Goal: Task Accomplishment & Management: Complete application form

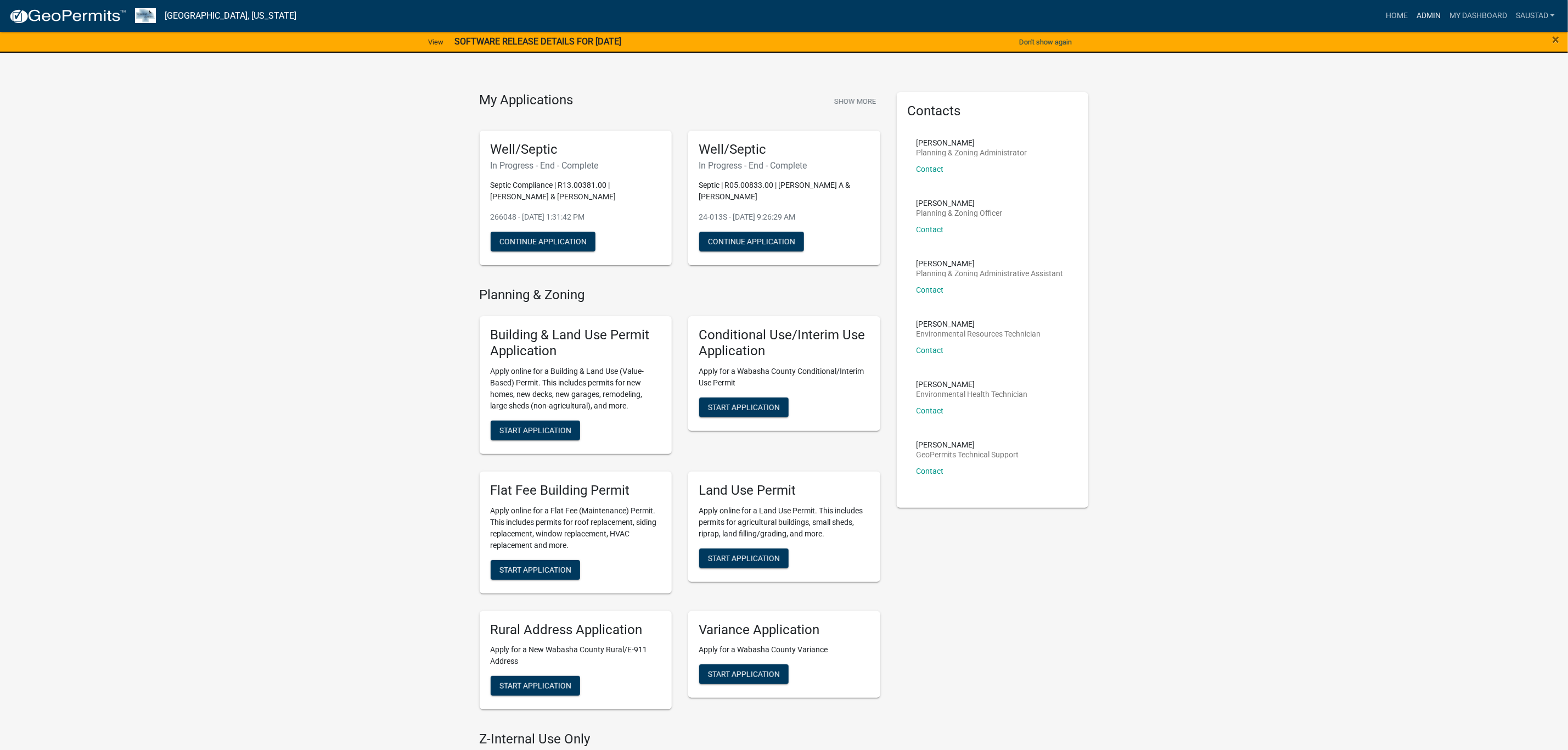
click at [1428, 17] on link "Admin" at bounding box center [1429, 16] width 33 height 21
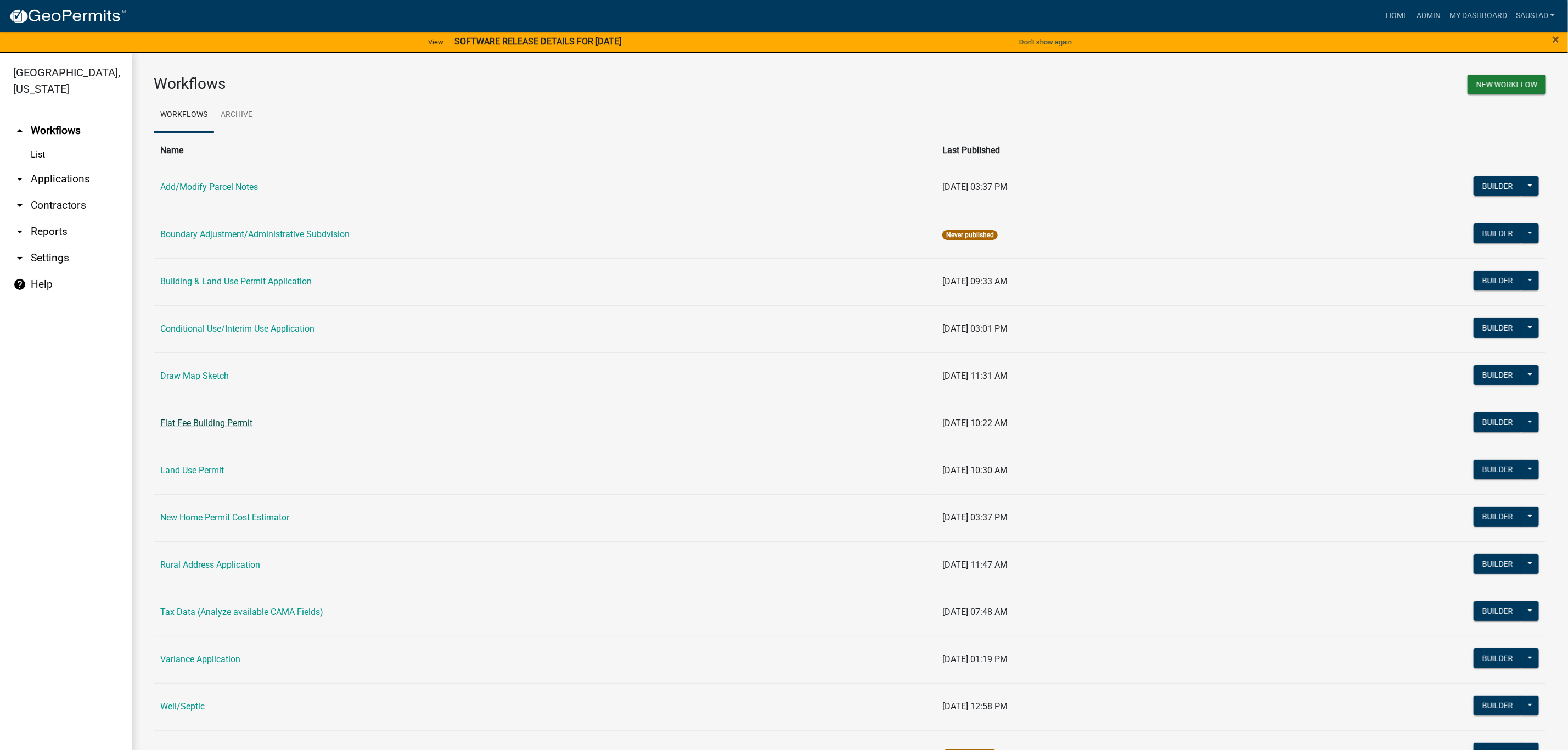
click at [203, 424] on link "Flat Fee Building Permit" at bounding box center [207, 422] width 92 height 11
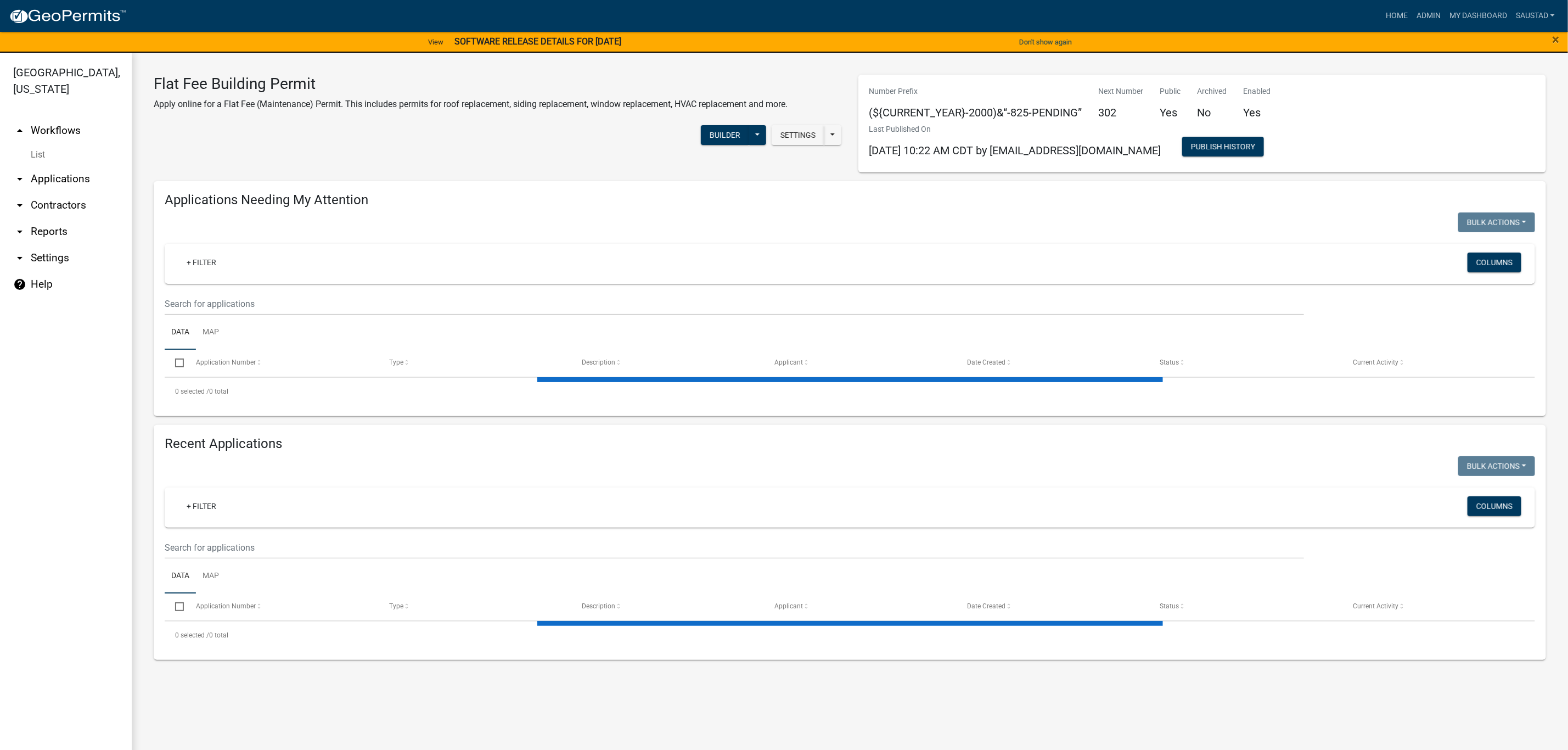
select select "3: 100"
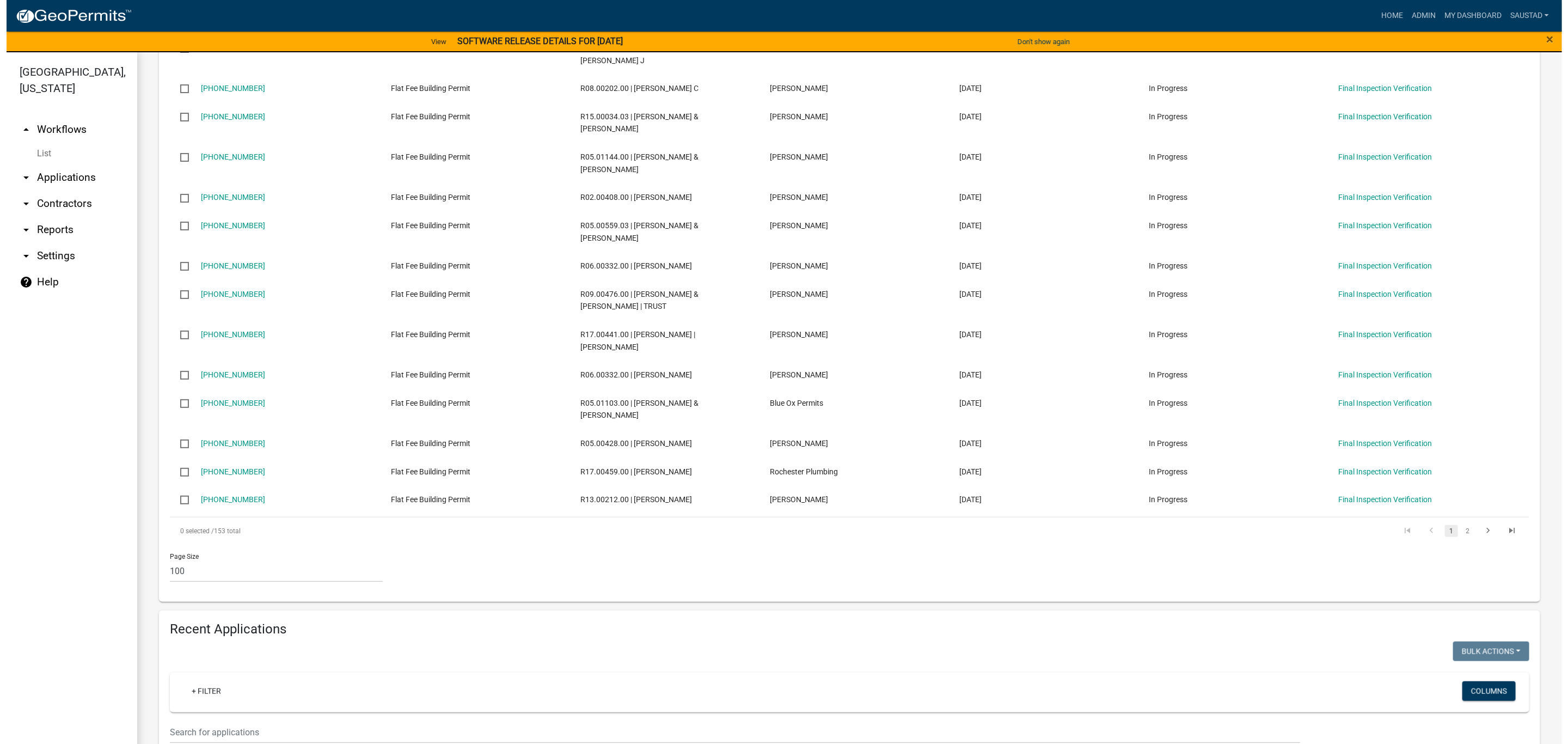
scroll to position [3594, 0]
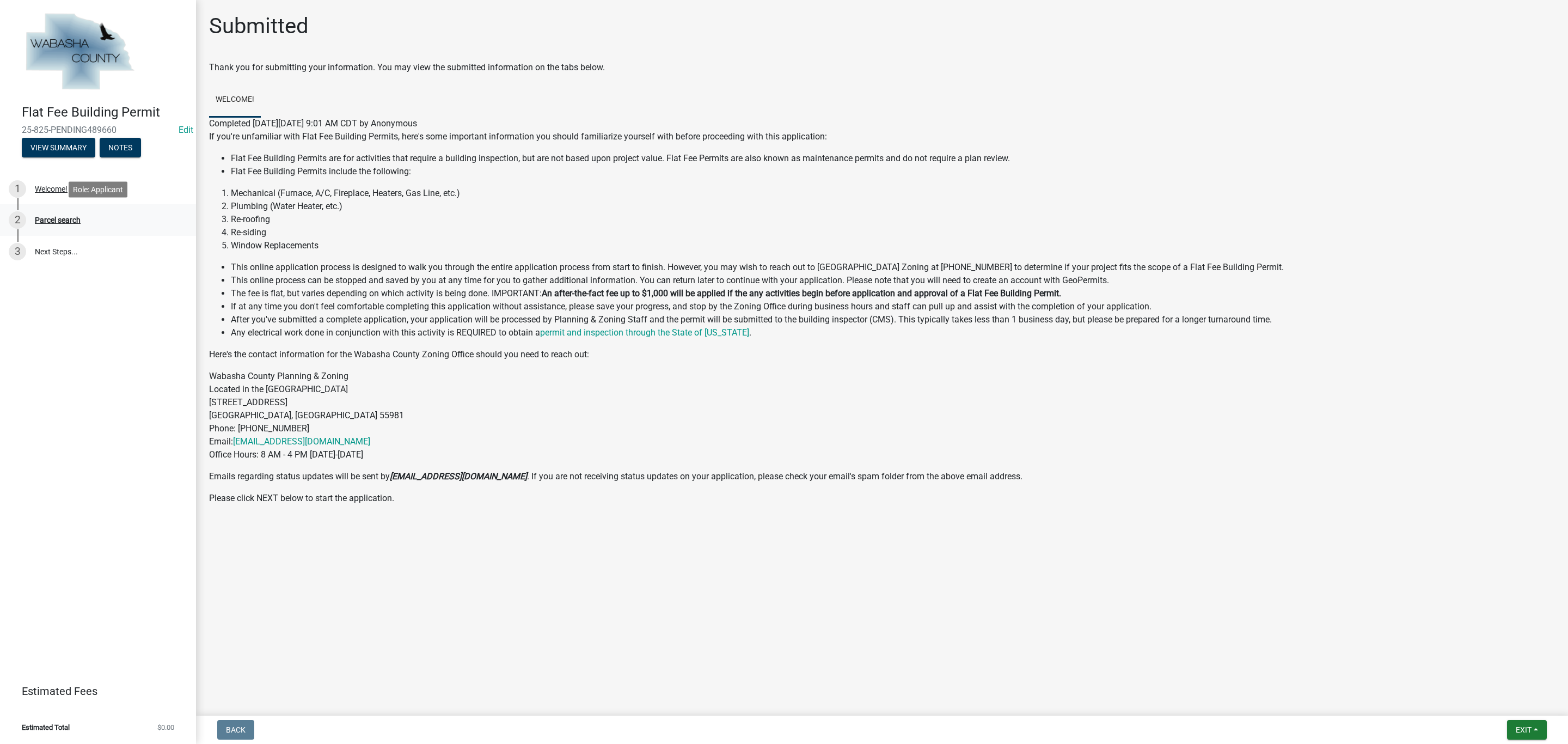
click at [75, 222] on div "Parcel search" at bounding box center [58, 220] width 46 height 8
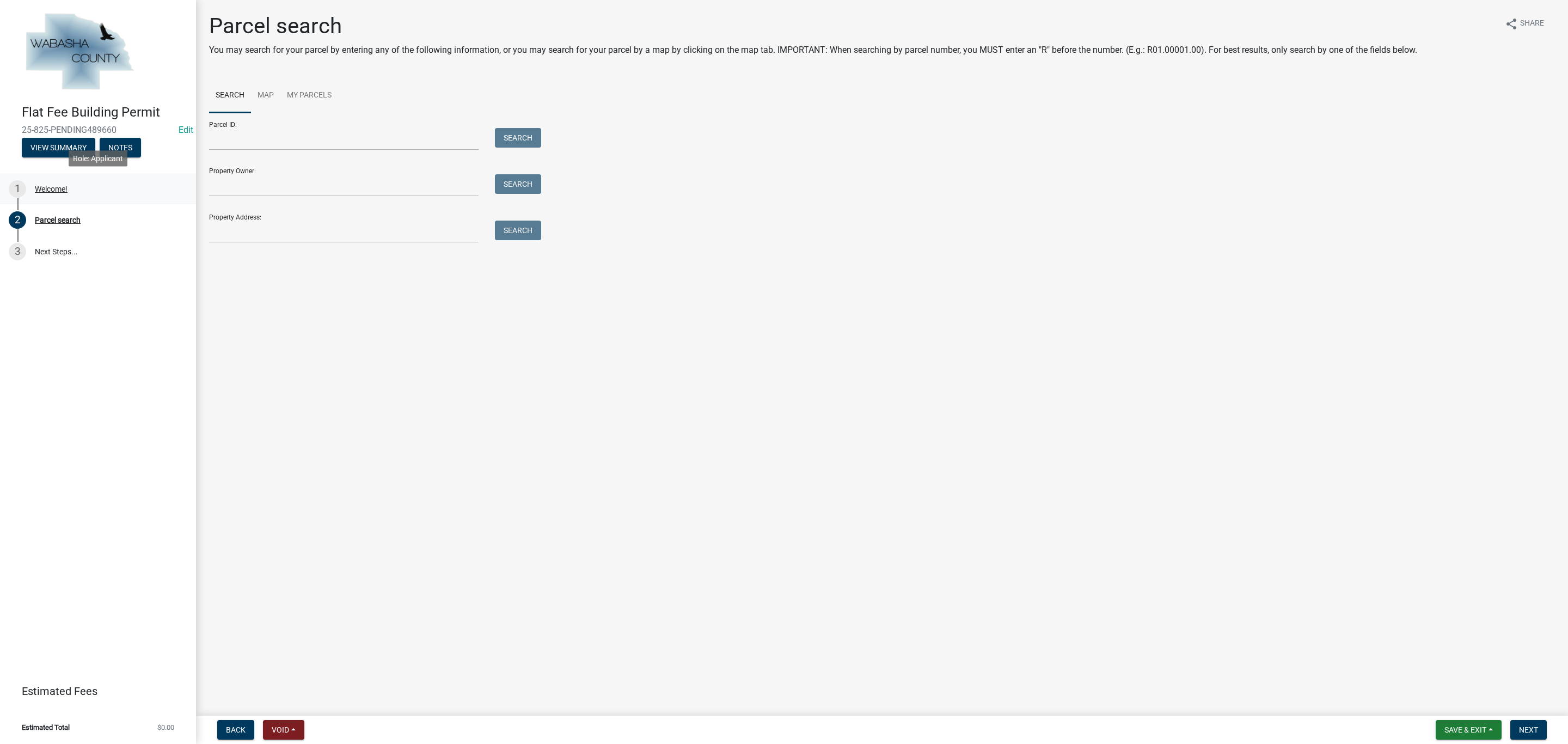
click at [59, 190] on div "Welcome!" at bounding box center [52, 189] width 32 height 8
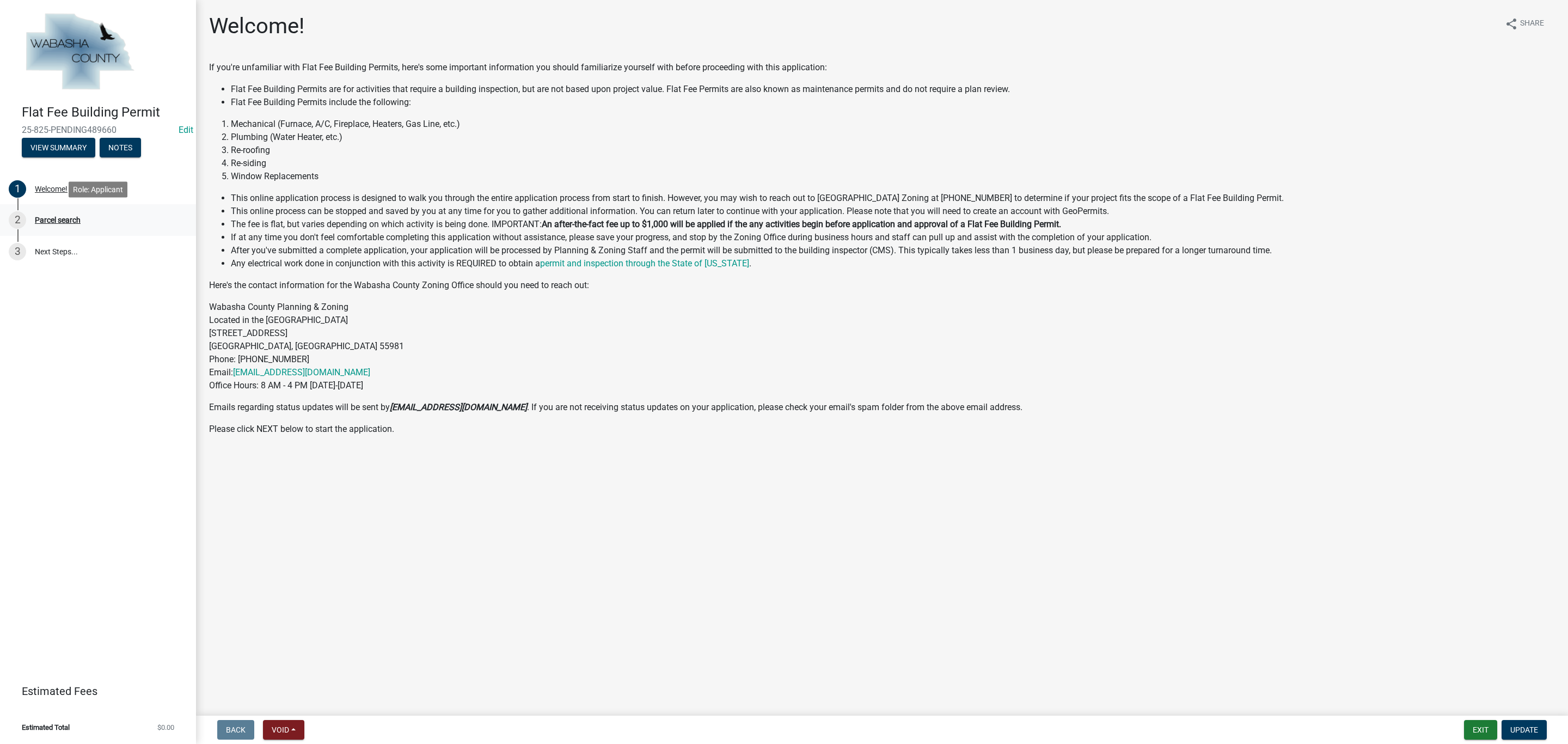
click at [69, 224] on div "2 Parcel search" at bounding box center [93, 220] width 170 height 17
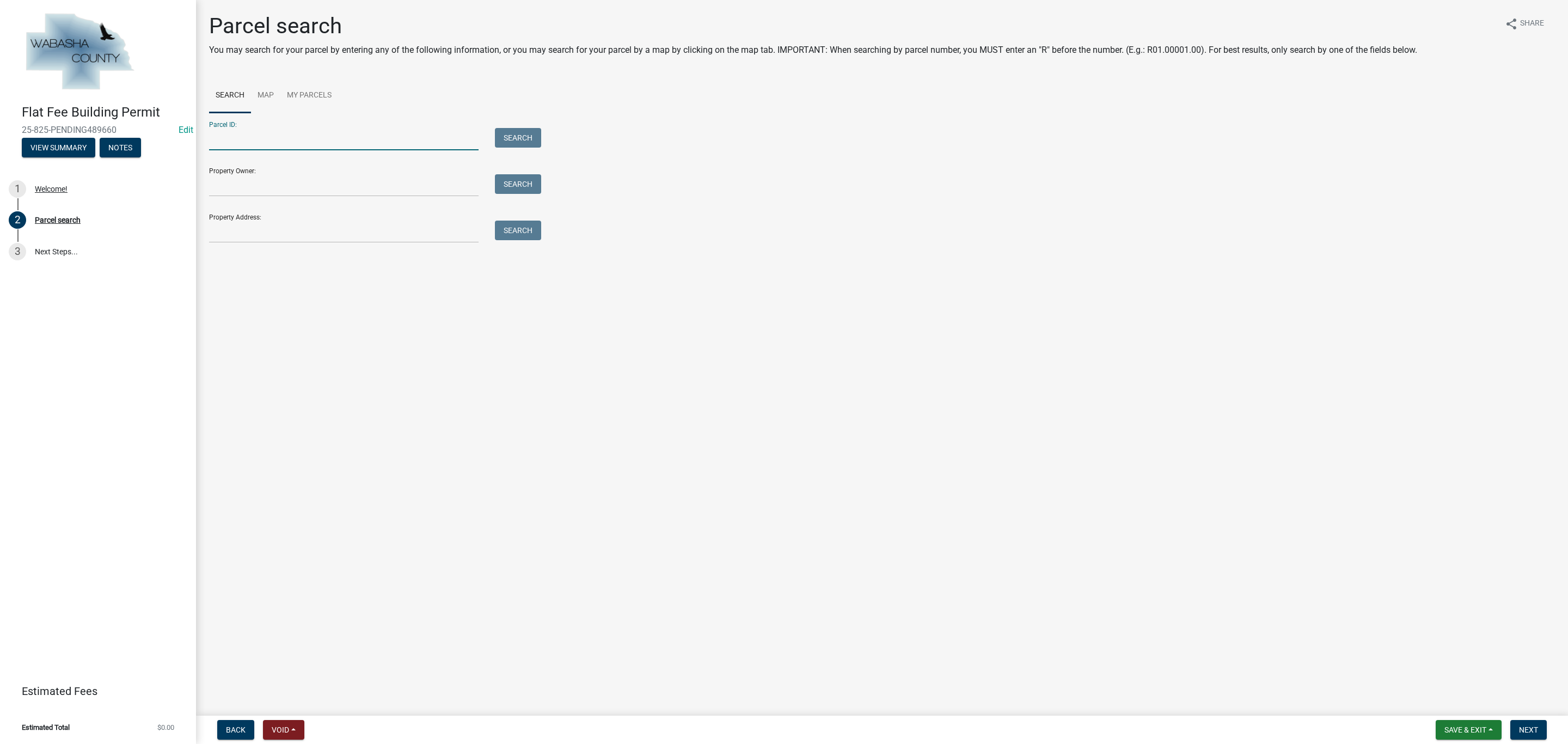
click at [249, 143] on input "Parcel ID:" at bounding box center [343, 138] width 270 height 22
click at [688, 108] on ul "Search Map My Parcels" at bounding box center [881, 95] width 1346 height 34
click at [252, 232] on input "Property Address:" at bounding box center [343, 231] width 270 height 22
click at [598, 358] on main "Parcel search You may search for your parcel by entering any of the following i…" at bounding box center [882, 356] width 1372 height 712
click at [252, 230] on input "Property Address:" at bounding box center [343, 231] width 270 height 22
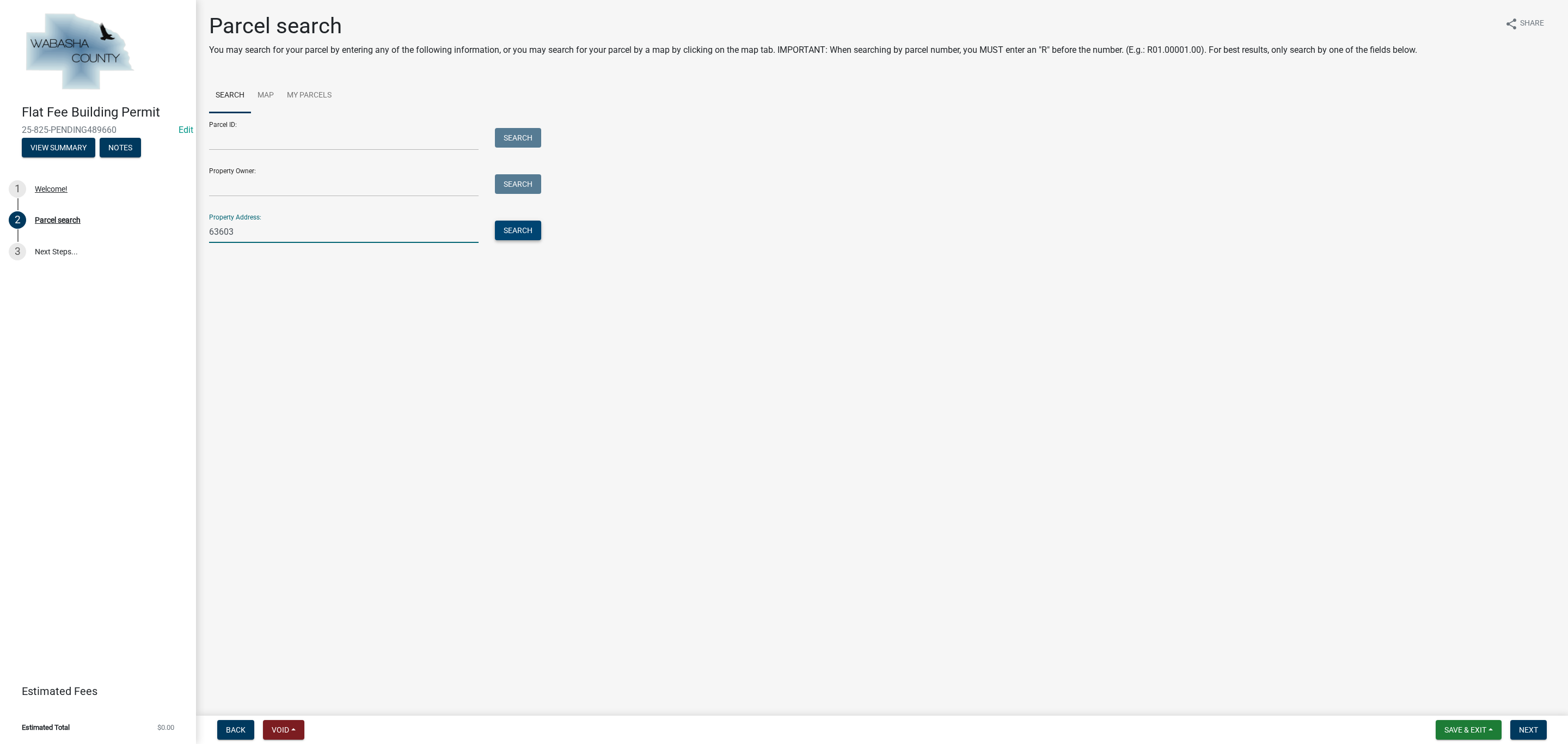
type input "63603"
click at [521, 224] on button "Search" at bounding box center [518, 230] width 47 height 20
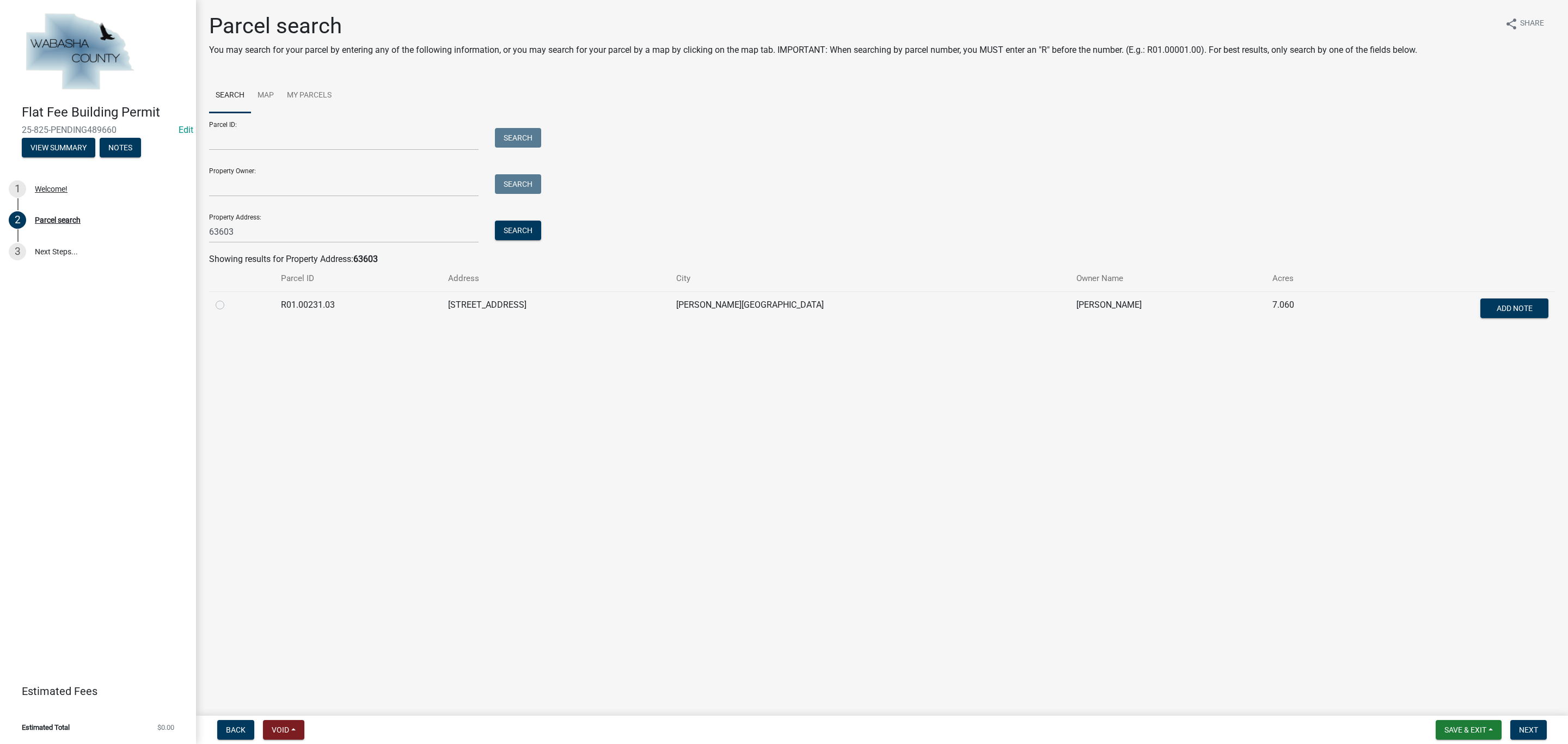
click at [229, 299] on label at bounding box center [229, 299] width 0 height 0
click at [229, 305] on input "radio" at bounding box center [232, 301] width 7 height 7
radio input "true"
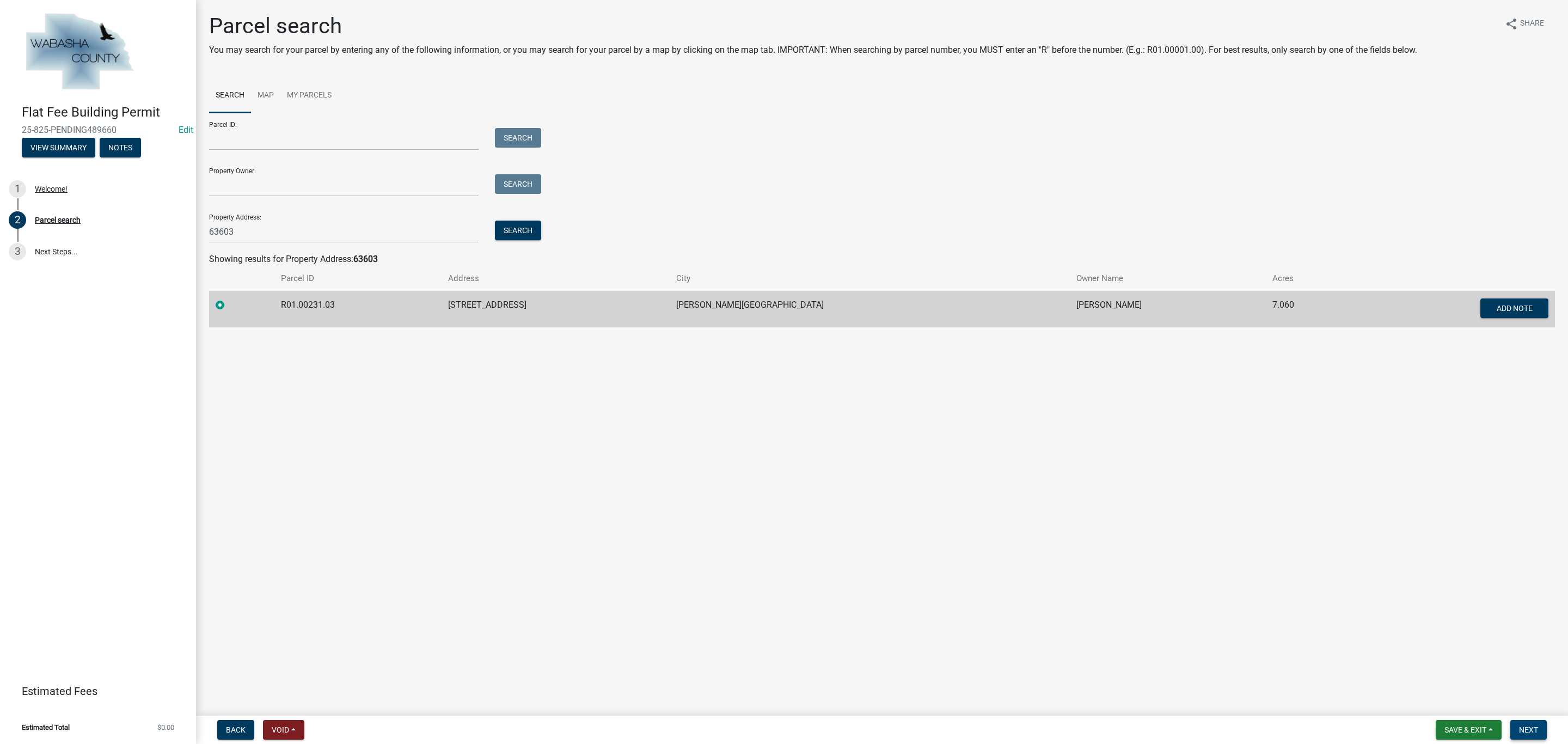
click at [1526, 729] on span "Next" at bounding box center [1529, 729] width 19 height 9
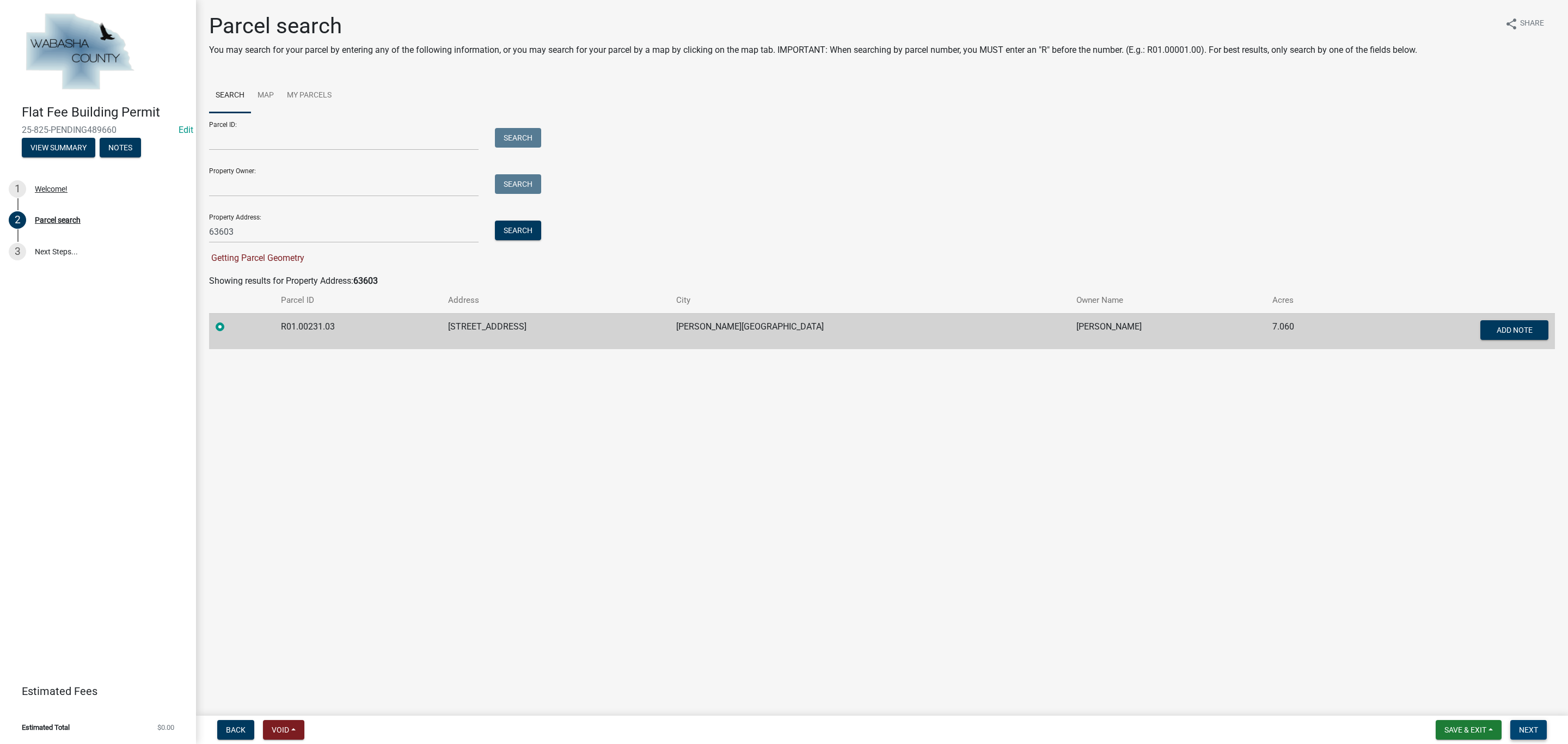
click at [1526, 734] on span "Next" at bounding box center [1529, 729] width 19 height 9
click at [1524, 734] on span "Next" at bounding box center [1529, 729] width 19 height 9
drag, startPoint x: 348, startPoint y: 330, endPoint x: 287, endPoint y: 327, distance: 61.1
click at [287, 327] on td "R01.00231.03" at bounding box center [358, 331] width 167 height 36
copy td "R01.00231.03"
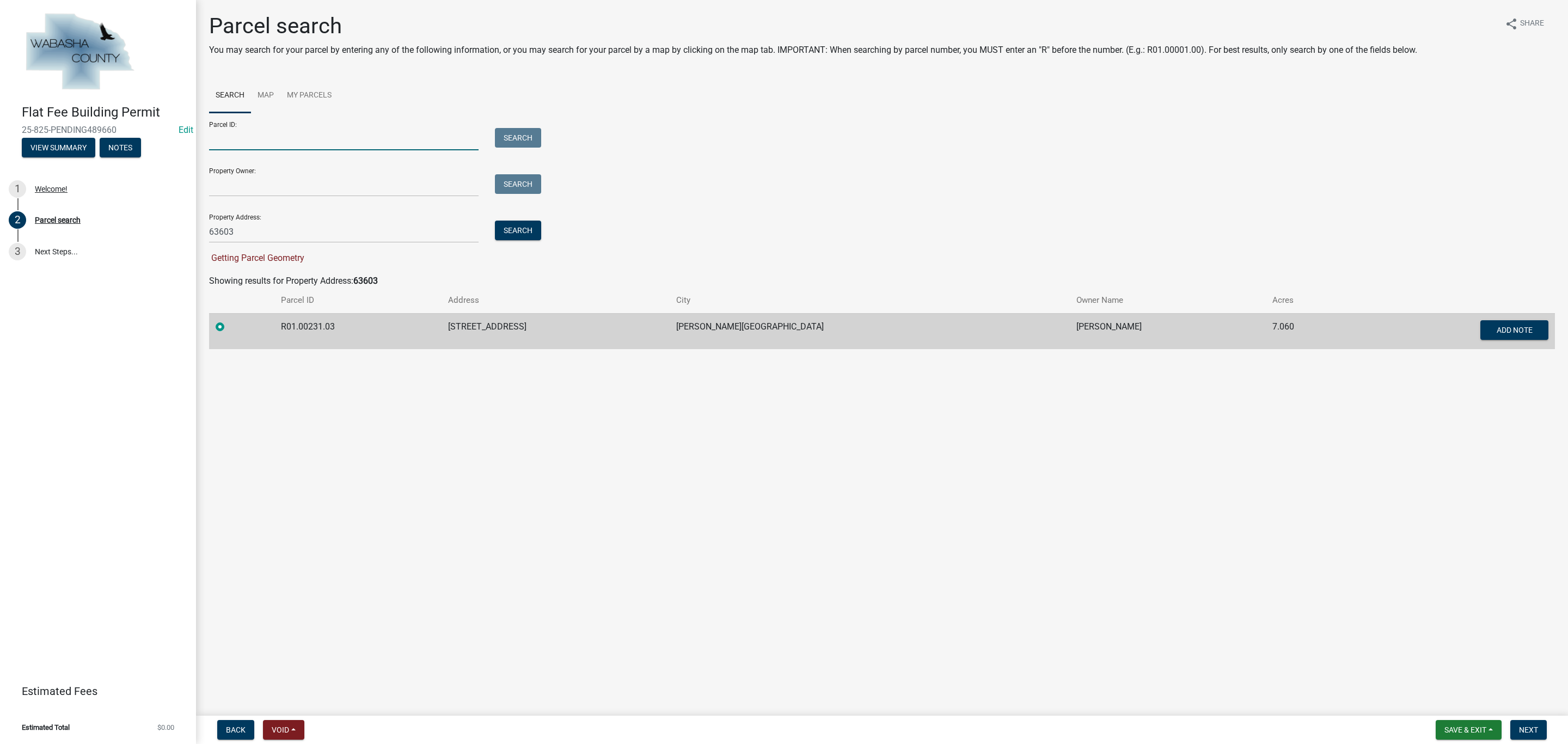
click at [260, 141] on input "Parcel ID:" at bounding box center [343, 138] width 270 height 22
paste input "R01.00231.03"
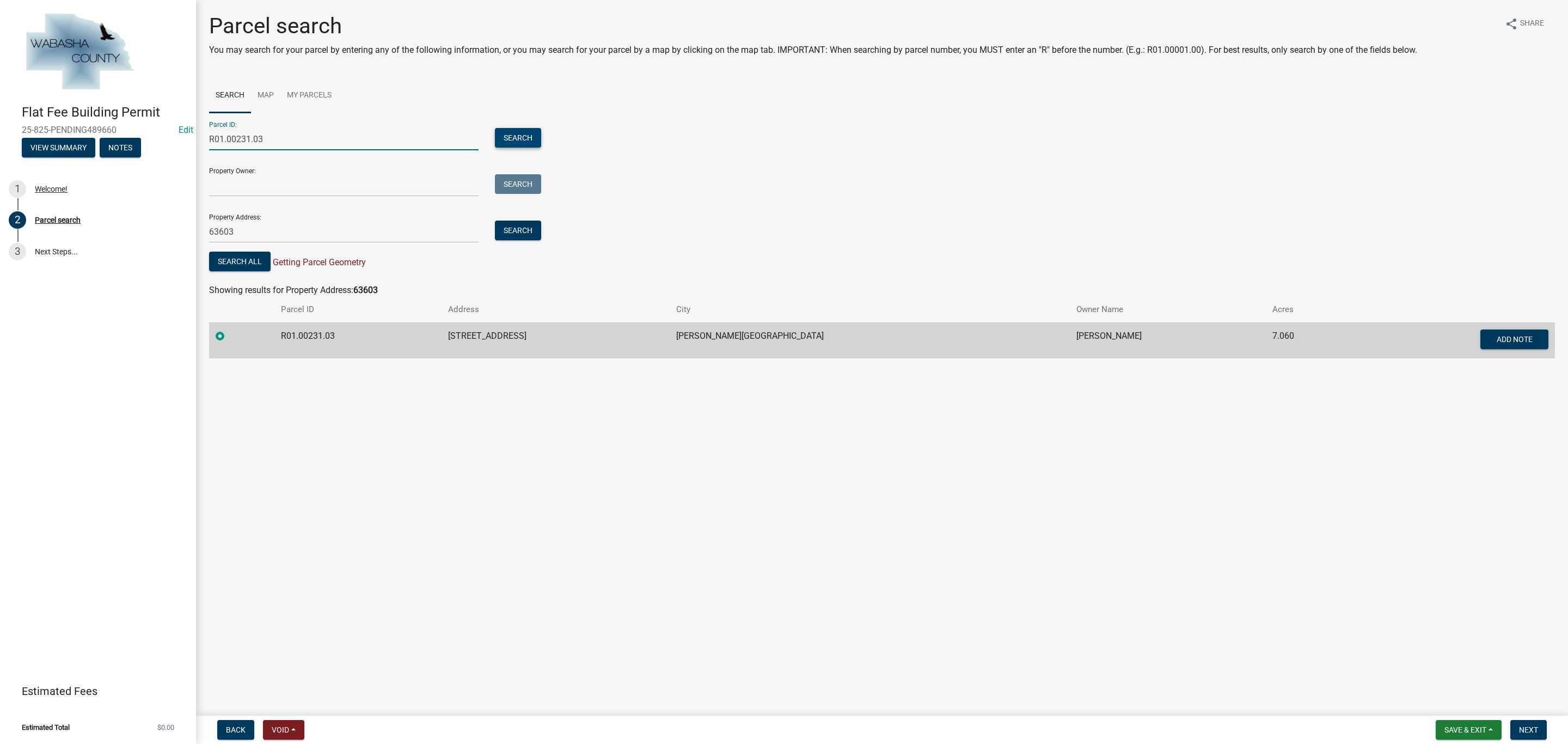
type input "R01.00231.03"
click at [520, 137] on button "Search" at bounding box center [518, 137] width 47 height 20
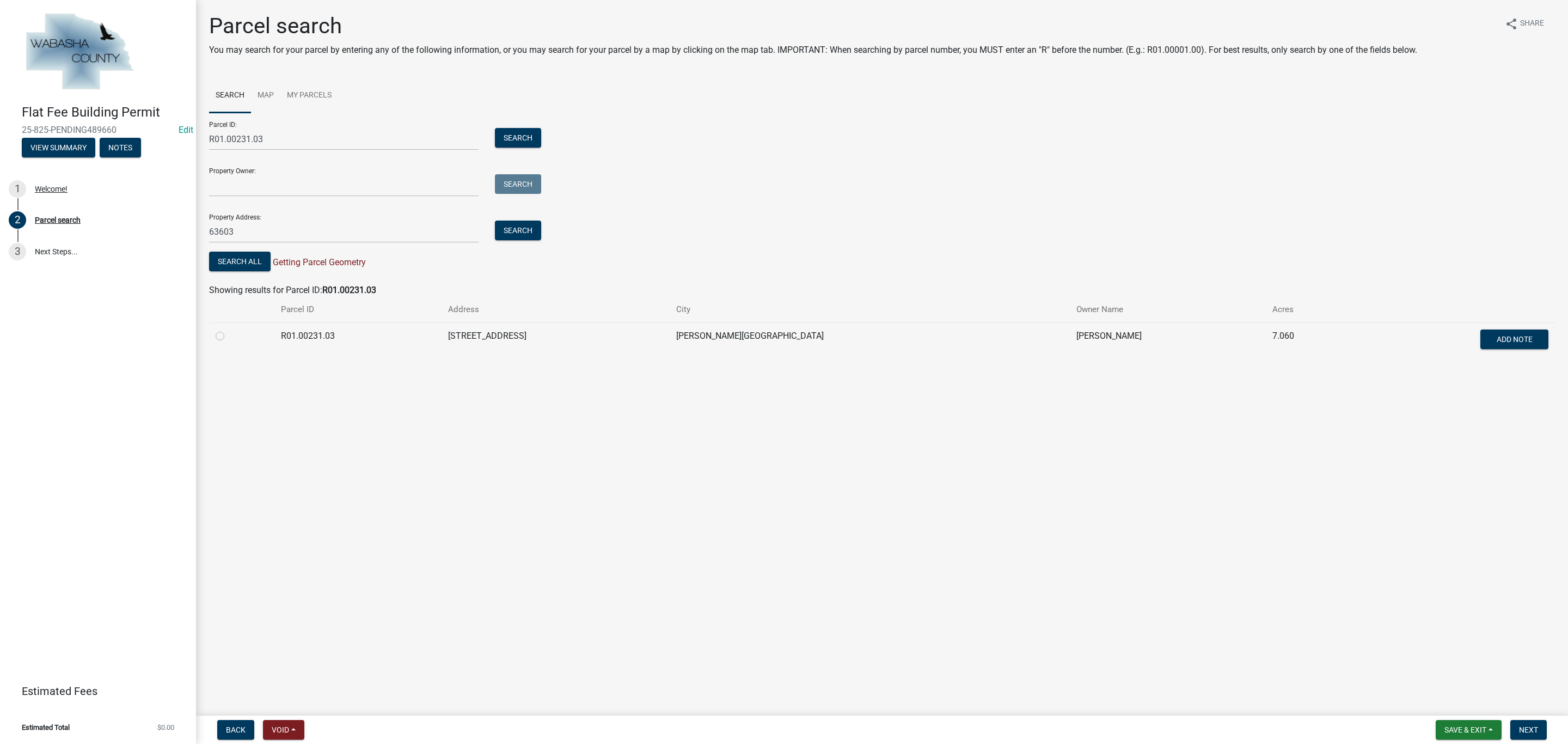
click at [229, 329] on label at bounding box center [229, 329] width 0 height 0
click at [229, 332] on input "radio" at bounding box center [232, 332] width 7 height 7
radio input "true"
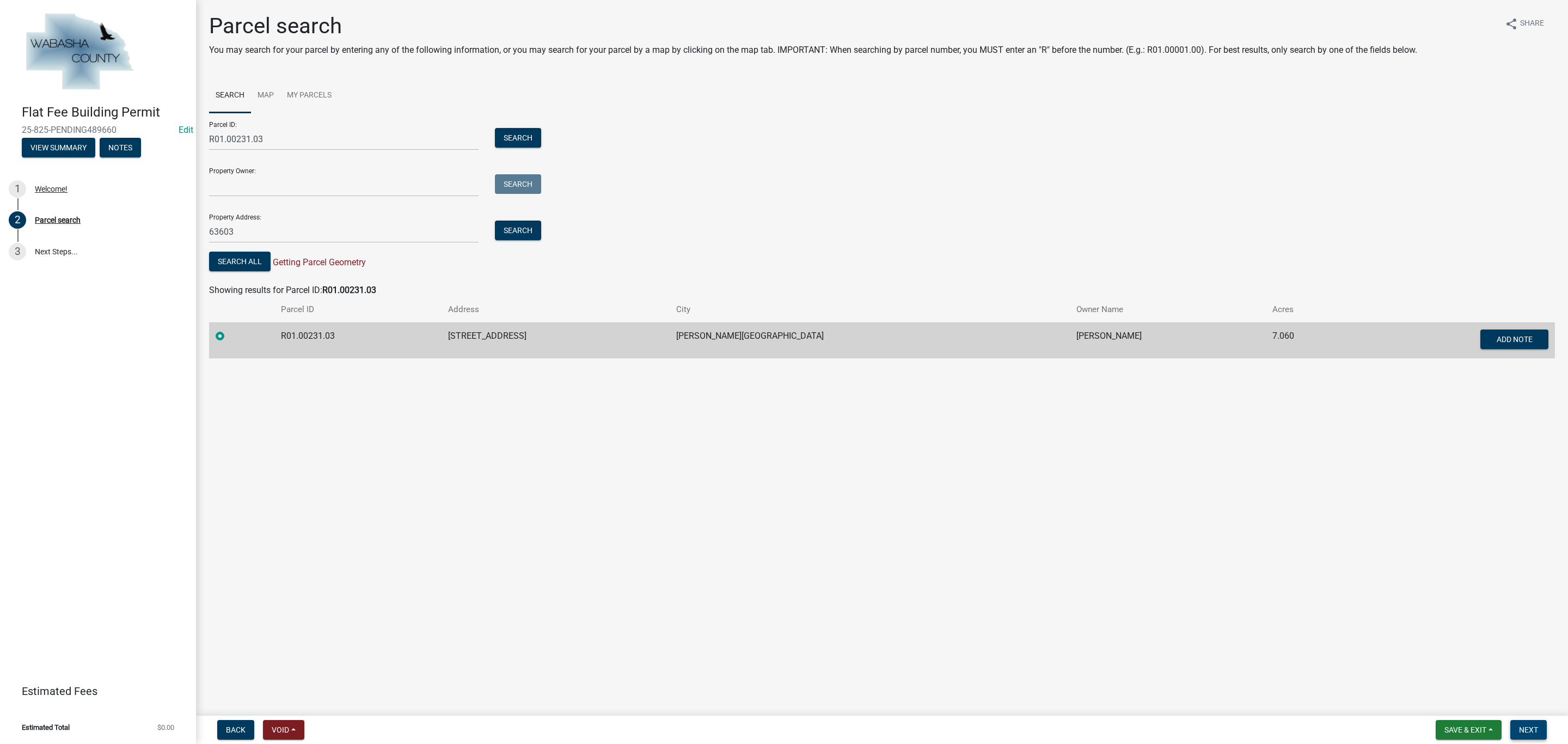
click at [1526, 732] on span "Next" at bounding box center [1529, 729] width 19 height 9
click at [1525, 731] on span "Next" at bounding box center [1529, 729] width 19 height 9
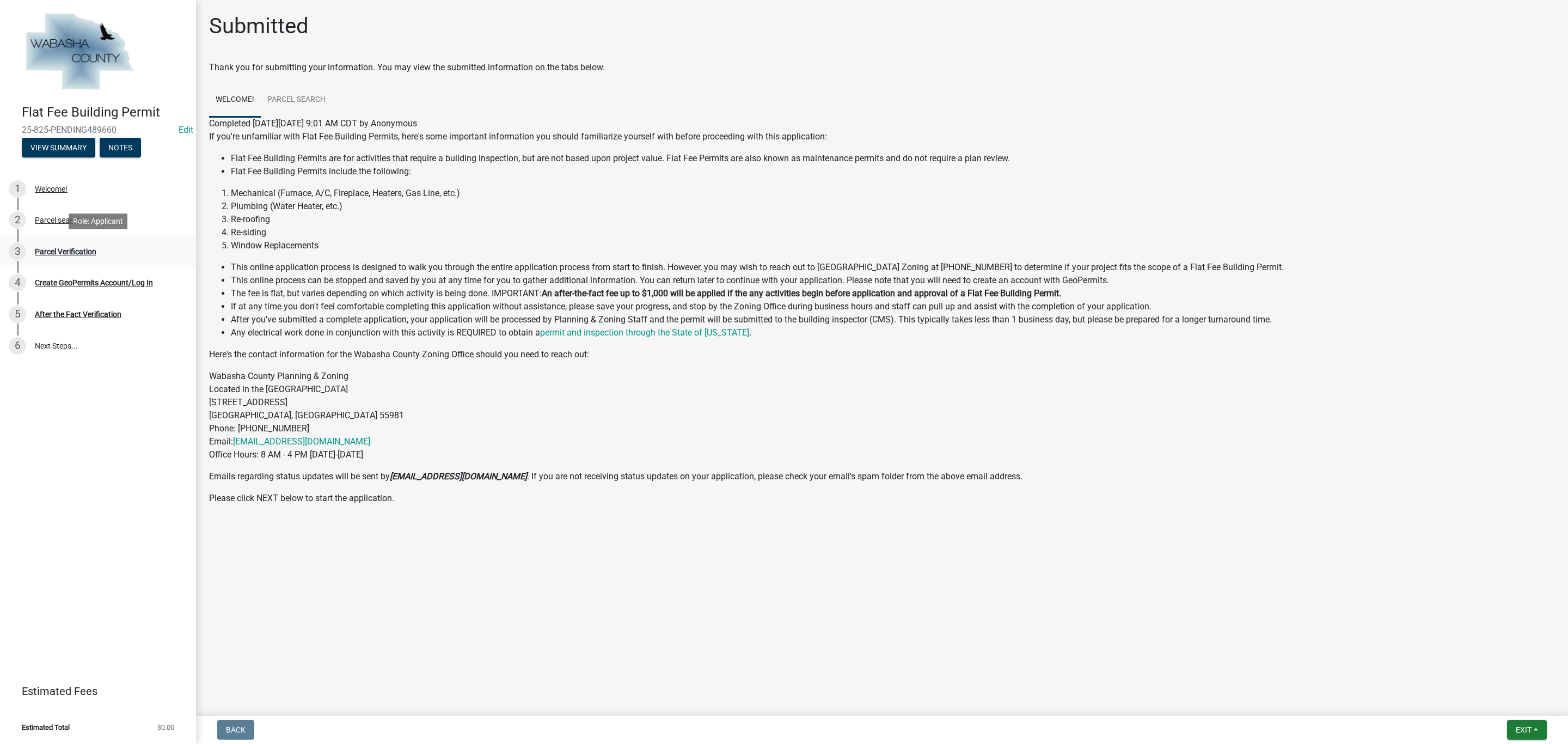
click at [70, 254] on div "Parcel Verification" at bounding box center [66, 252] width 62 height 8
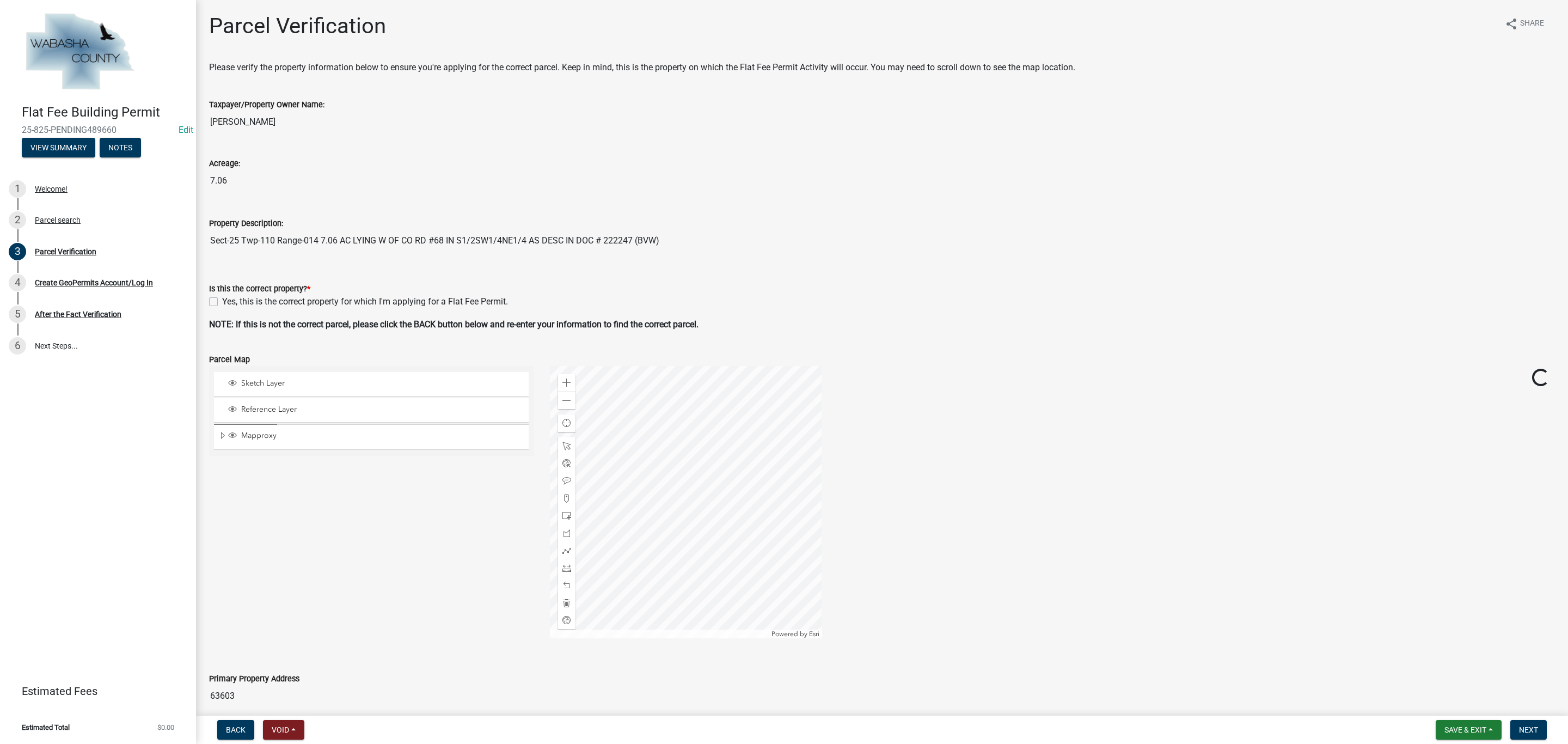
click at [548, 238] on input "Sect-25 Twp-110 Range-014 7.06 AC LYING W OF CO RD #68 IN S1/2SW1/4NE1/4 AS DES…" at bounding box center [881, 240] width 1346 height 22
click at [531, 64] on p "Please verify the property information below to ensure you're applying for the …" at bounding box center [881, 68] width 1346 height 13
click at [685, 324] on strong "NOTE: If this is not the correct parcel, please click the BACK button below and…" at bounding box center [453, 324] width 489 height 10
click at [590, 327] on strong "NOTE: If this is not the correct parcel, please click the BACK button below and…" at bounding box center [453, 324] width 489 height 10
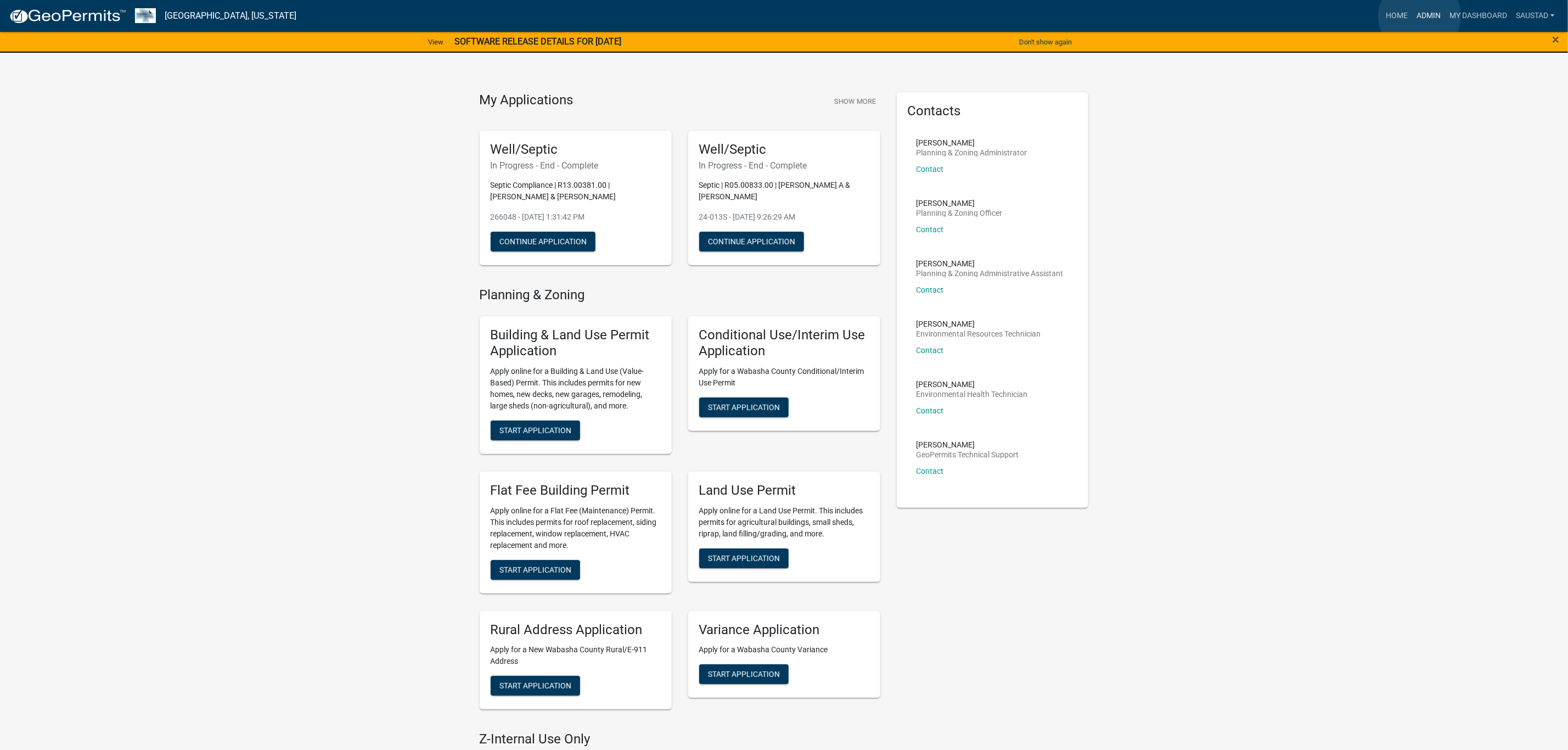
click at [1421, 16] on link "Admin" at bounding box center [1429, 16] width 33 height 21
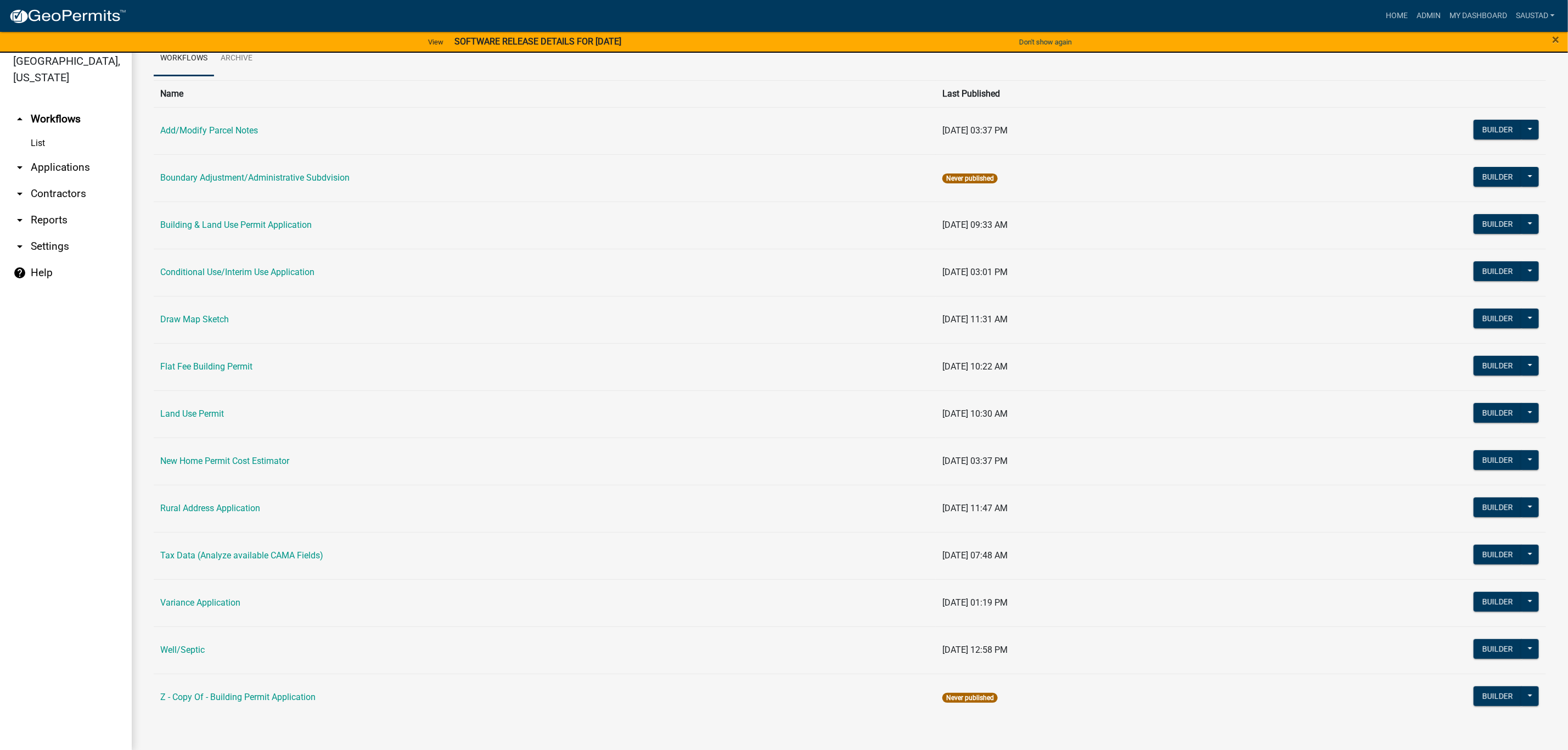
scroll to position [13, 0]
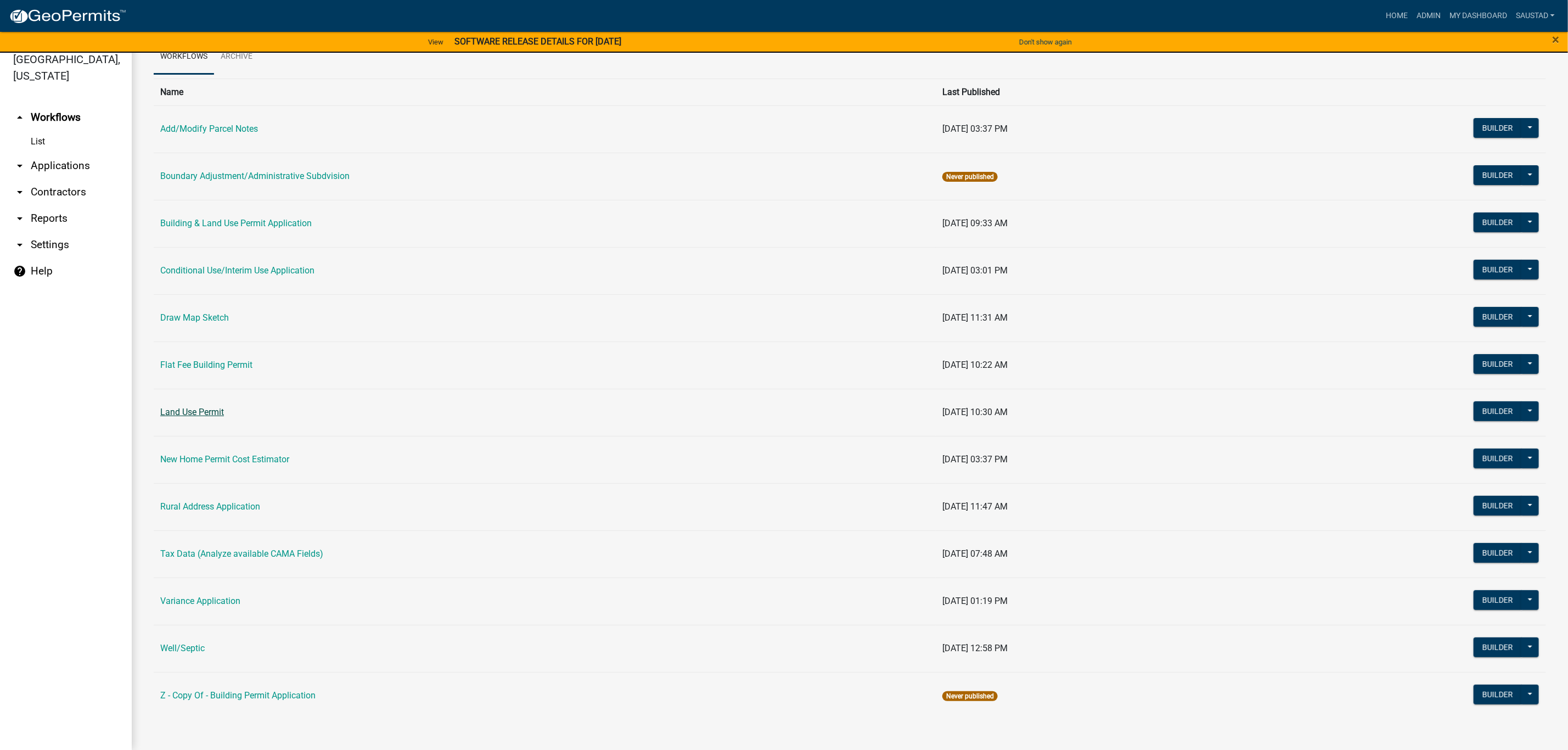
click at [206, 409] on link "Land Use Permit" at bounding box center [192, 412] width 63 height 11
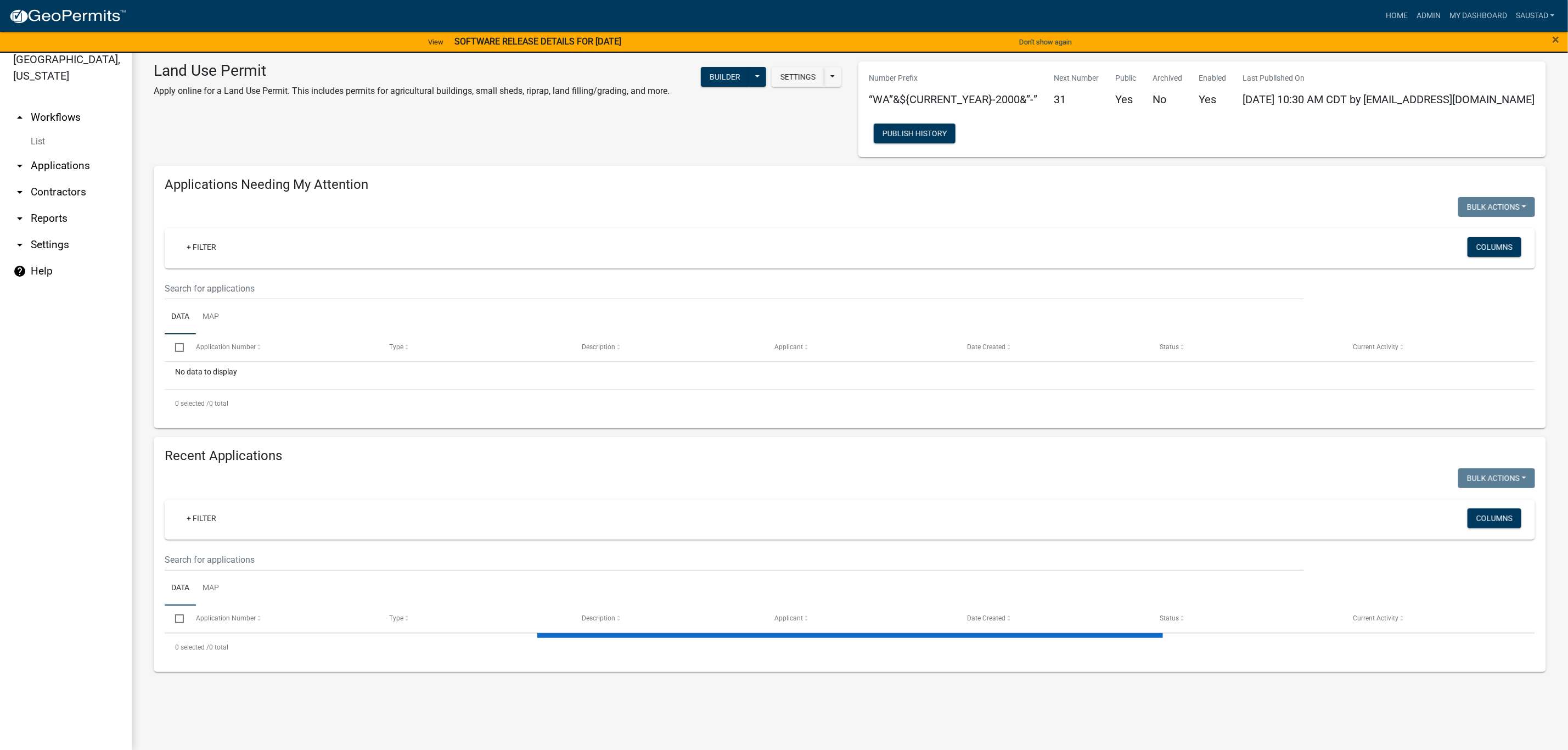
select select "3: 100"
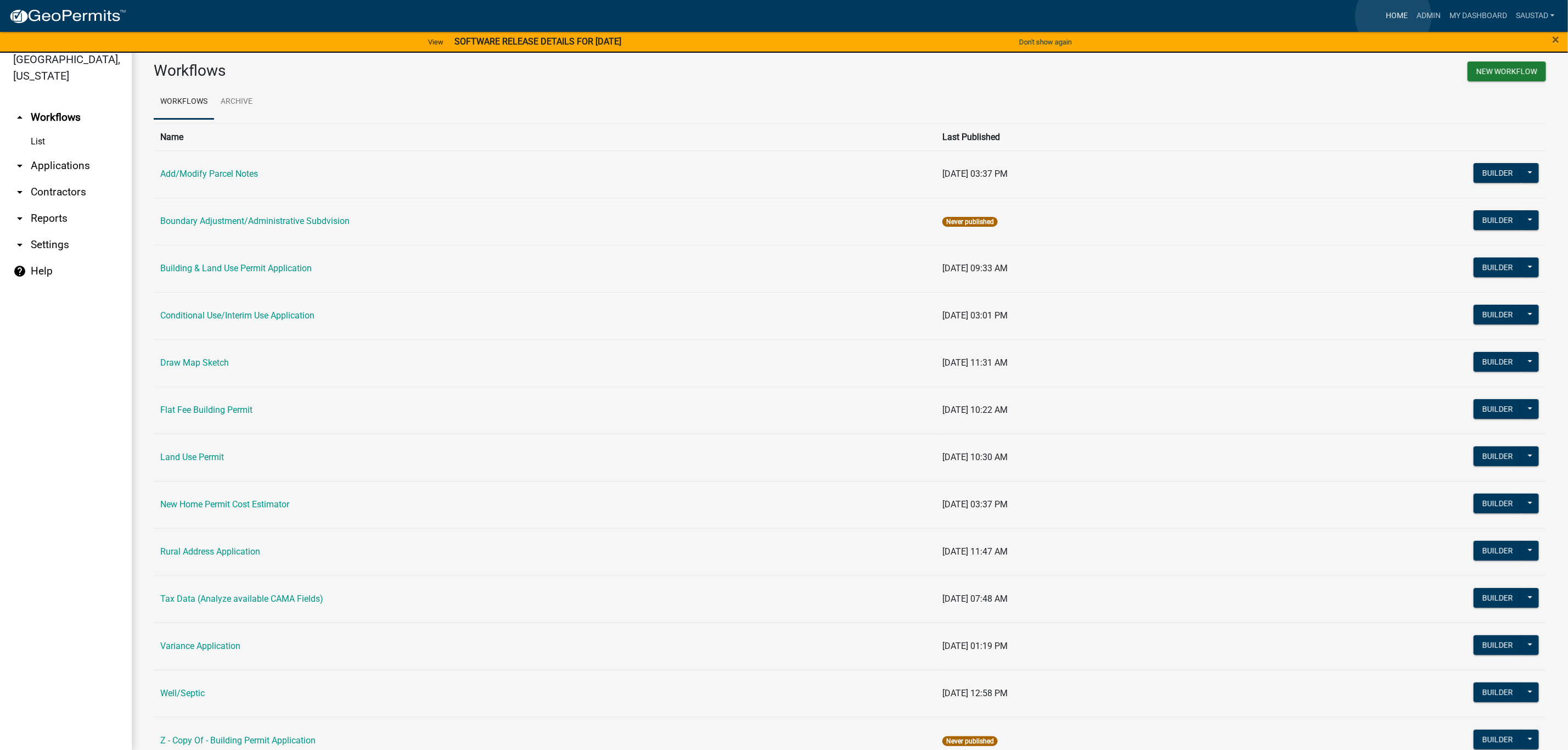
click at [1394, 16] on link "Home" at bounding box center [1397, 16] width 31 height 21
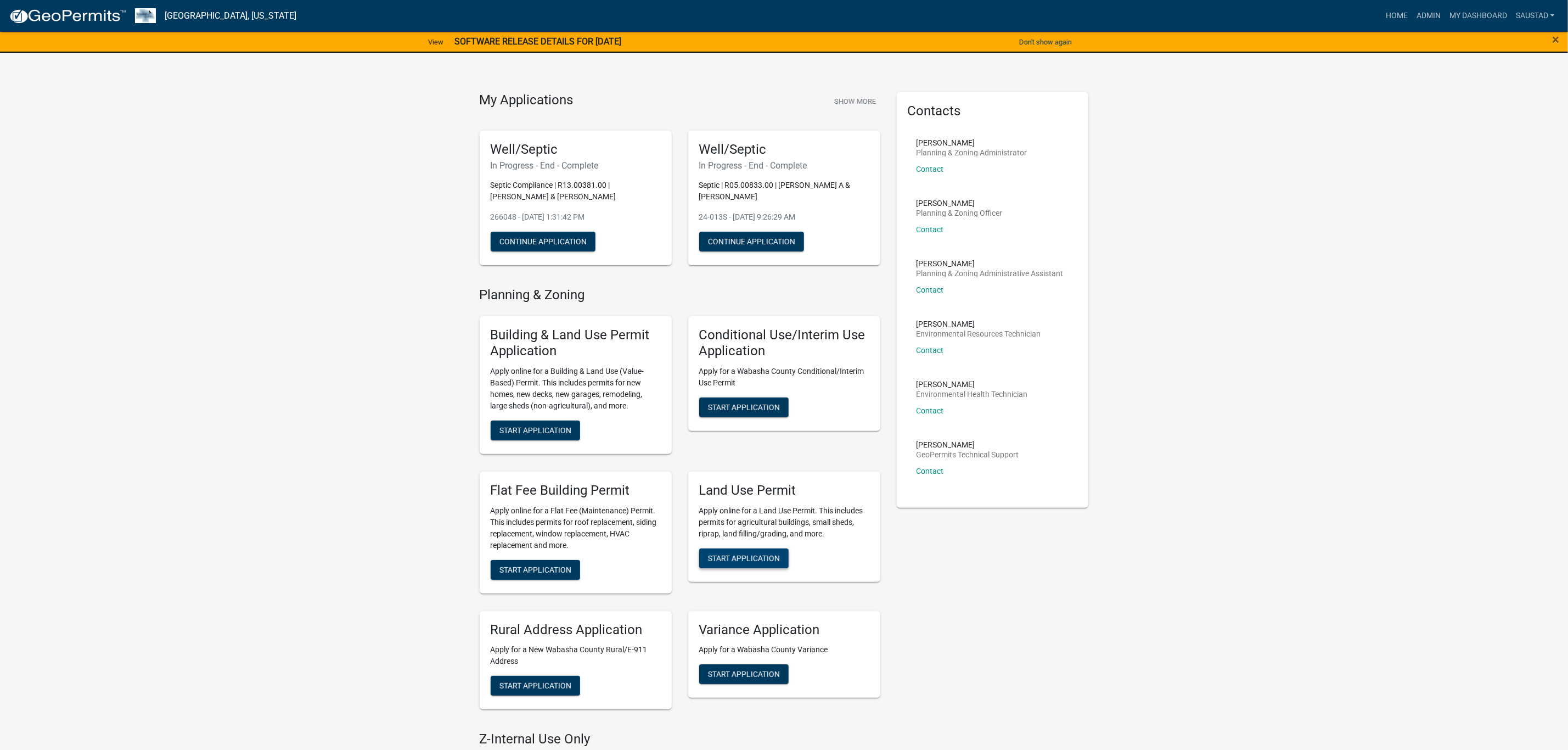
click at [725, 552] on button "Start Application" at bounding box center [743, 558] width 89 height 20
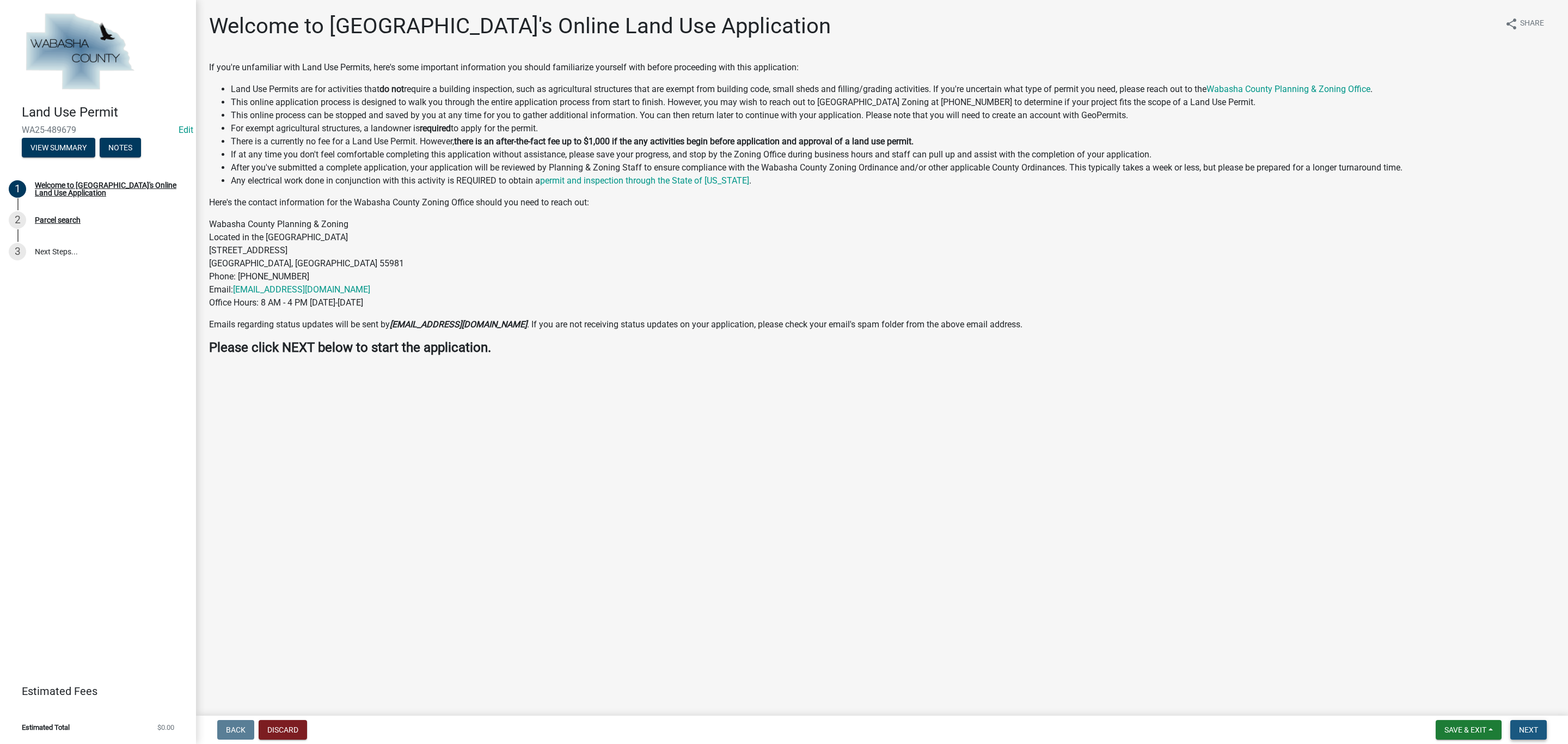
click at [1530, 724] on button "Next" at bounding box center [1529, 730] width 36 height 20
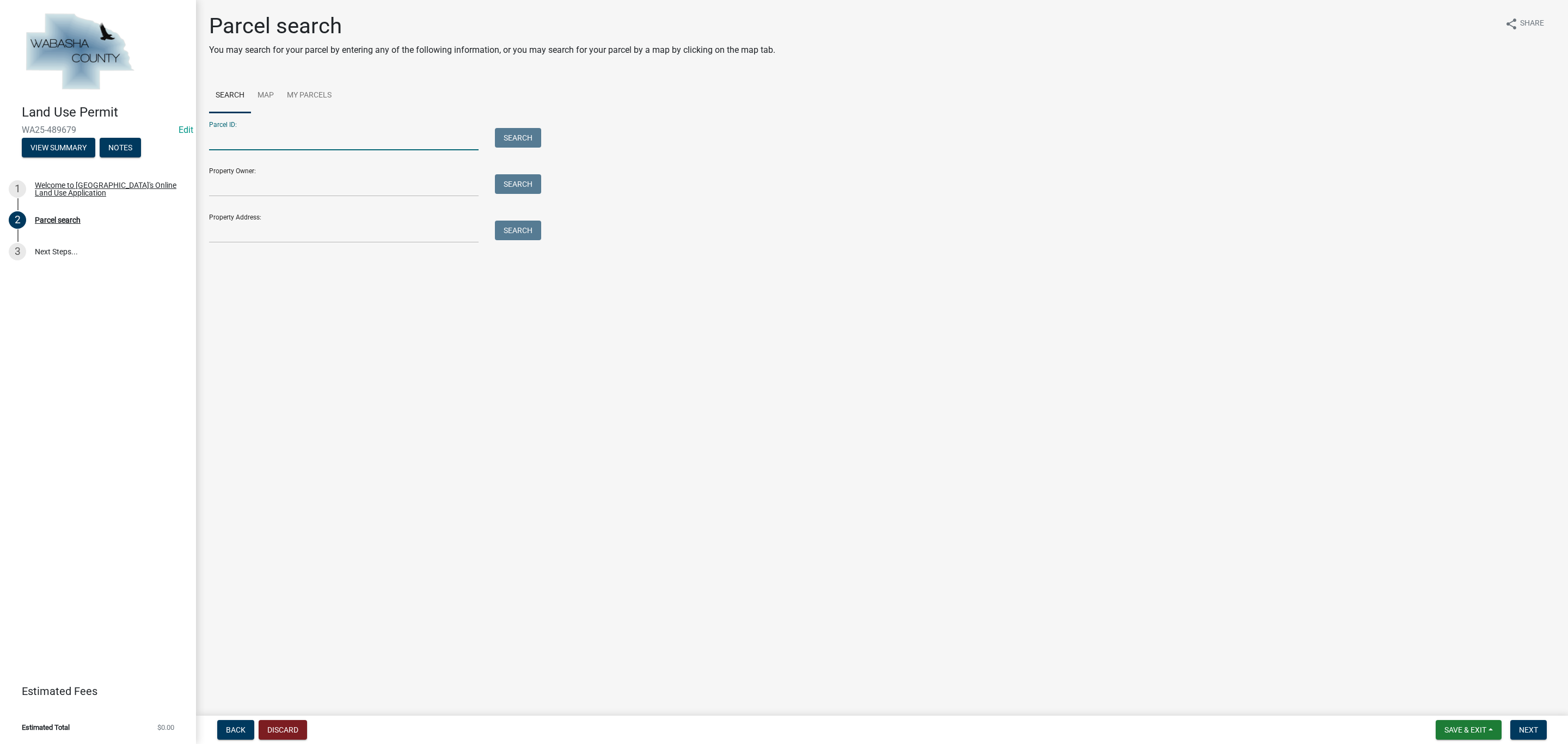
click at [247, 136] on input "Parcel ID:" at bounding box center [343, 138] width 270 height 22
type input "R16.00257.00"
click at [521, 139] on button "Search" at bounding box center [518, 137] width 47 height 20
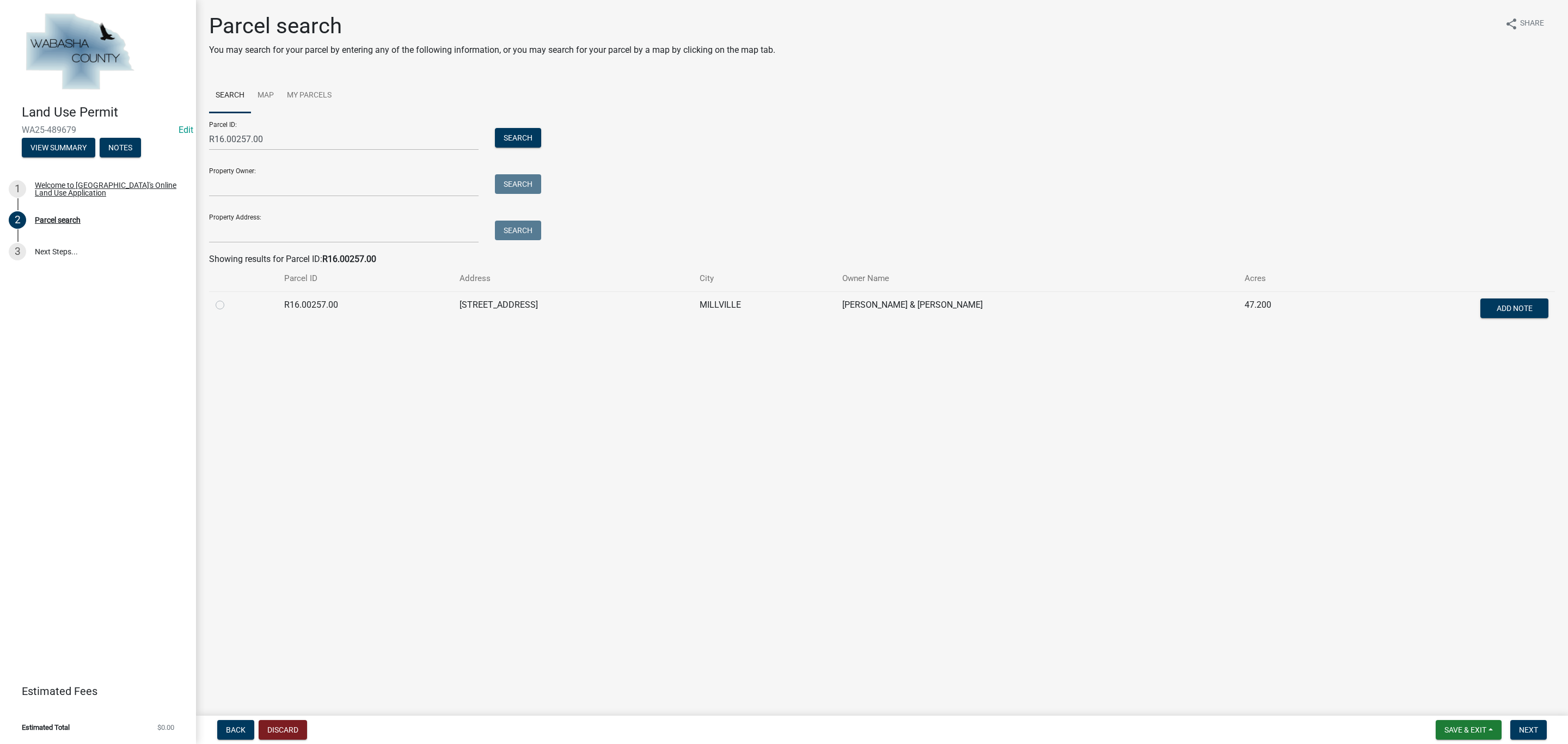
click at [229, 299] on label at bounding box center [229, 299] width 0 height 0
click at [229, 305] on input "radio" at bounding box center [232, 301] width 7 height 7
radio input "true"
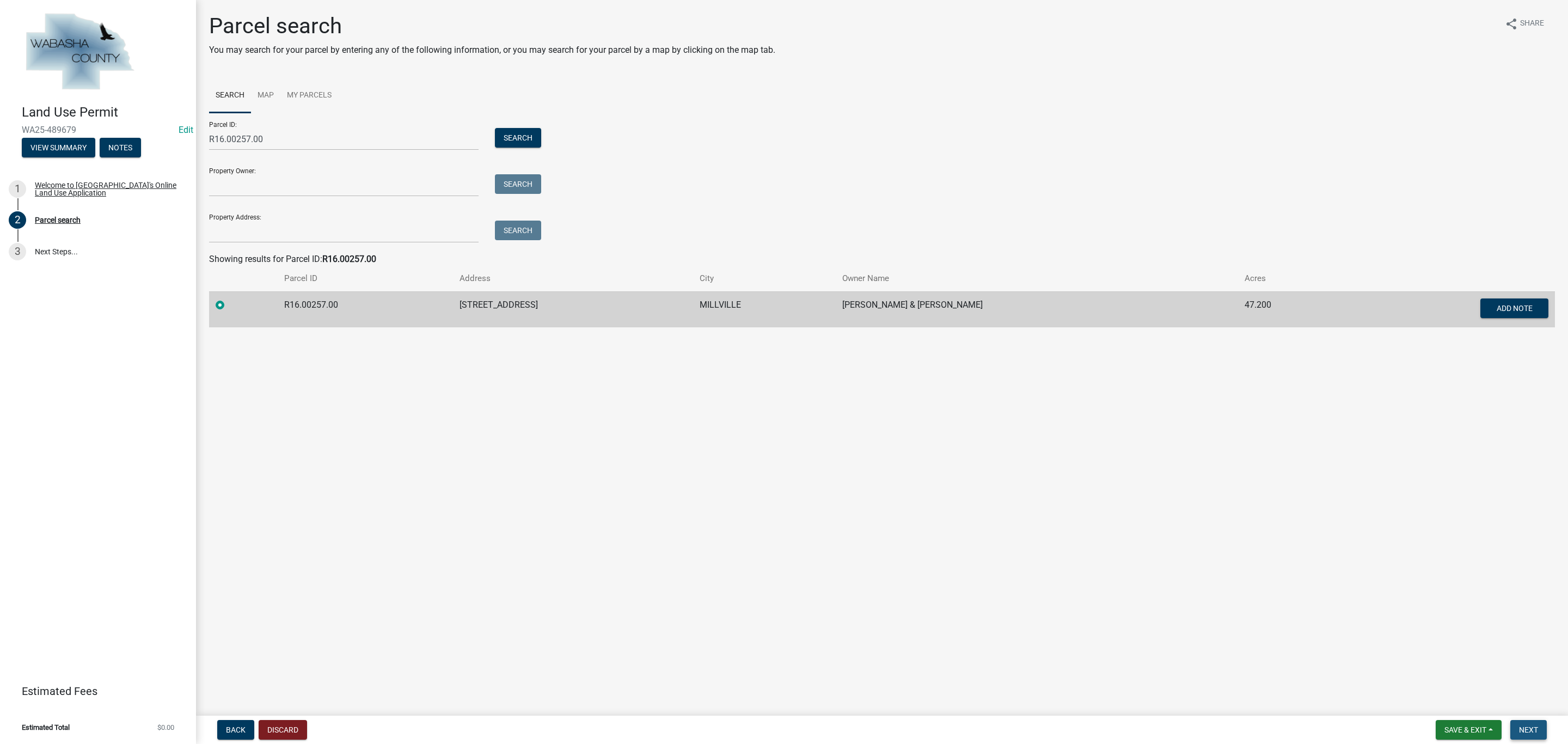
click at [1534, 733] on span "Next" at bounding box center [1529, 729] width 19 height 9
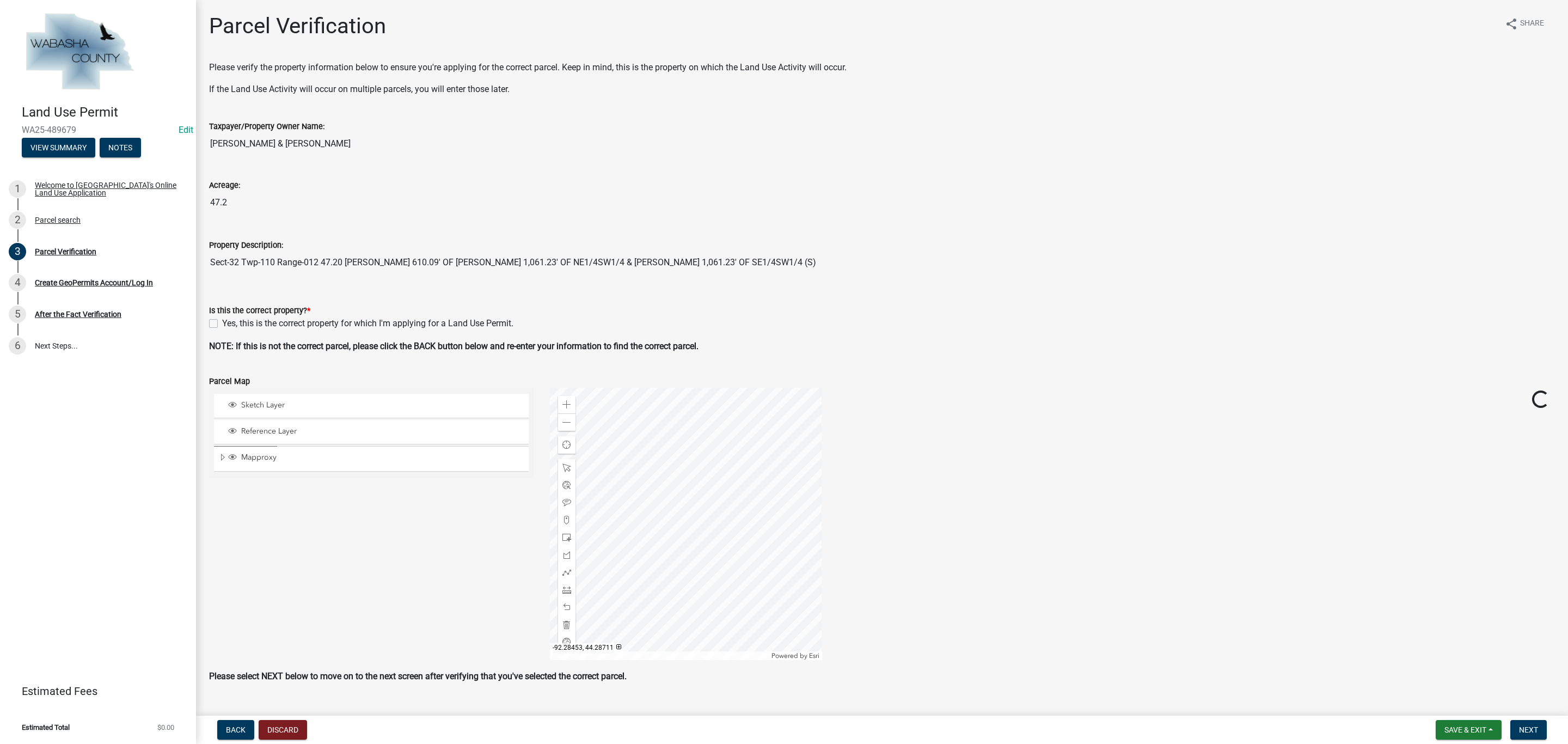
click at [222, 327] on label "Yes, this is the correct property for which I'm applying for a Land Use Permit." at bounding box center [367, 323] width 291 height 13
click at [222, 324] on input "Yes, this is the correct property for which I'm applying for a Land Use Permit." at bounding box center [225, 320] width 7 height 7
checkbox input "true"
click at [1533, 729] on span "Next" at bounding box center [1529, 729] width 19 height 9
click at [1372, 579] on div "Zoom in Zoom out Find my location Powered by Esri [GEOGRAPHIC_DATA] Loading..." at bounding box center [1053, 523] width 1022 height 272
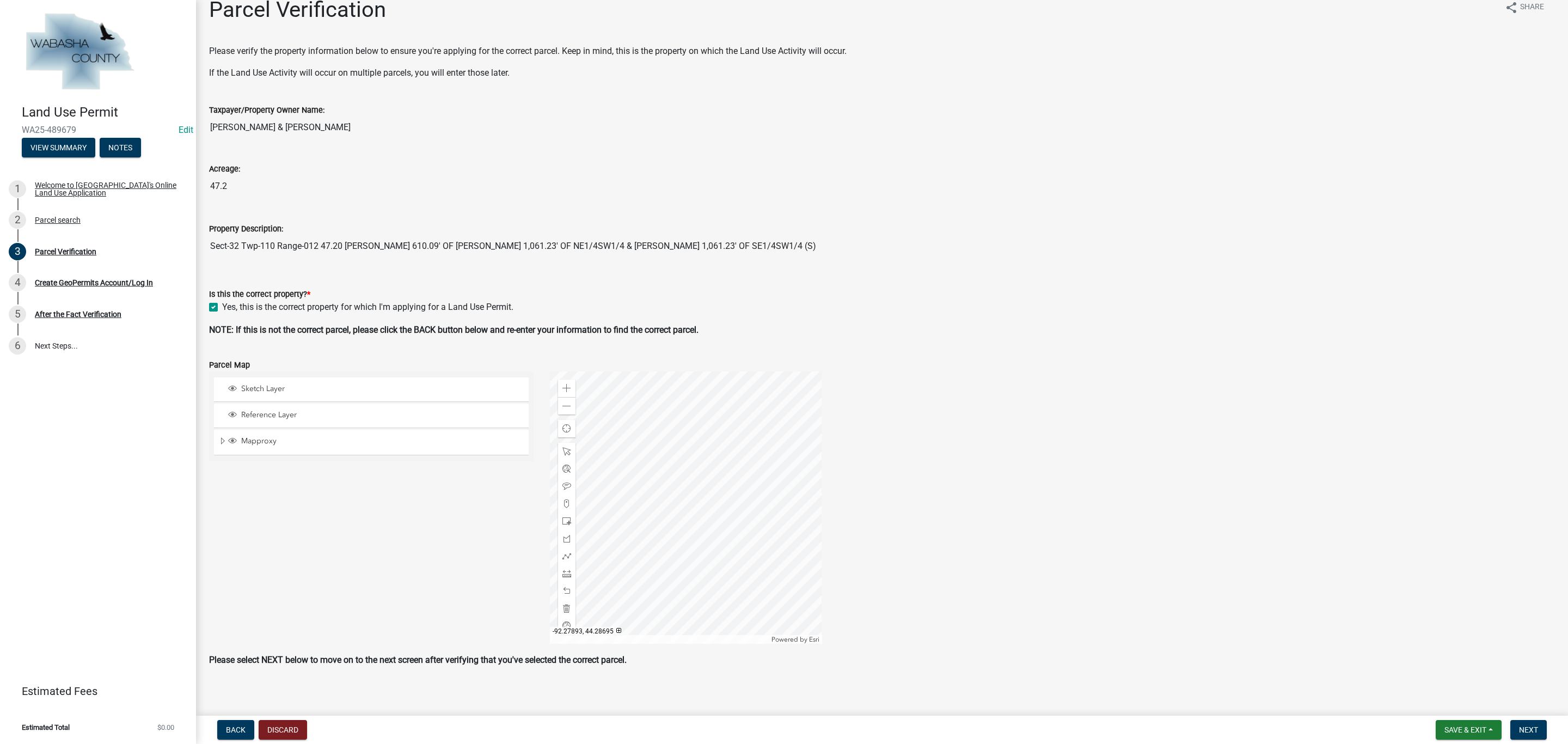
scroll to position [24, 0]
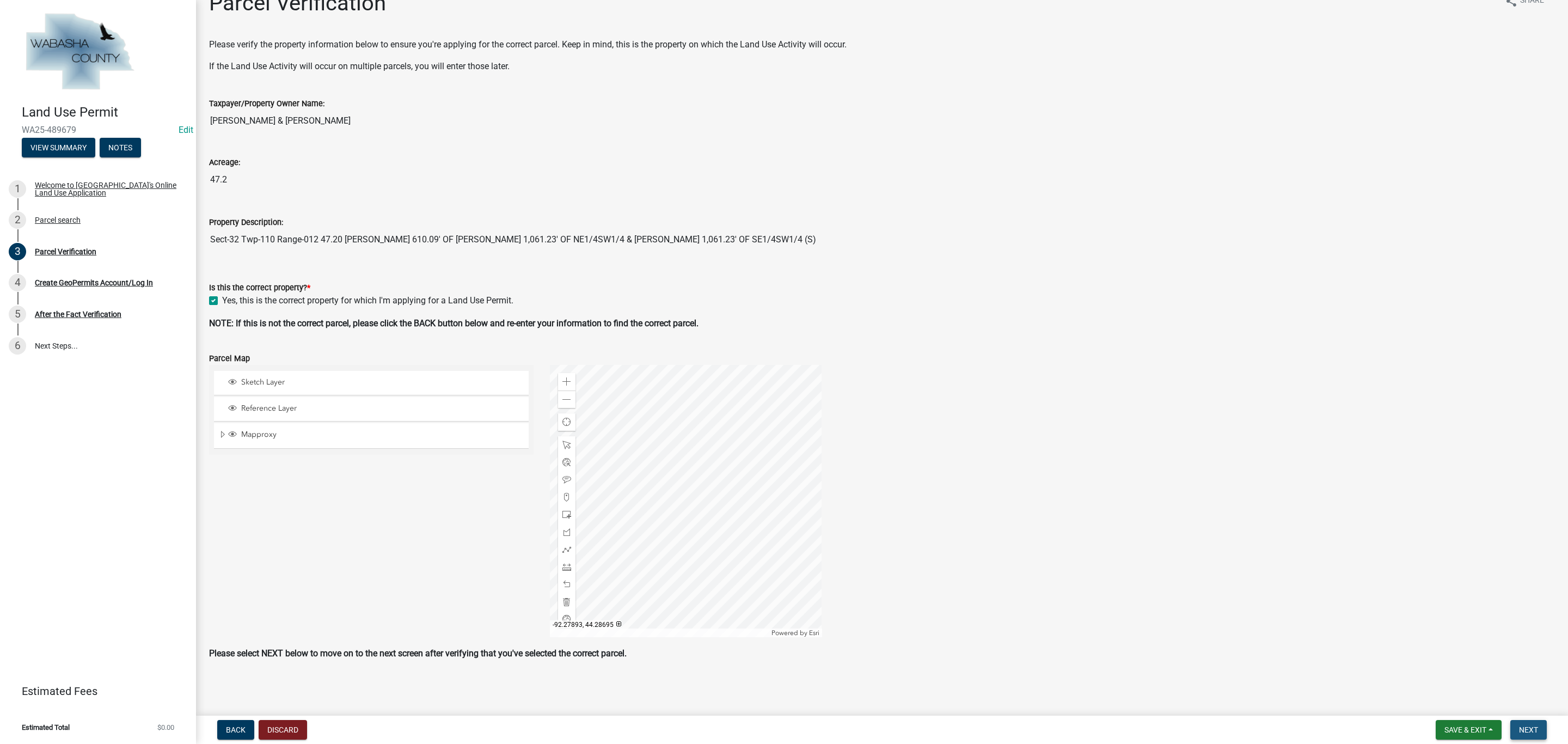
click at [1526, 724] on button "Next" at bounding box center [1529, 730] width 36 height 20
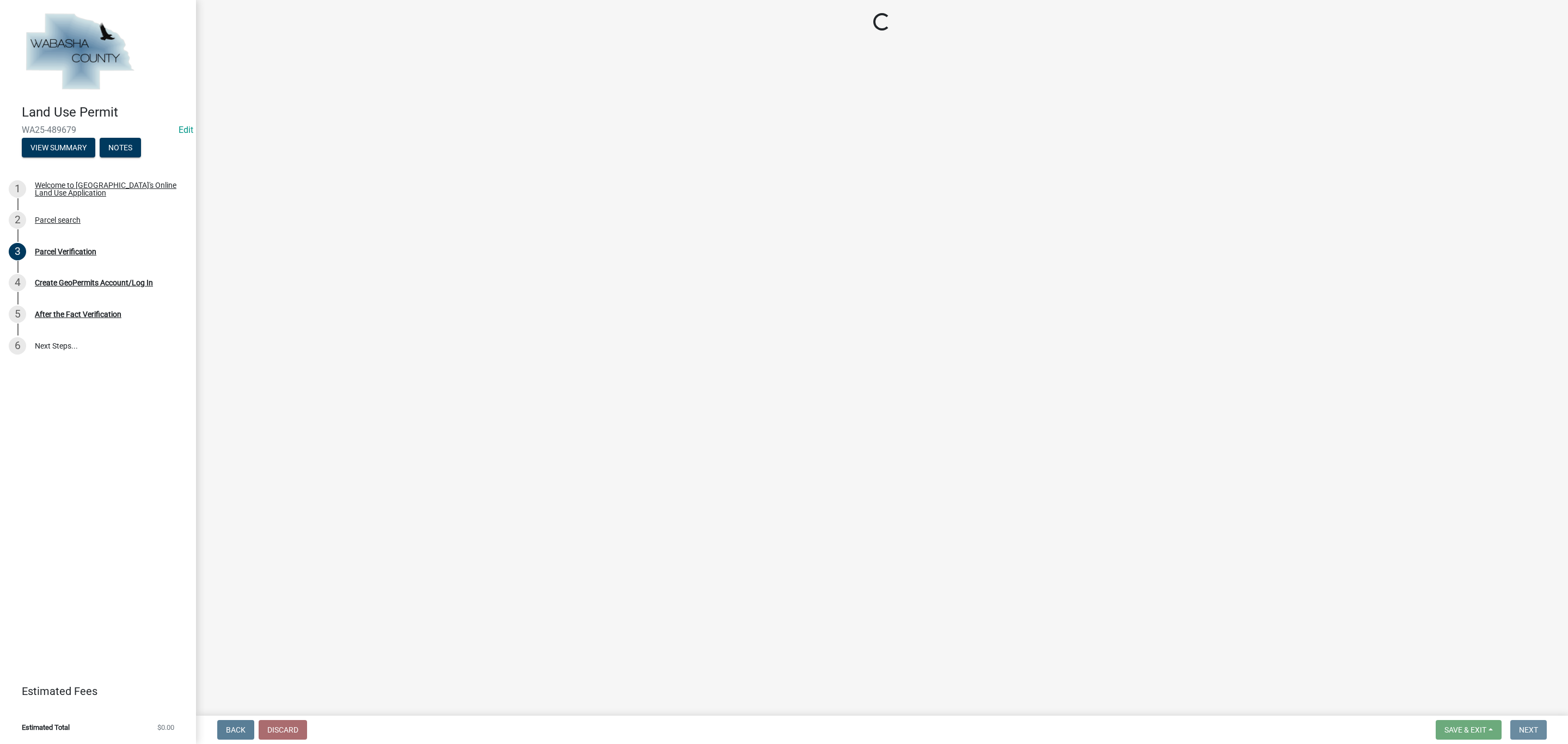
scroll to position [0, 0]
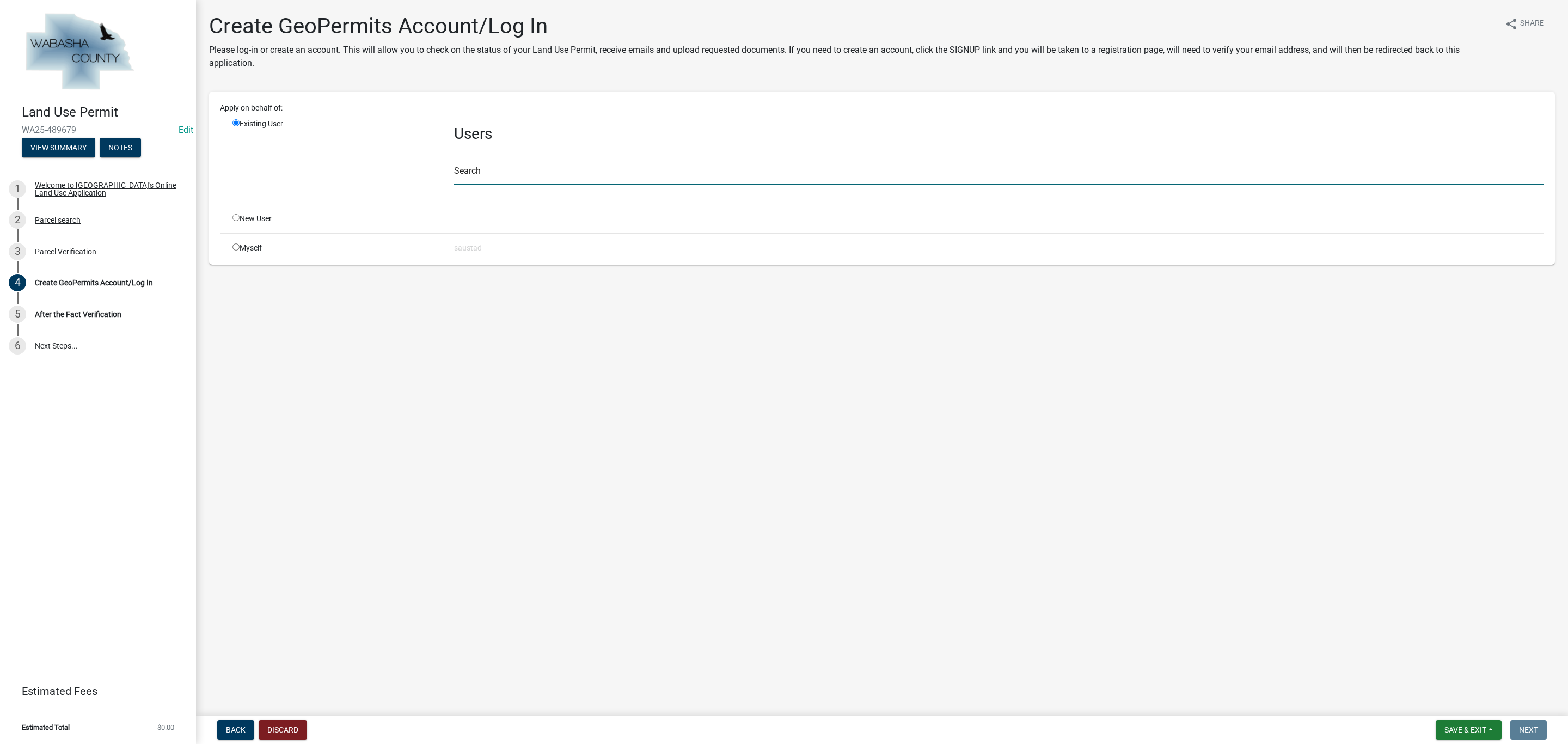
click at [502, 176] on input "text" at bounding box center [999, 174] width 1090 height 22
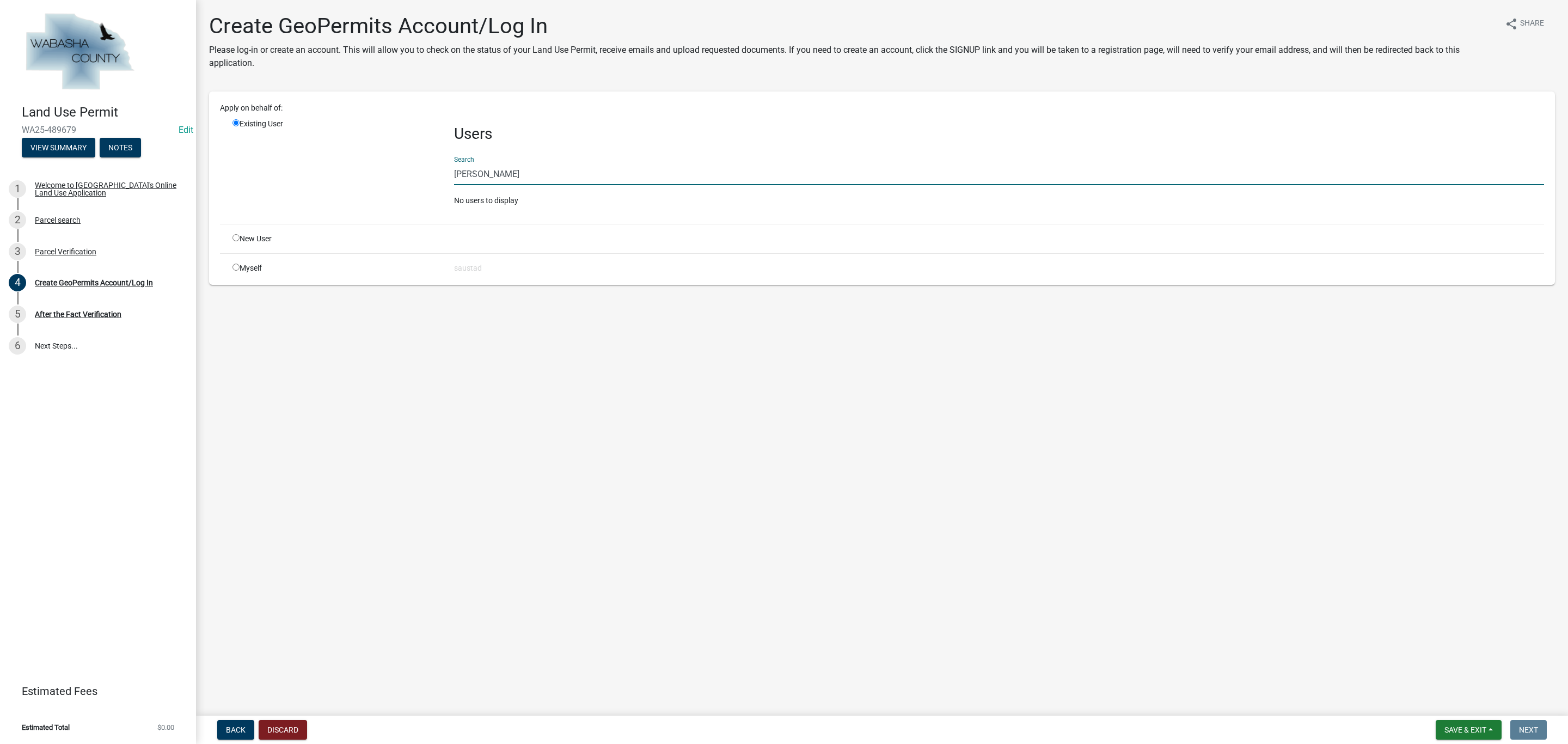
type input "[PERSON_NAME]"
click at [237, 238] on input "radio" at bounding box center [236, 237] width 7 height 7
radio input "true"
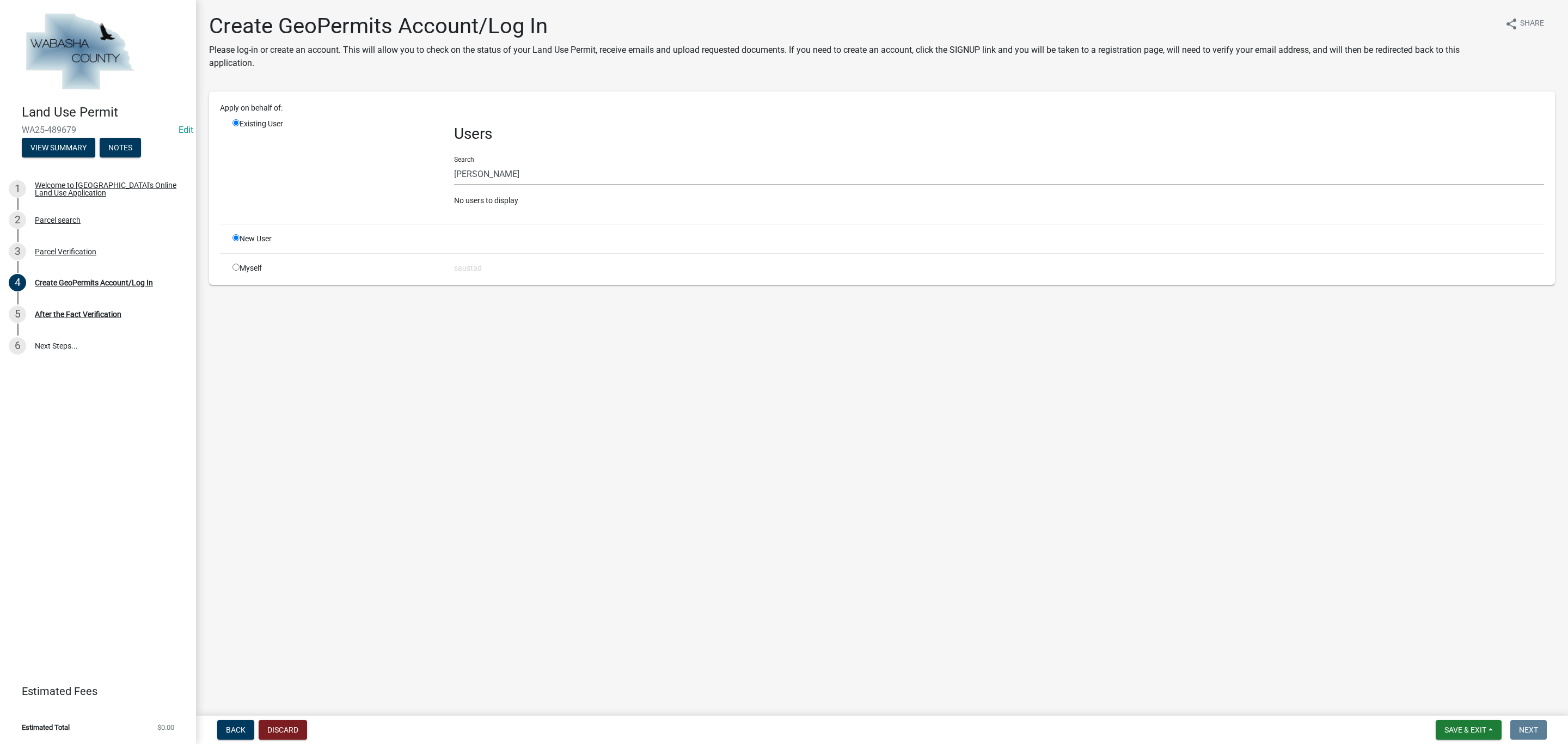
radio input "false"
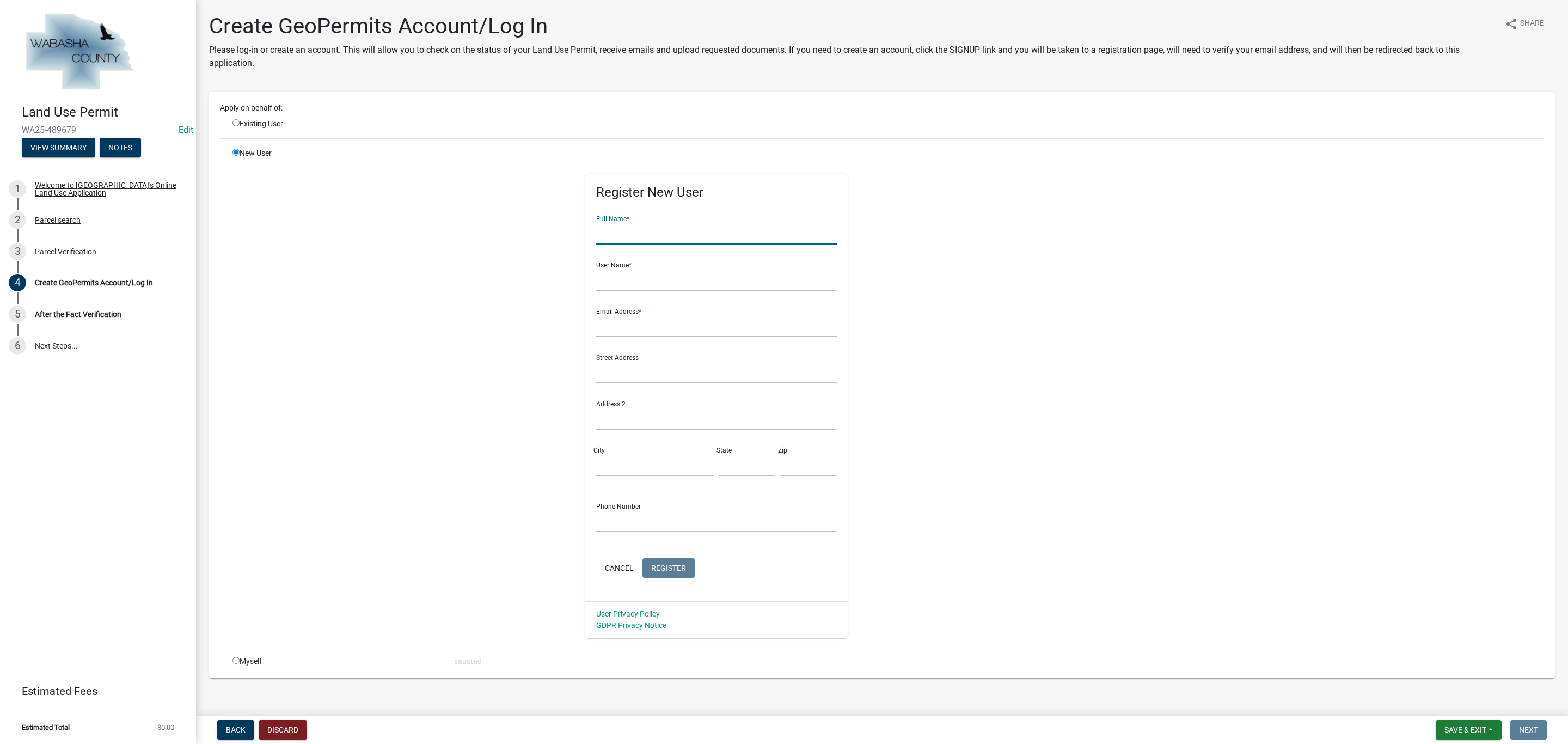
click at [702, 230] on input "text" at bounding box center [716, 233] width 241 height 22
type input "S"
type input "[PERSON_NAME]"
type input "[EMAIL_ADDRESS][DOMAIN_NAME]"
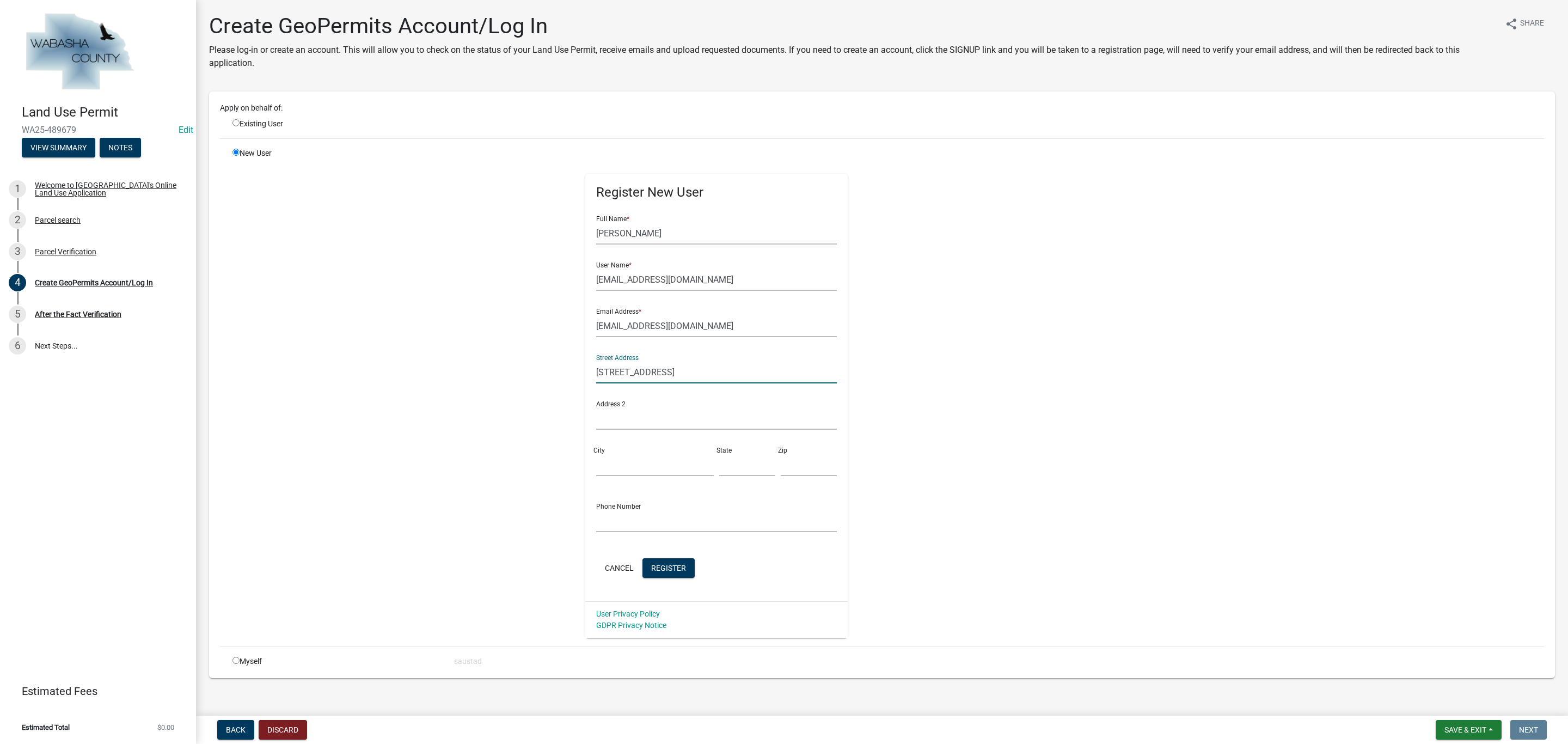
type input "[STREET_ADDRESS]"
type input "[GEOGRAPHIC_DATA]"
type input "MN"
type input "55957"
type input "[PHONE_NUMBER]"
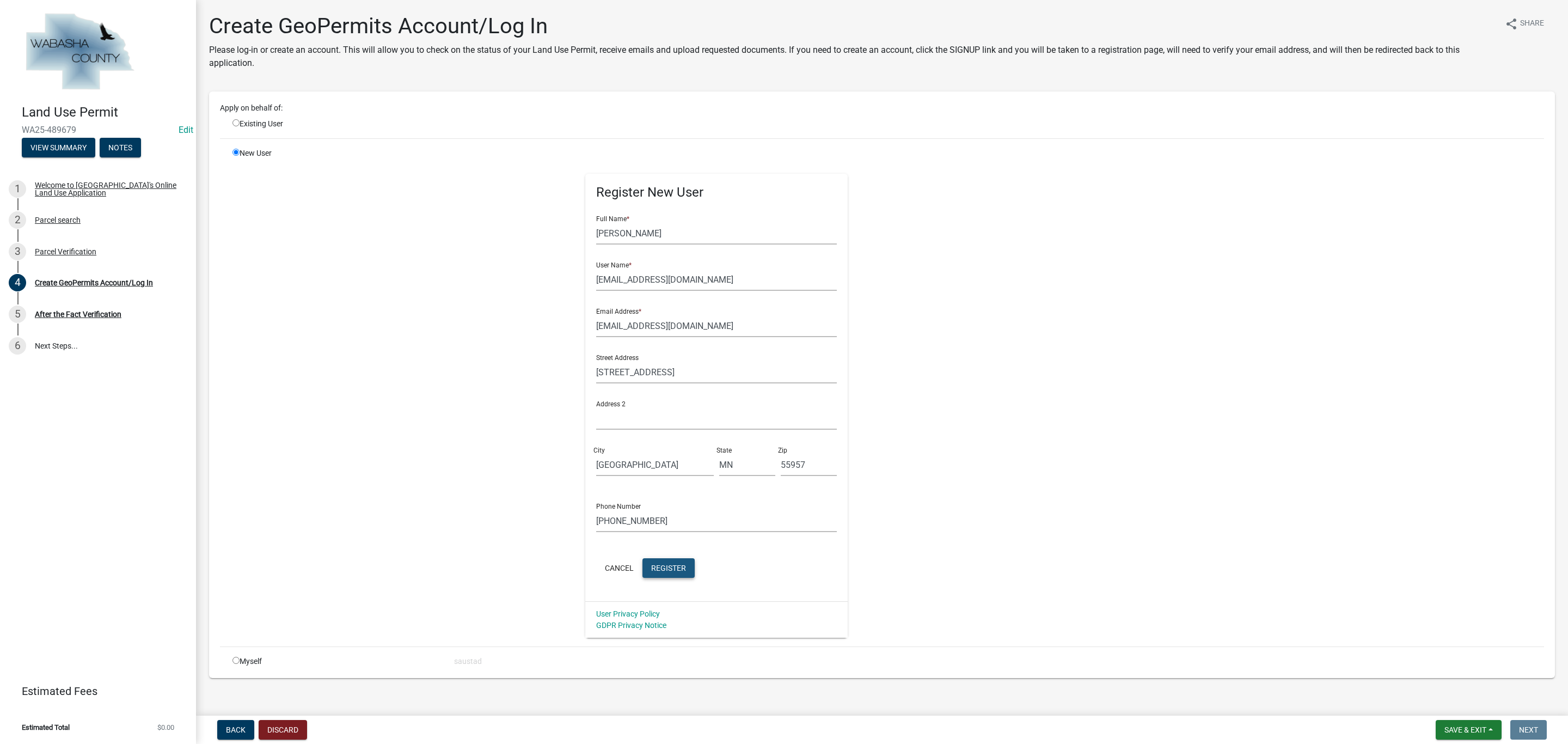
click at [662, 564] on span "Register" at bounding box center [669, 567] width 35 height 9
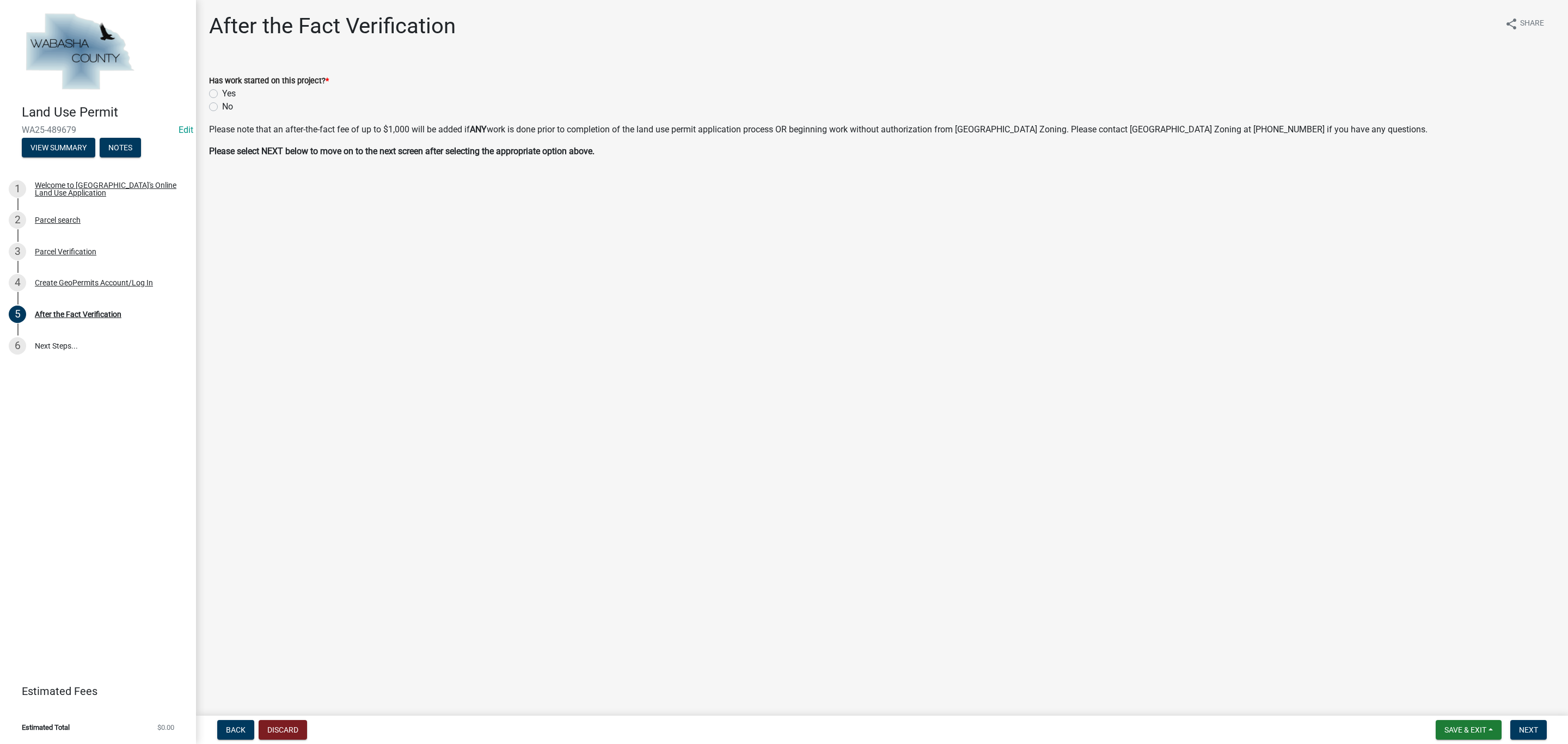
click at [212, 113] on div "No" at bounding box center [881, 107] width 1346 height 13
click at [222, 109] on label "No" at bounding box center [227, 107] width 10 height 13
click at [222, 107] on input "No" at bounding box center [225, 103] width 7 height 7
radio input "true"
click at [1535, 724] on button "Next" at bounding box center [1529, 730] width 36 height 20
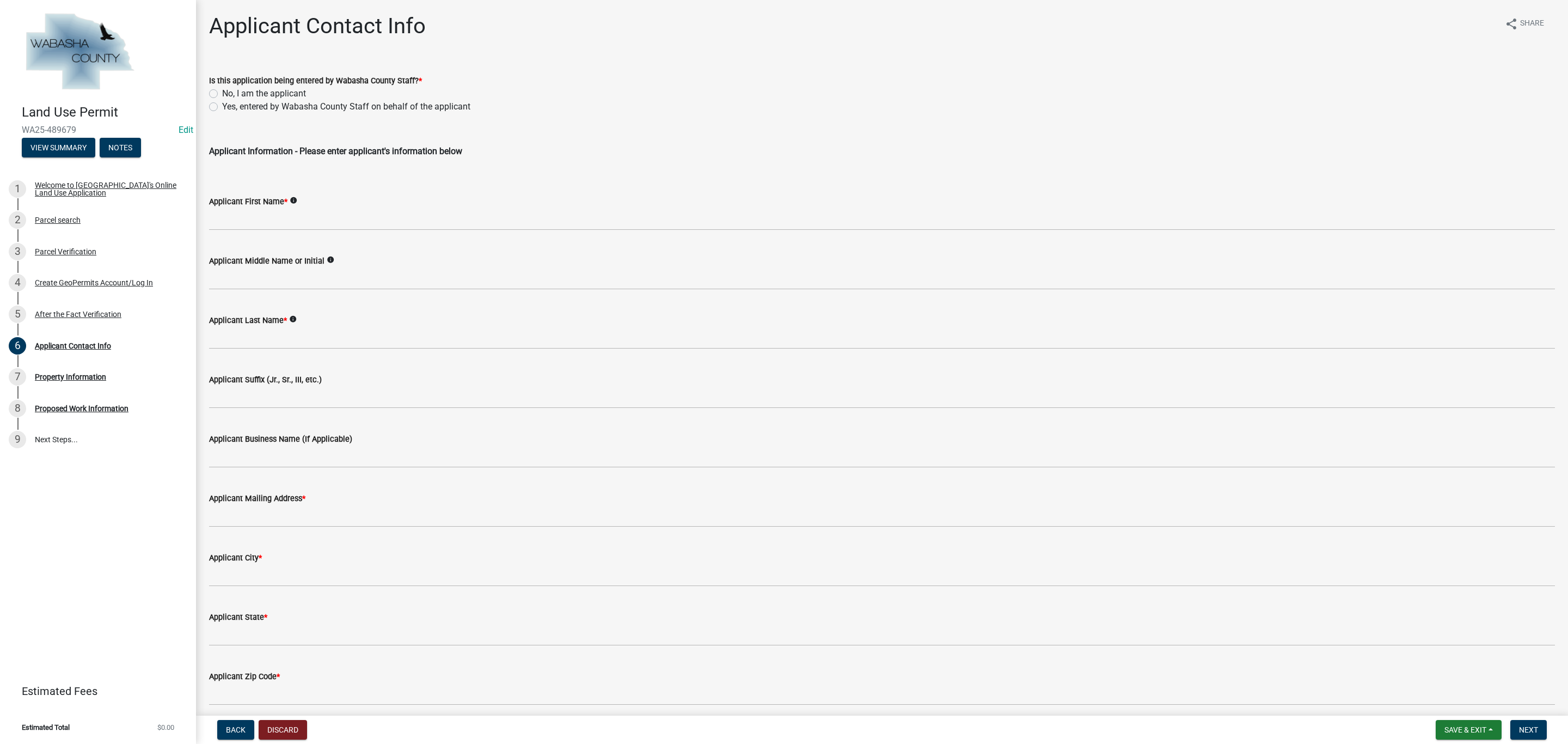
click at [222, 105] on label "Yes, entered by Wabasha County Staff on behalf of the applicant" at bounding box center [346, 107] width 248 height 13
click at [222, 105] on input "Yes, entered by Wabasha County Staff on behalf of the applicant" at bounding box center [225, 103] width 7 height 7
radio input "true"
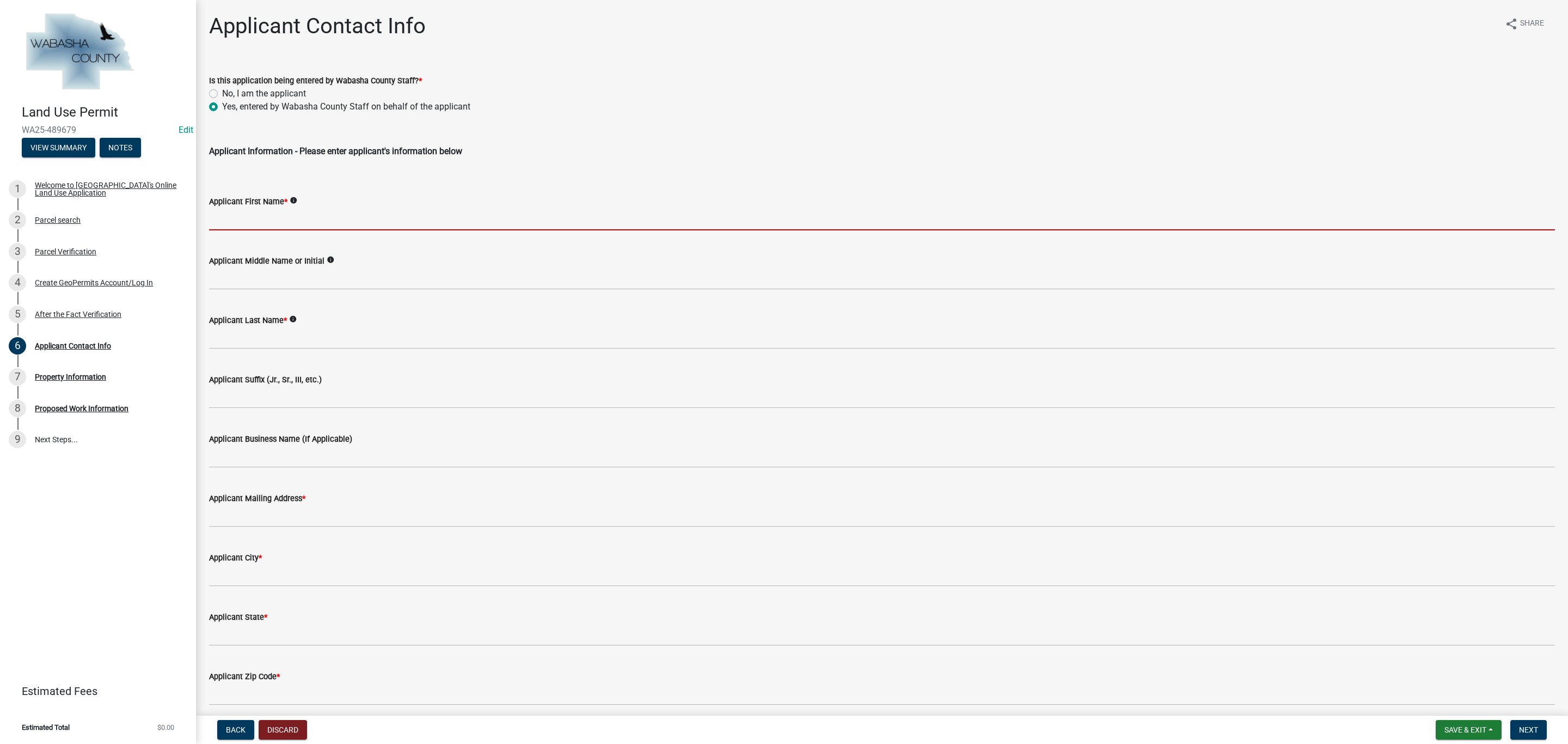
click at [266, 219] on input "Applicant First Name *" at bounding box center [881, 218] width 1346 height 22
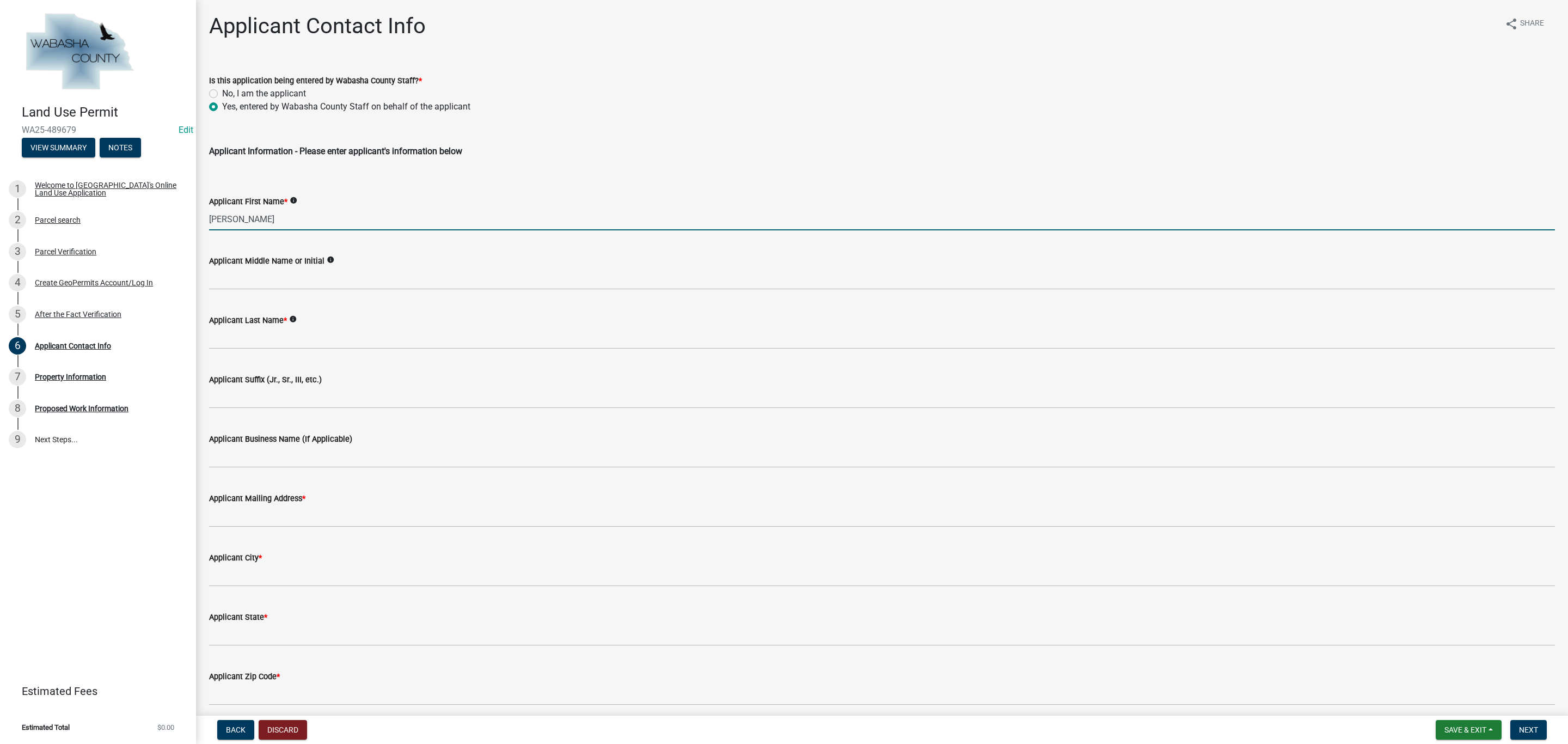
type input "[PERSON_NAME]"
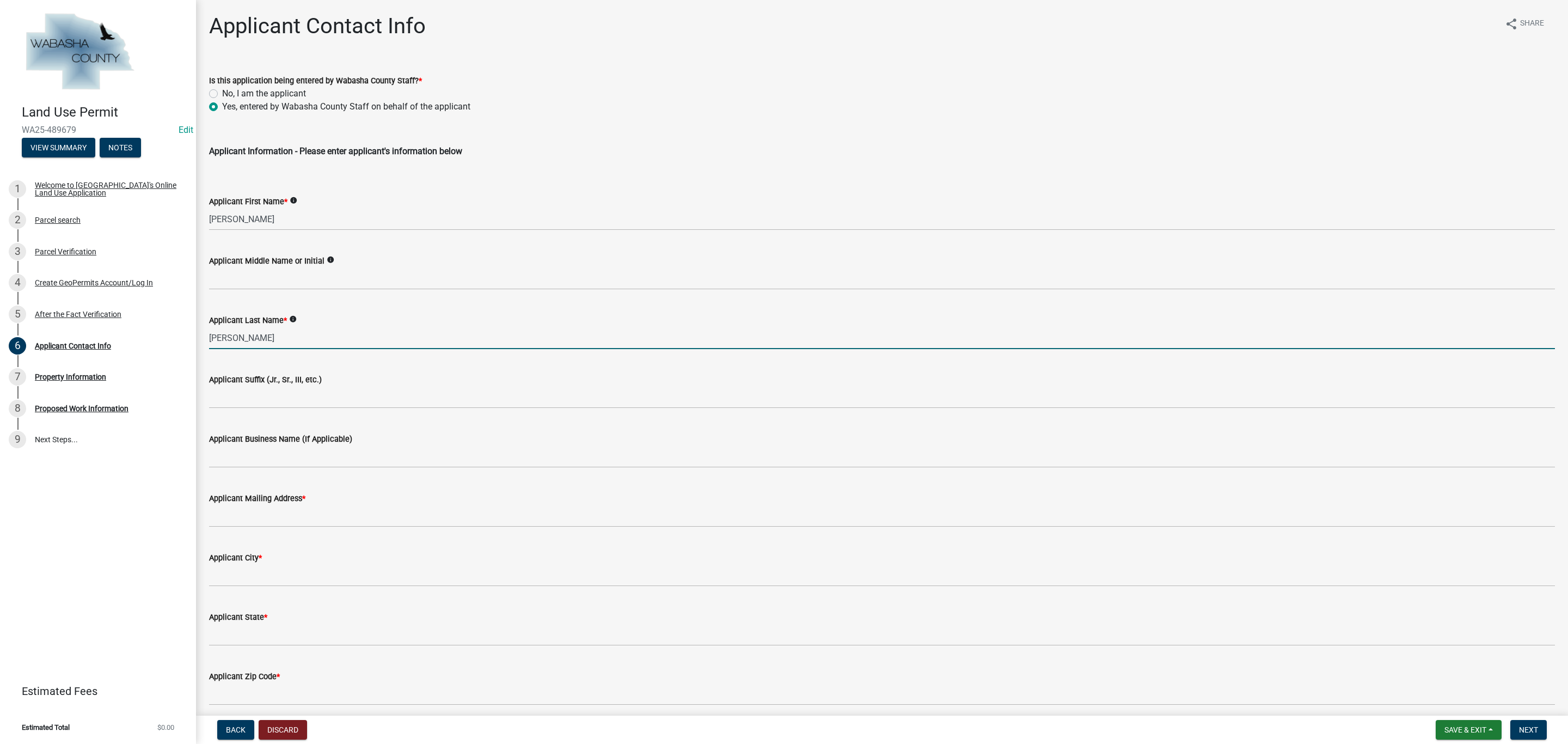
type input "[PERSON_NAME]"
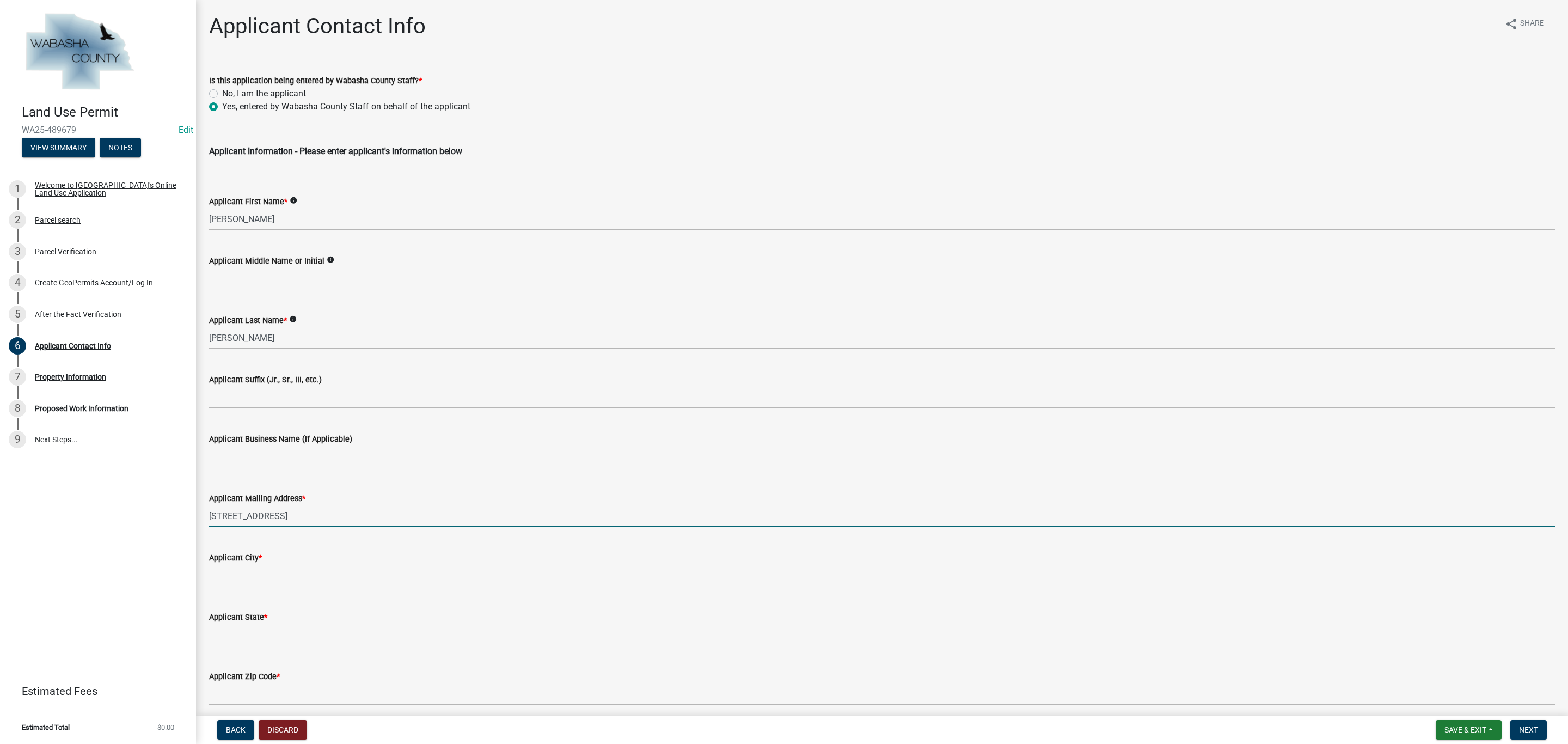
type input "[STREET_ADDRESS]"
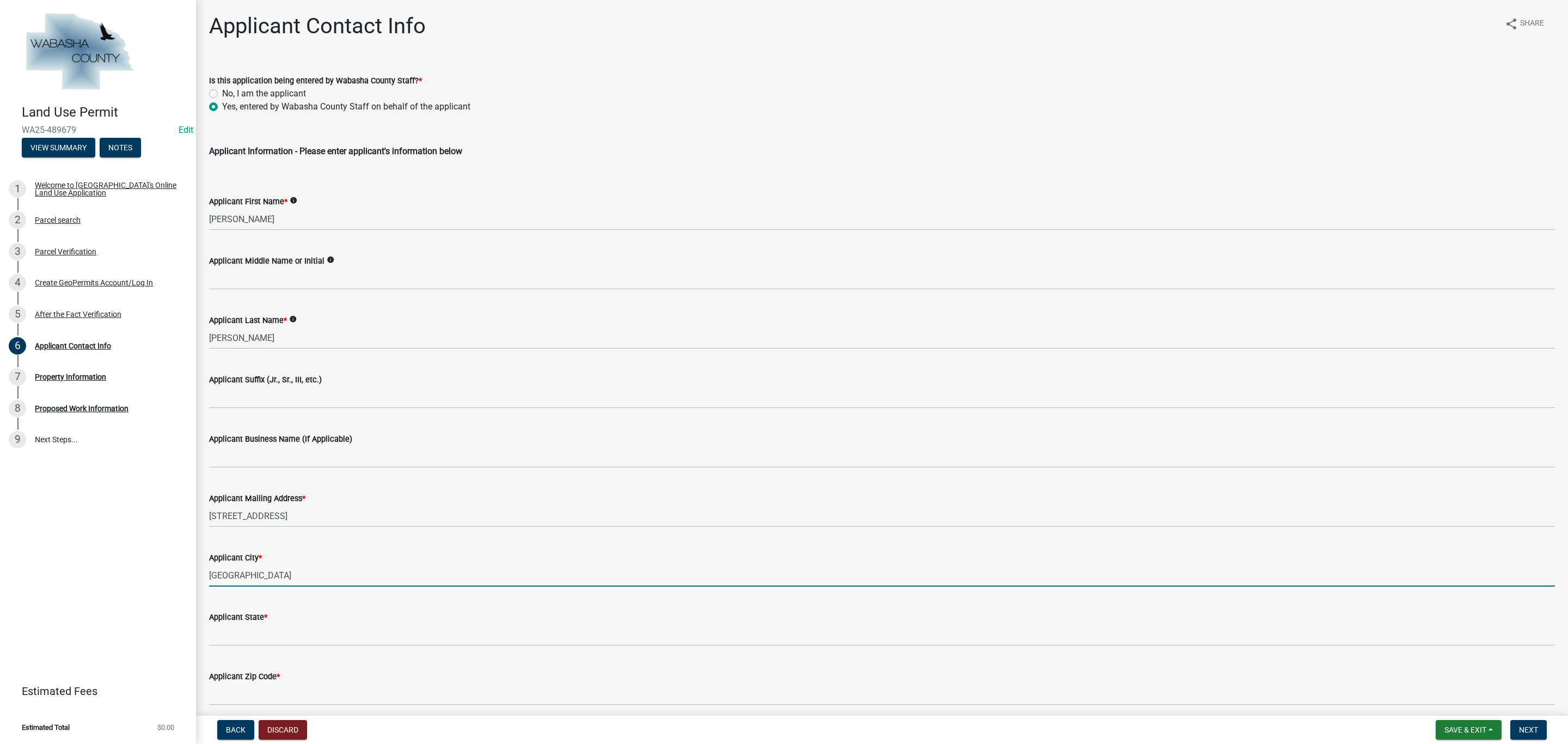
type input "[GEOGRAPHIC_DATA]"
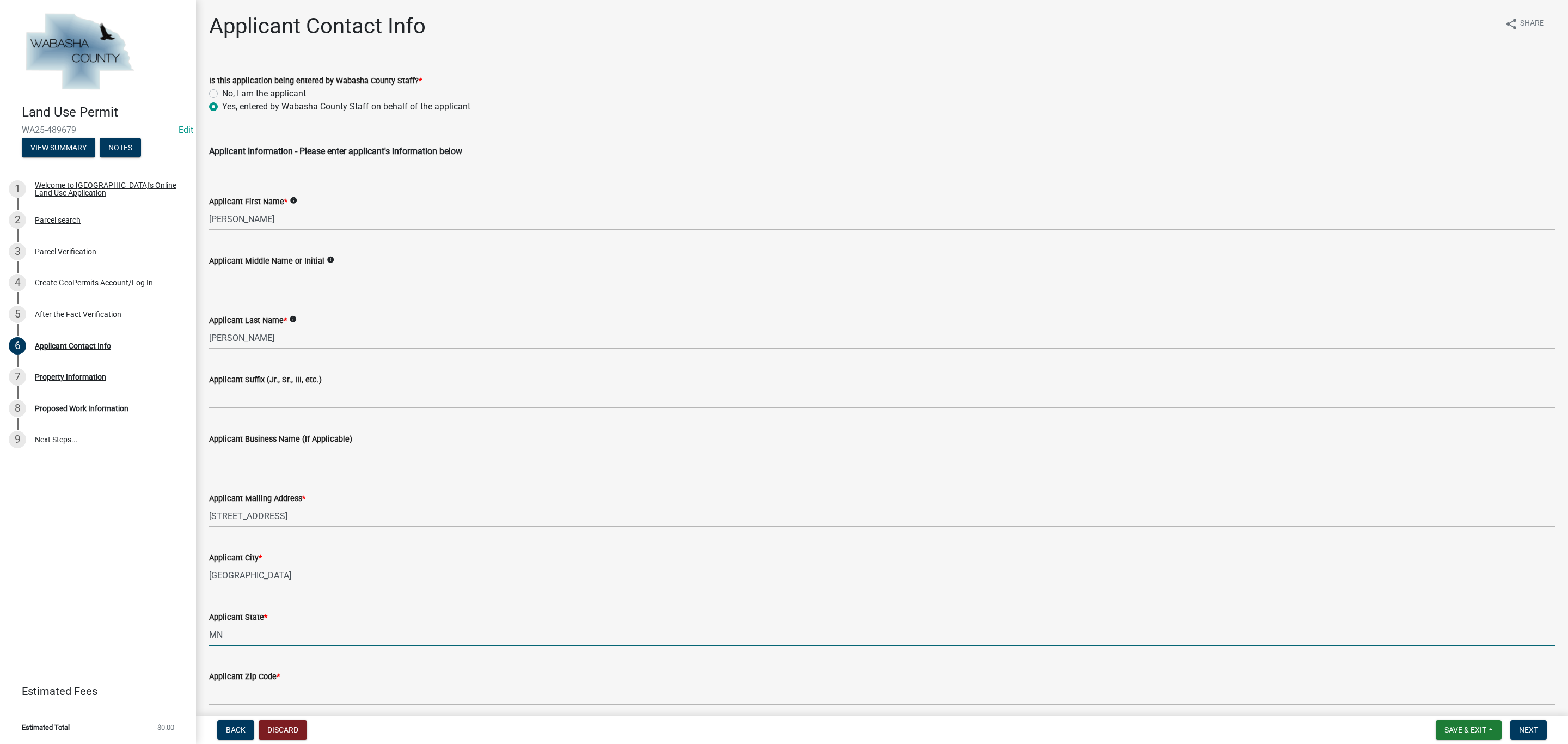
type input "MN"
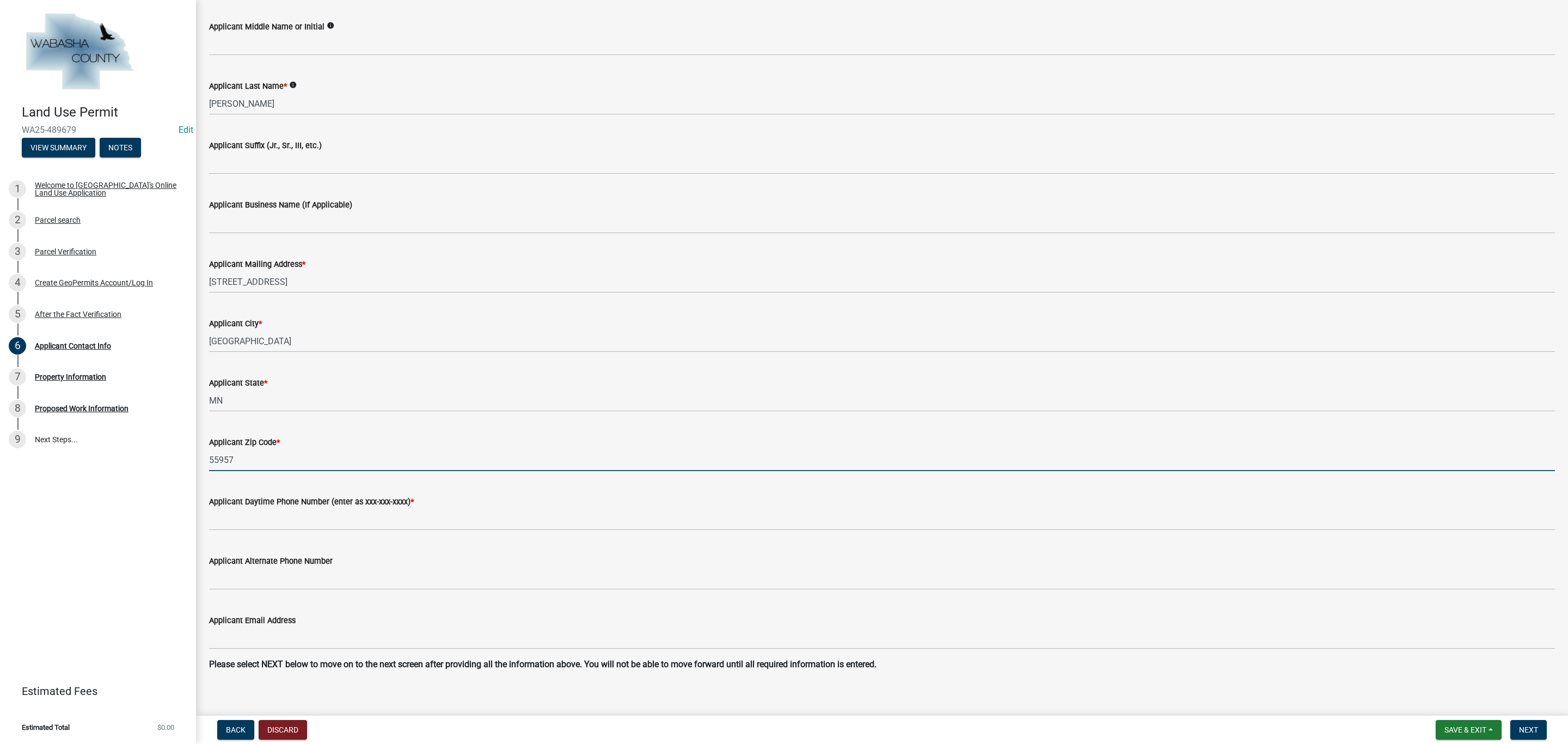
scroll to position [244, 0]
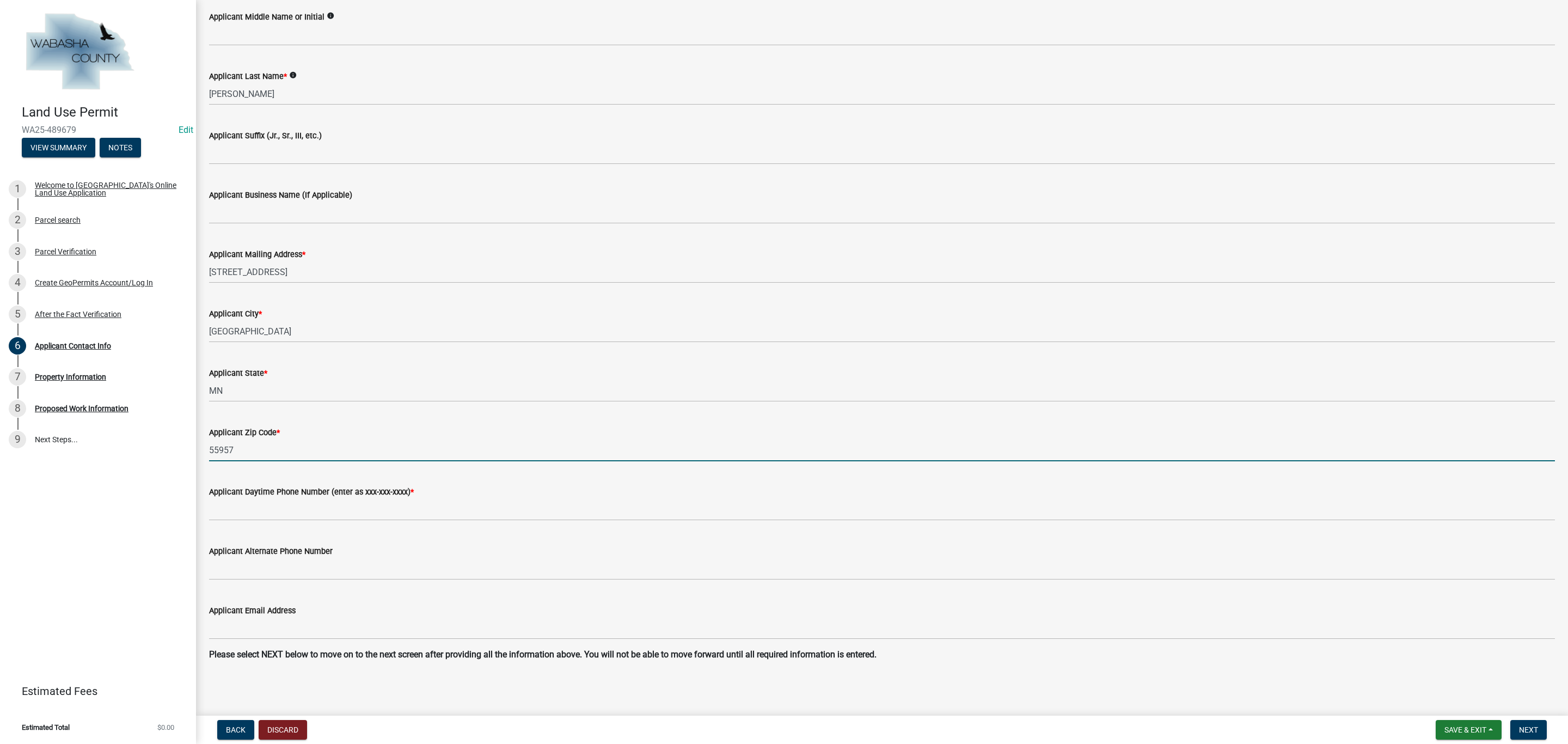
type input "55957"
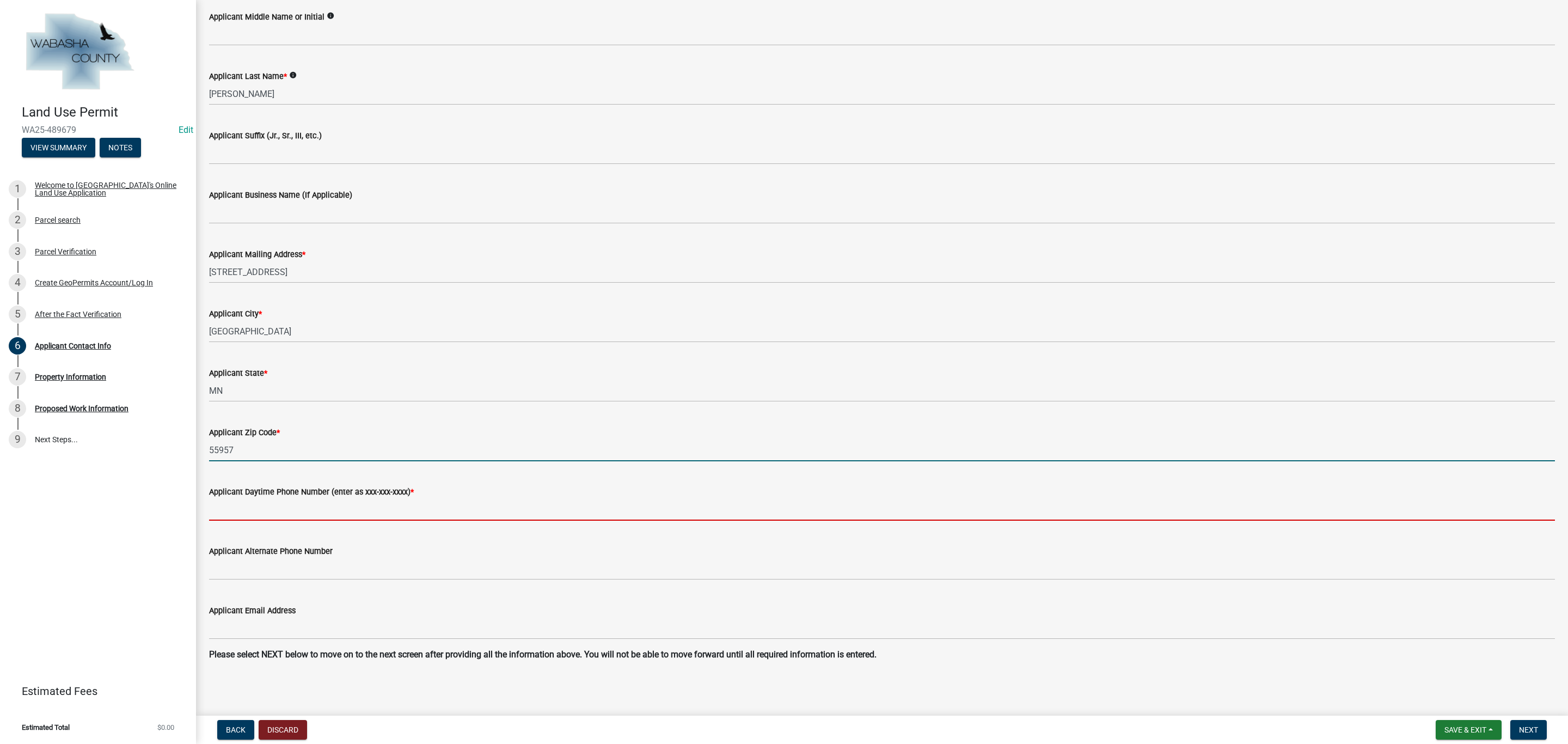
click at [300, 501] on input "Applicant Daytime Phone Number (enter as xxx-xxx-xxxx) *" at bounding box center [881, 508] width 1346 height 22
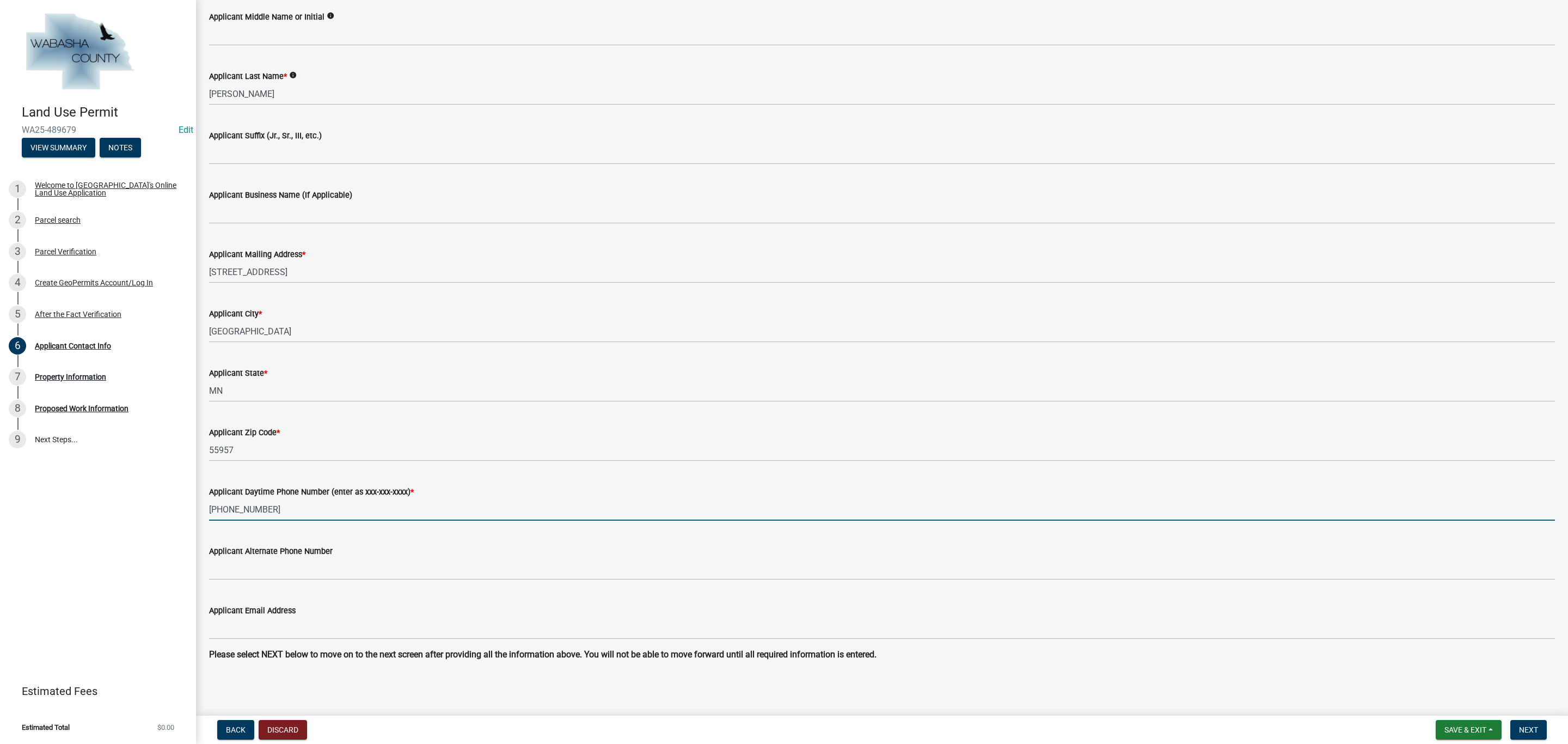
type input "[PHONE_NUMBER]"
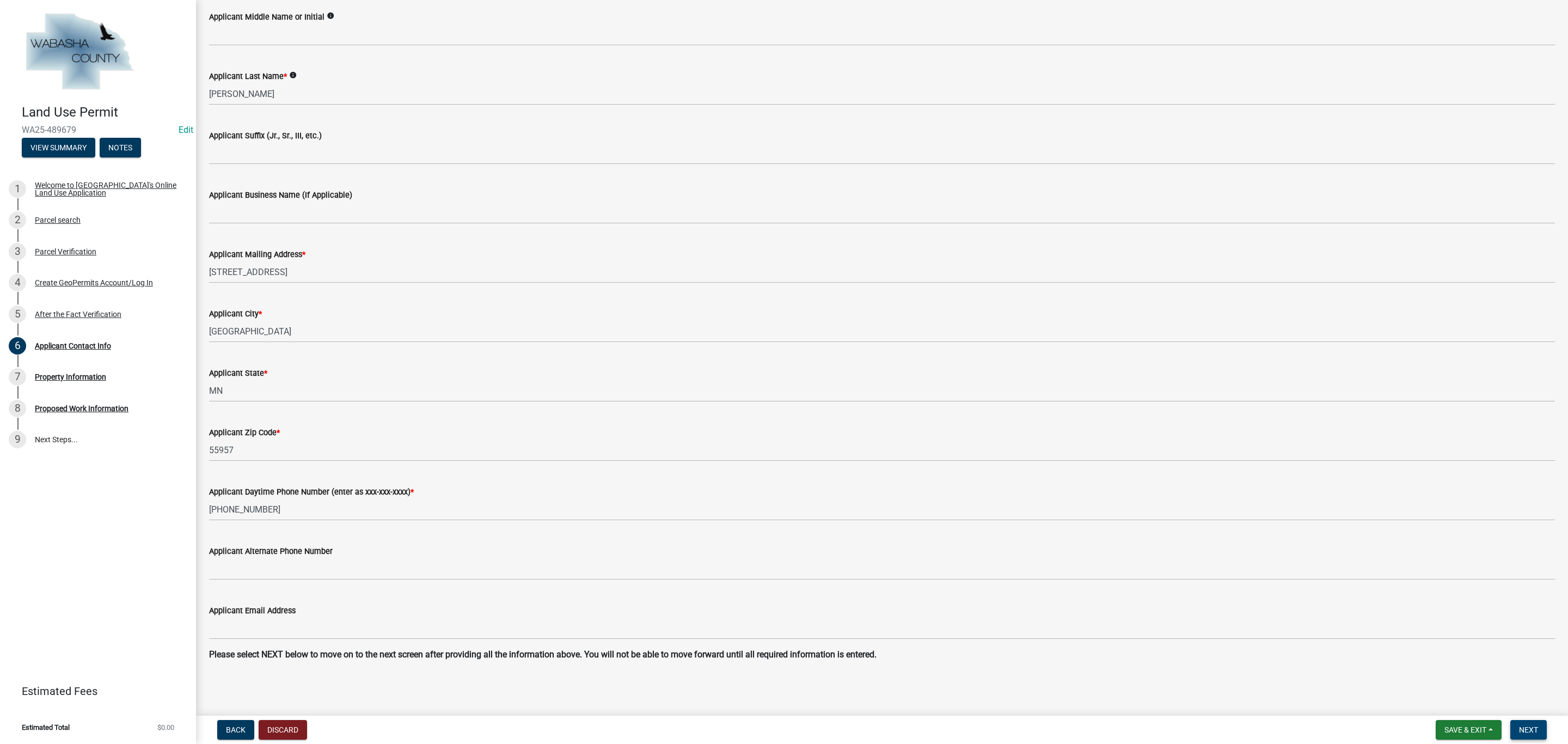
click at [1533, 735] on button "Next" at bounding box center [1529, 730] width 36 height 20
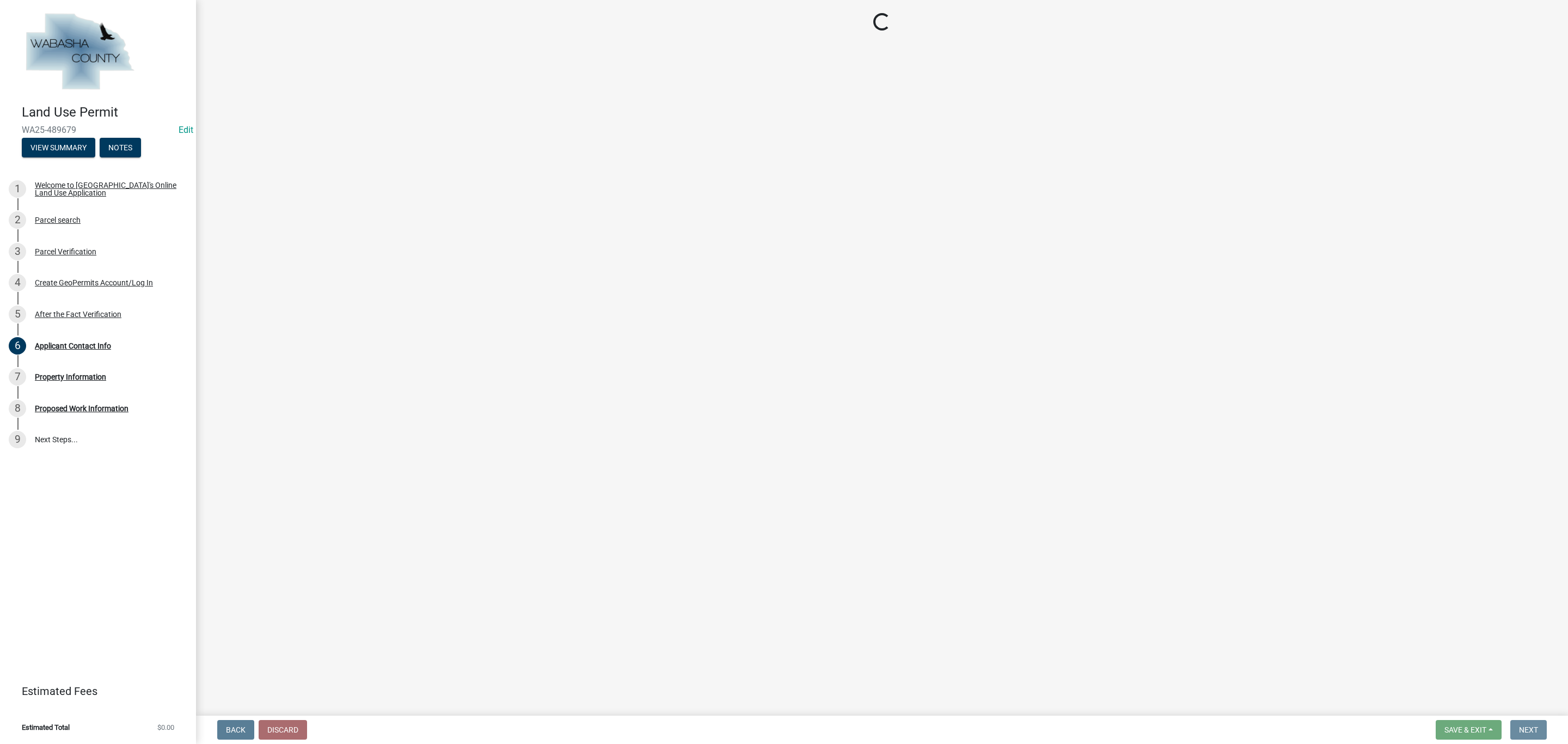
scroll to position [0, 0]
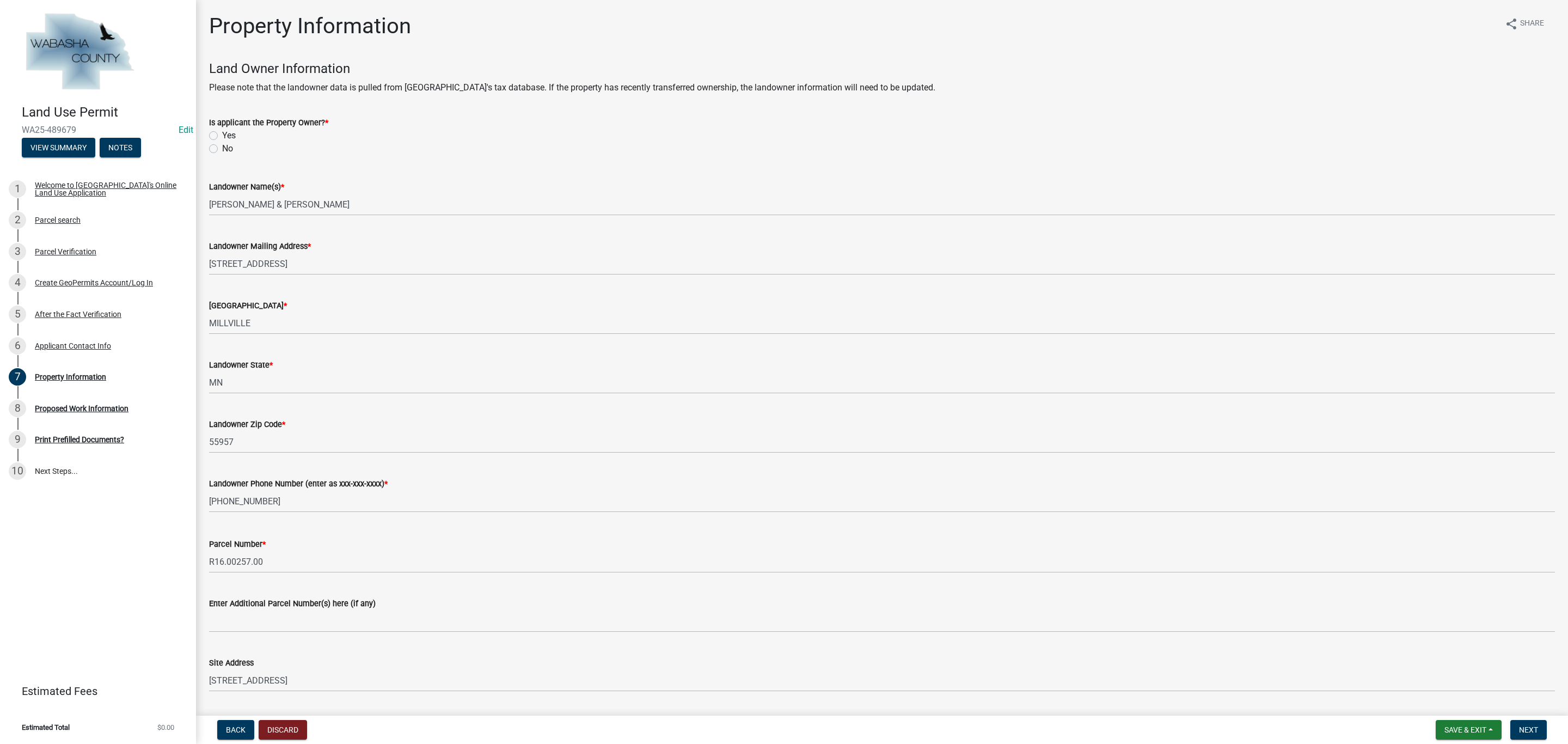
click at [222, 133] on label "Yes" at bounding box center [229, 135] width 13 height 13
click at [222, 133] on input "Yes" at bounding box center [225, 132] width 7 height 7
radio input "true"
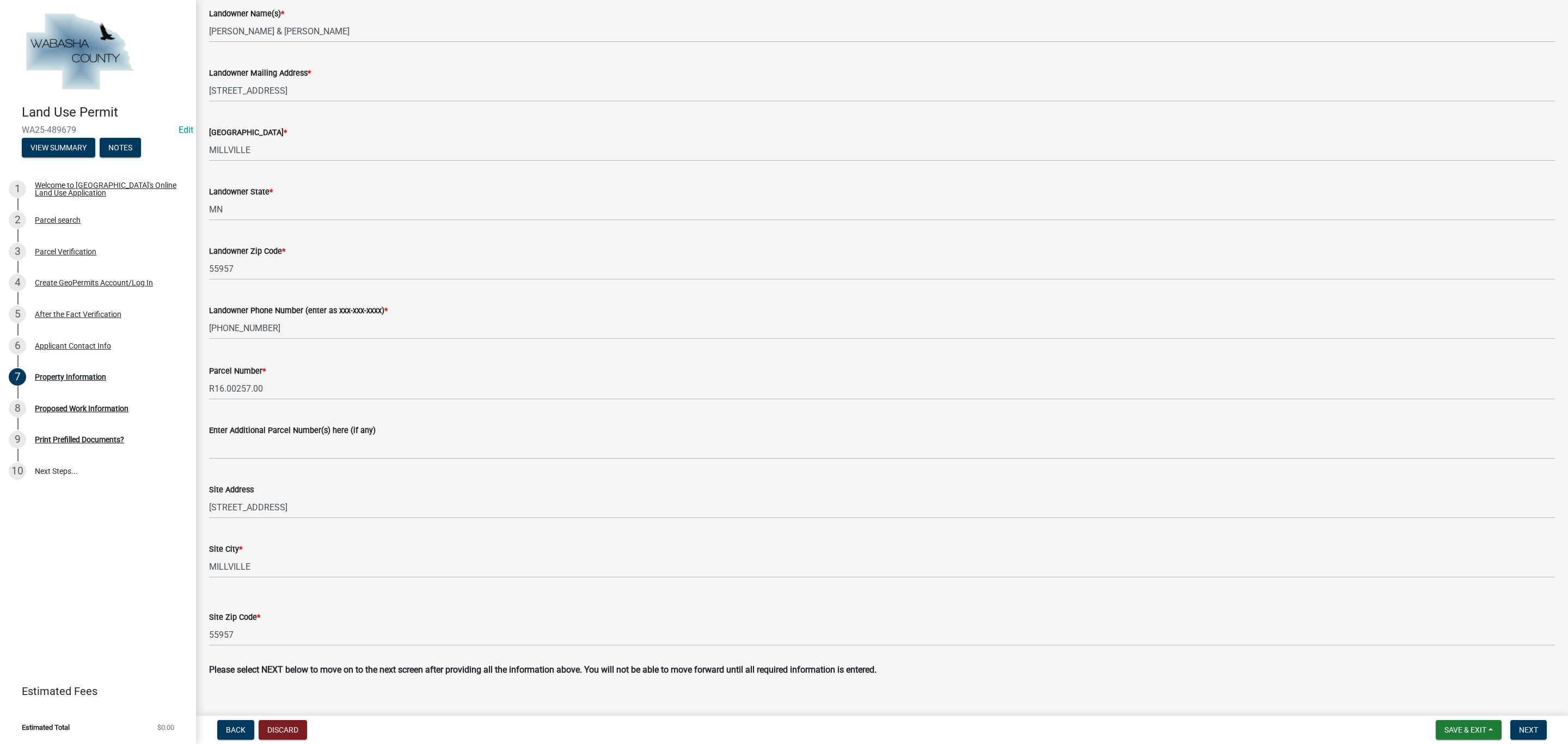
scroll to position [189, 0]
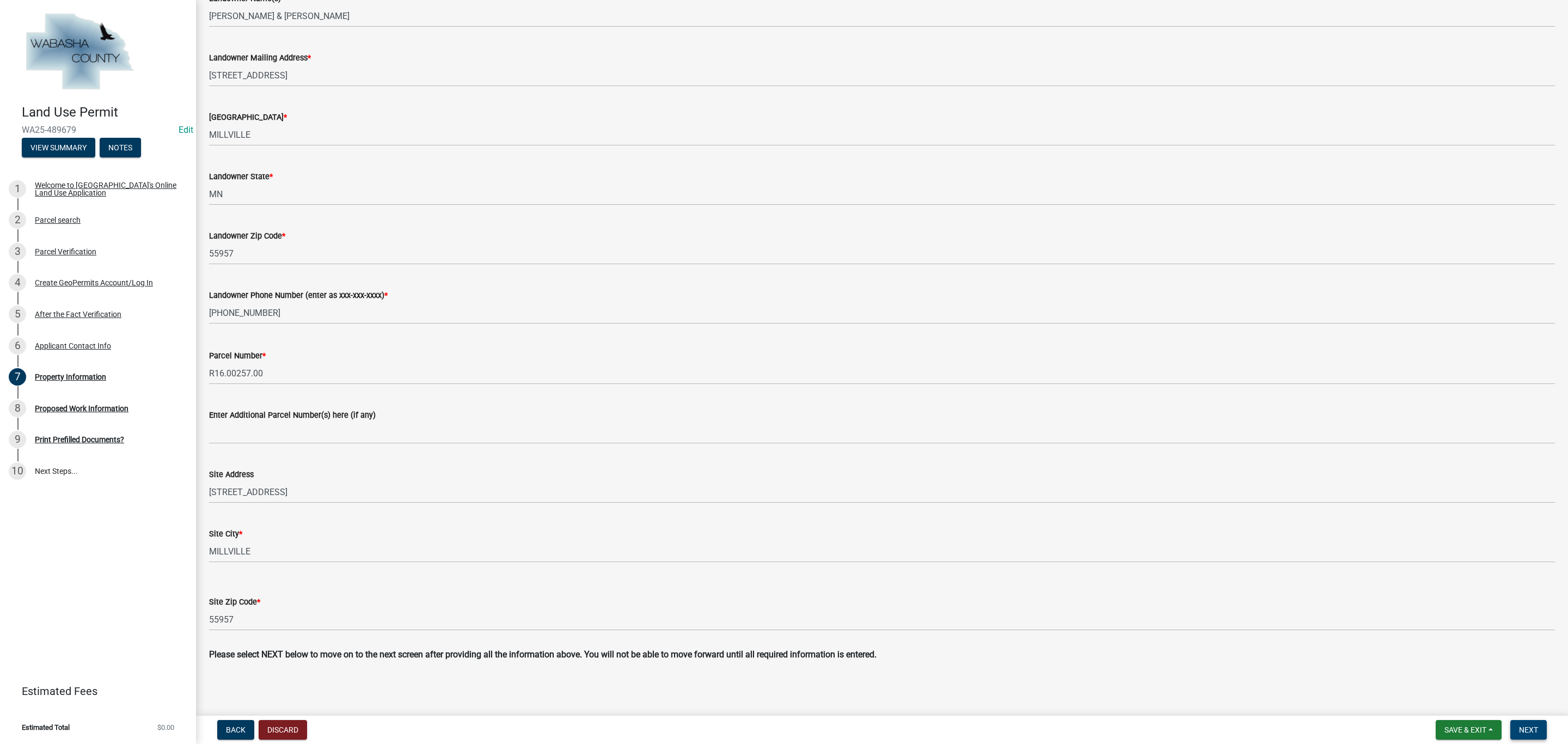
click at [1526, 734] on button "Next" at bounding box center [1529, 730] width 36 height 20
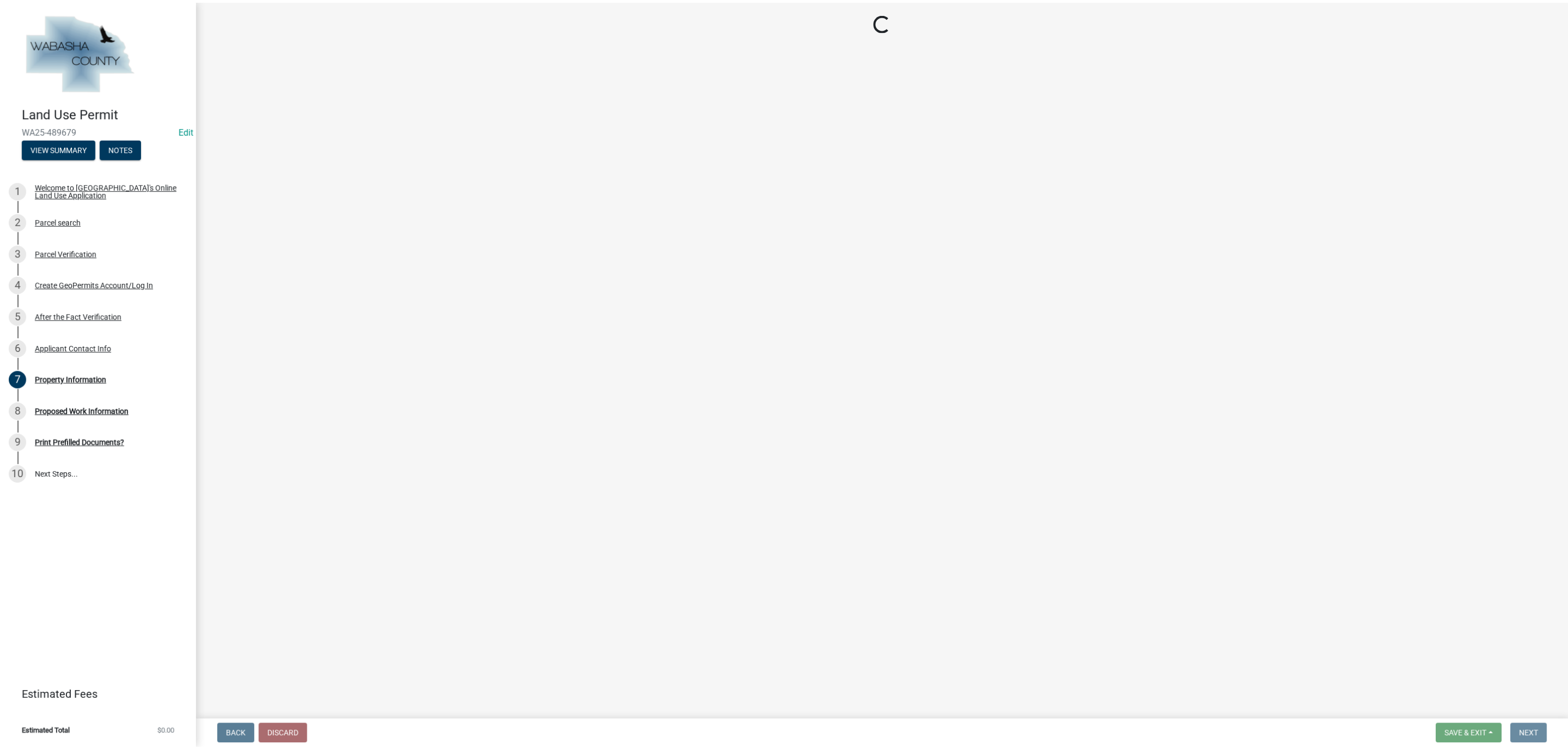
scroll to position [0, 0]
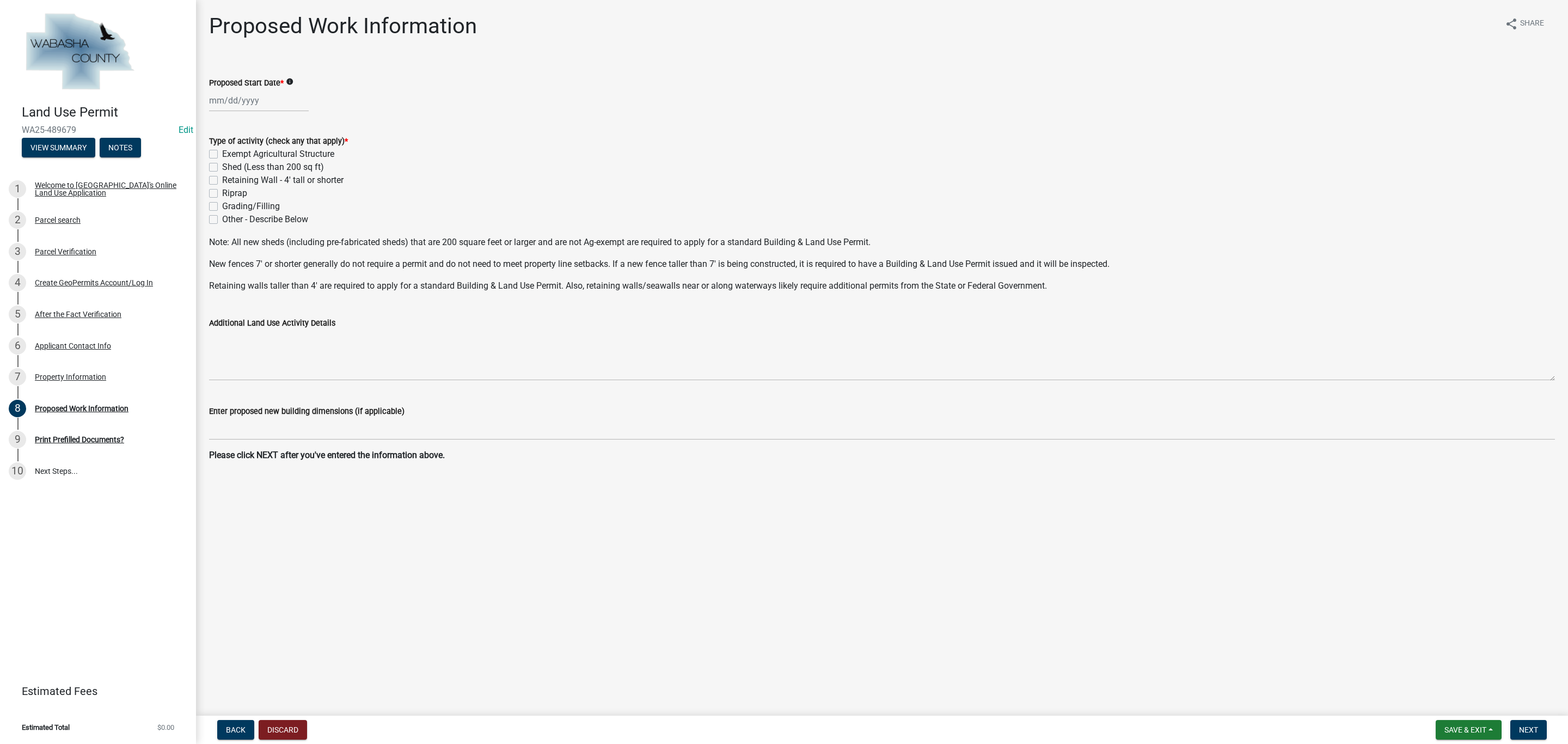
click at [222, 151] on label "Exempt Agricultural Structure" at bounding box center [279, 155] width 113 height 13
click at [222, 151] on input "Exempt Agricultural Structure" at bounding box center [225, 151] width 7 height 7
checkbox input "true"
checkbox input "false"
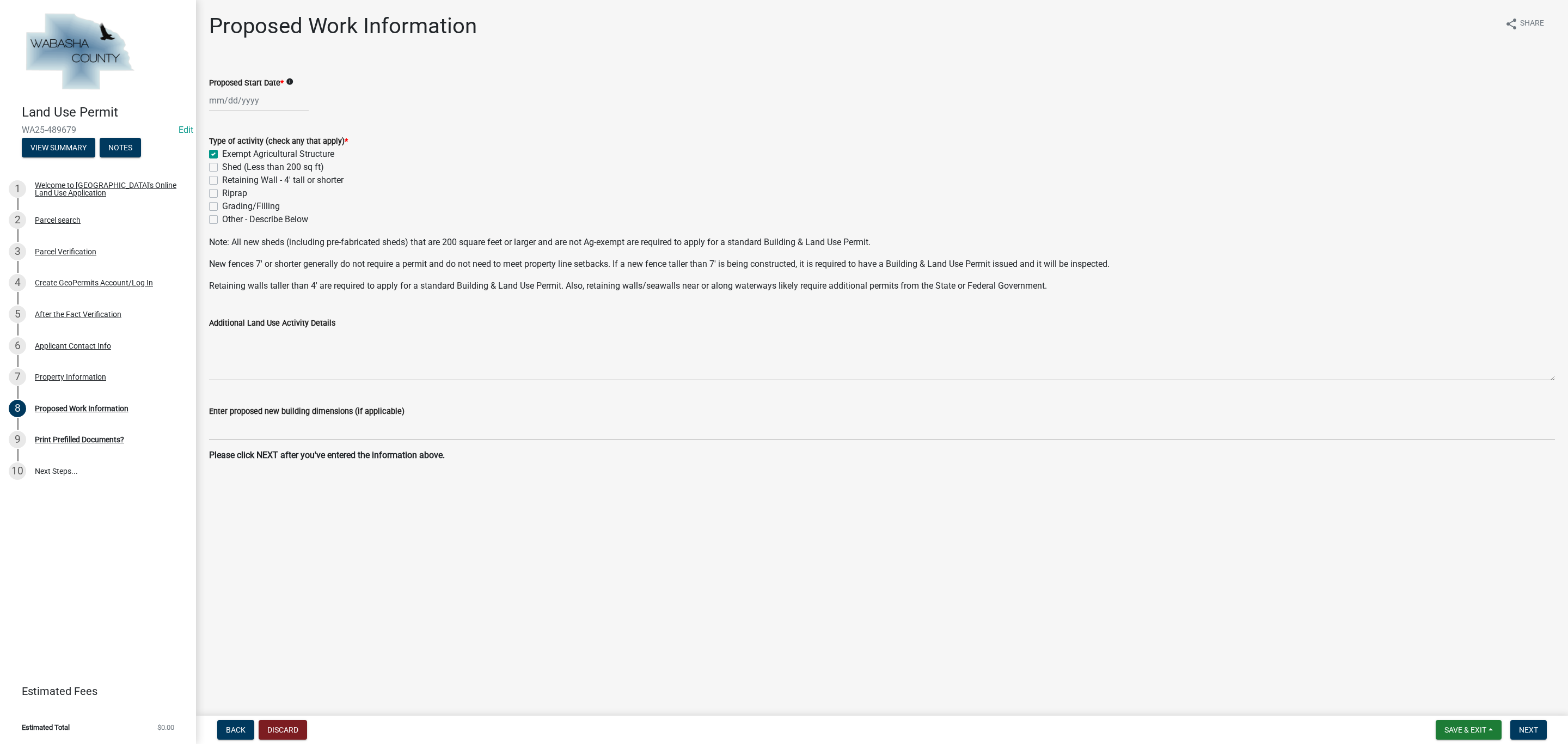
checkbox input "false"
click at [234, 100] on div at bounding box center [258, 100] width 99 height 22
select select "10"
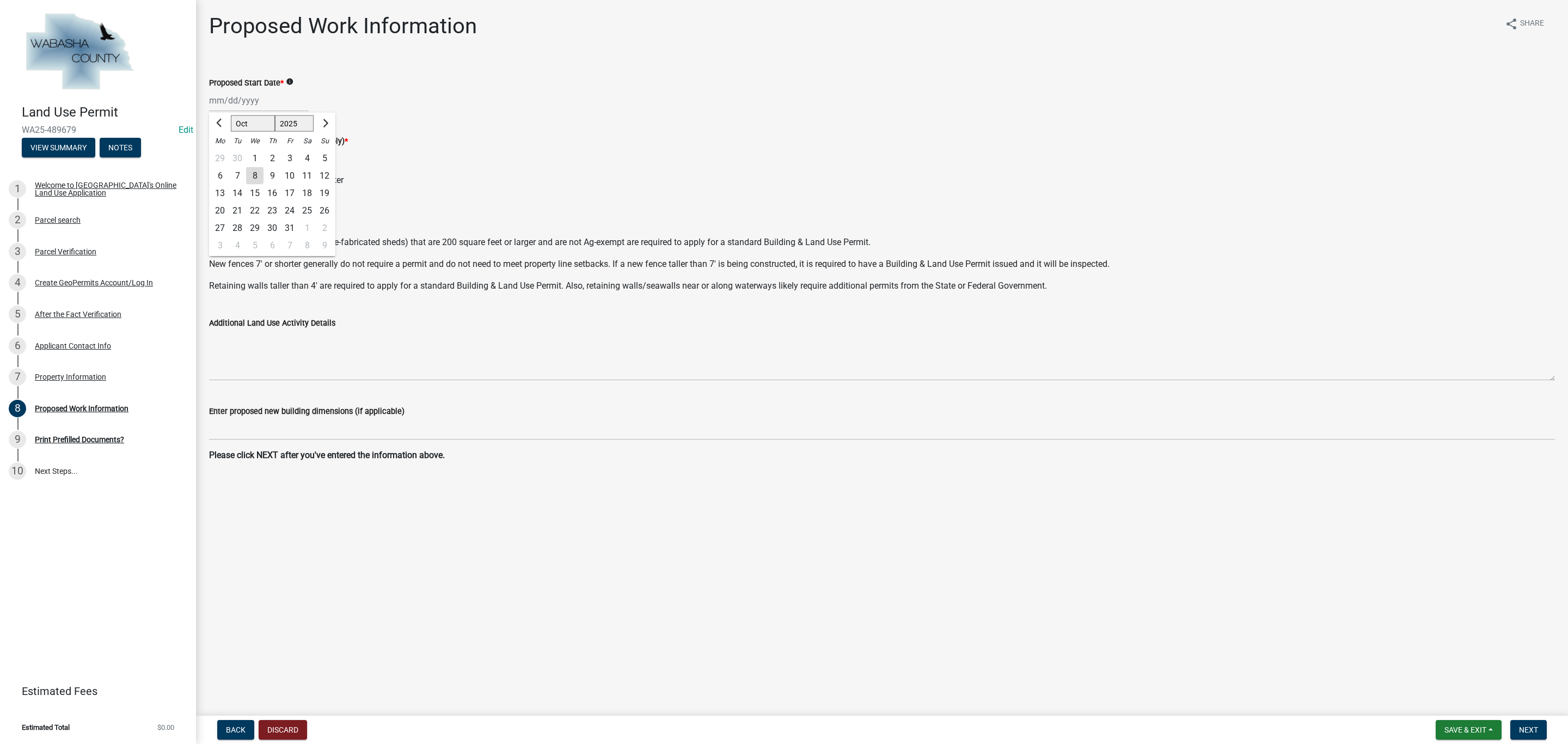
click at [253, 176] on div "8" at bounding box center [255, 176] width 17 height 17
type input "[DATE]"
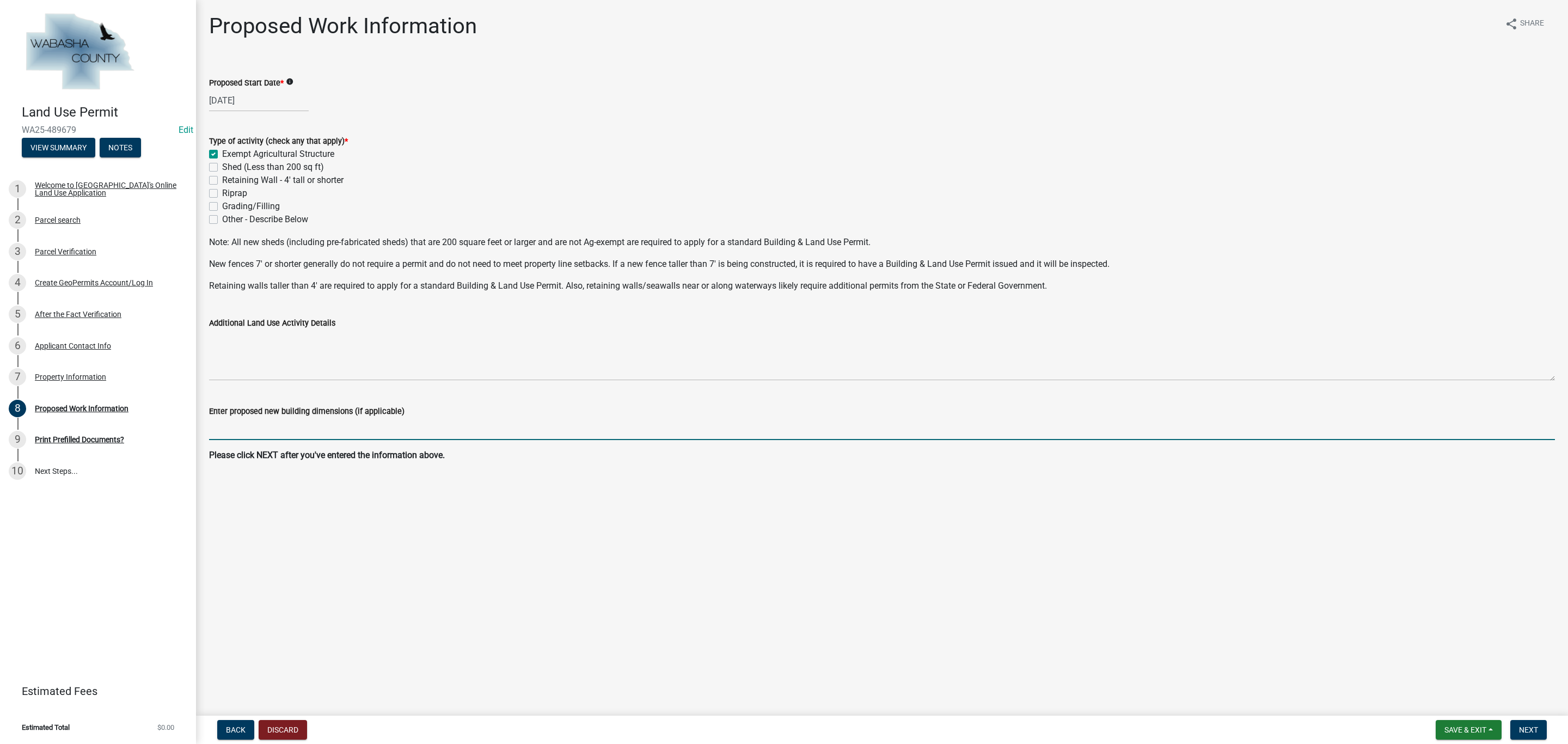
click at [247, 422] on input "Enter proposed new building dimensions (if applicable)" at bounding box center [881, 428] width 1346 height 22
type input "30ft x 48ft"
click at [1531, 735] on button "Next" at bounding box center [1529, 730] width 36 height 20
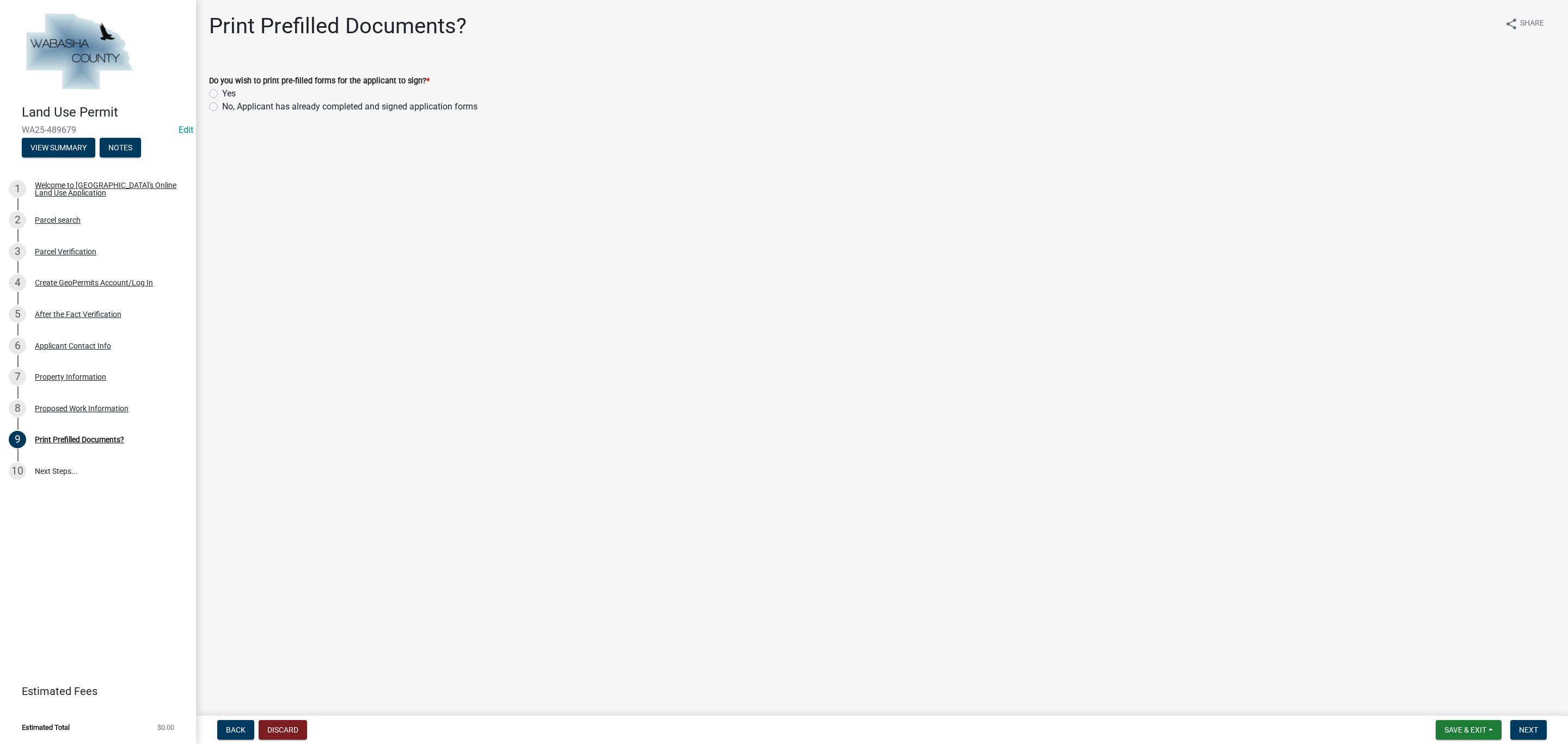
click at [222, 103] on label "No, Applicant has already completed and signed application forms" at bounding box center [350, 107] width 256 height 13
click at [222, 103] on input "No, Applicant has already completed and signed application forms" at bounding box center [225, 103] width 7 height 7
radio input "true"
click at [1540, 727] on button "Next" at bounding box center [1529, 730] width 36 height 20
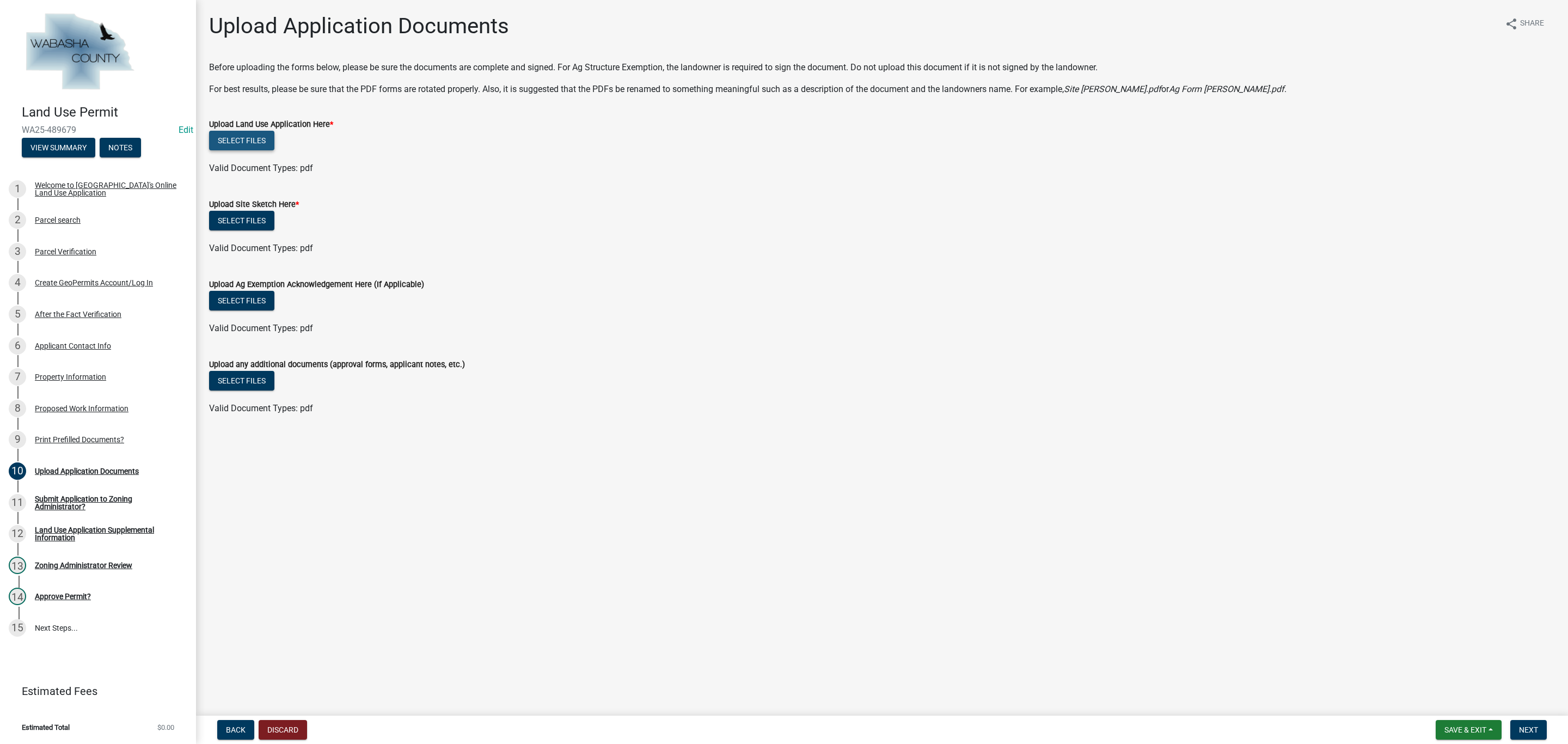
click at [245, 139] on button "Select files" at bounding box center [241, 140] width 66 height 20
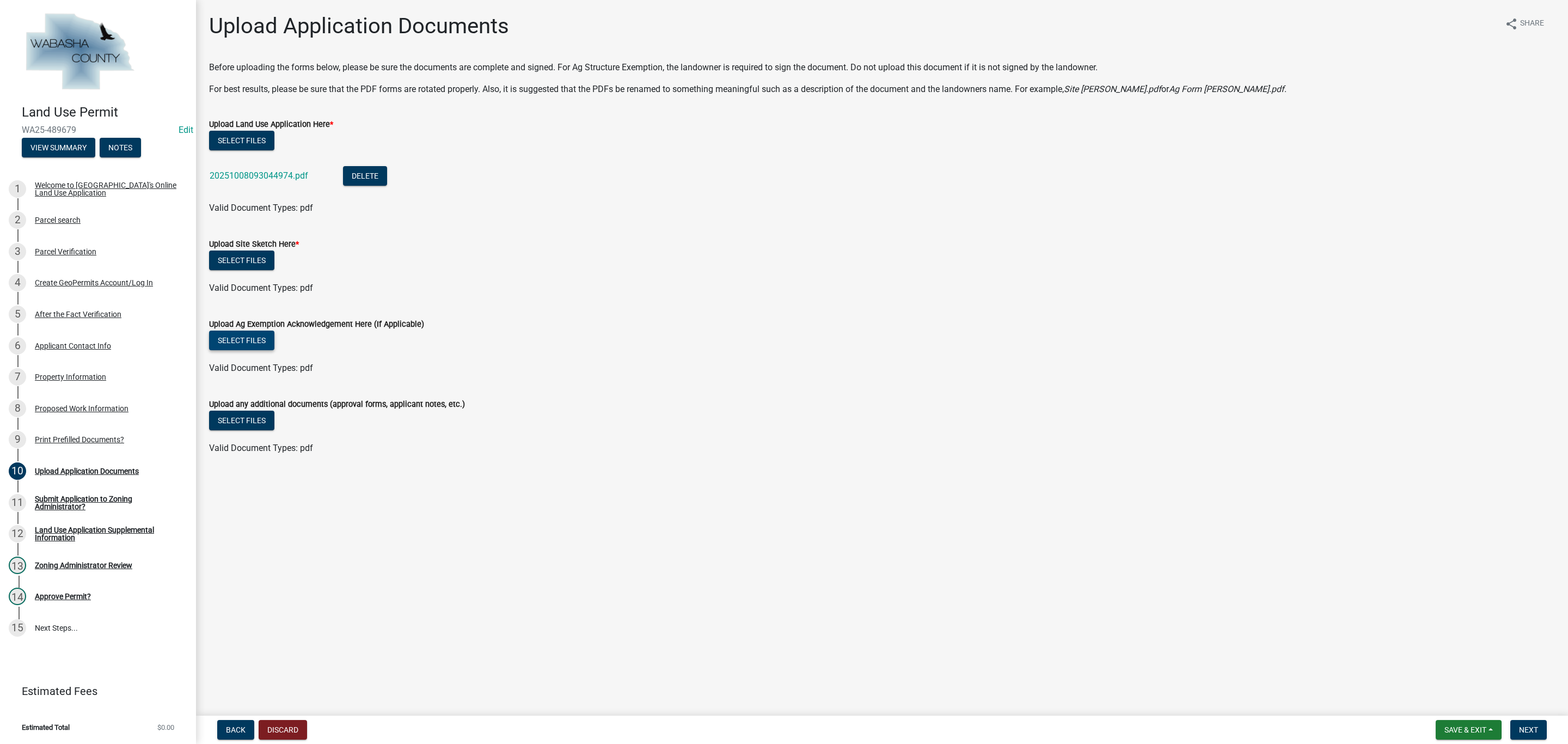
click at [260, 343] on button "Select files" at bounding box center [241, 341] width 66 height 20
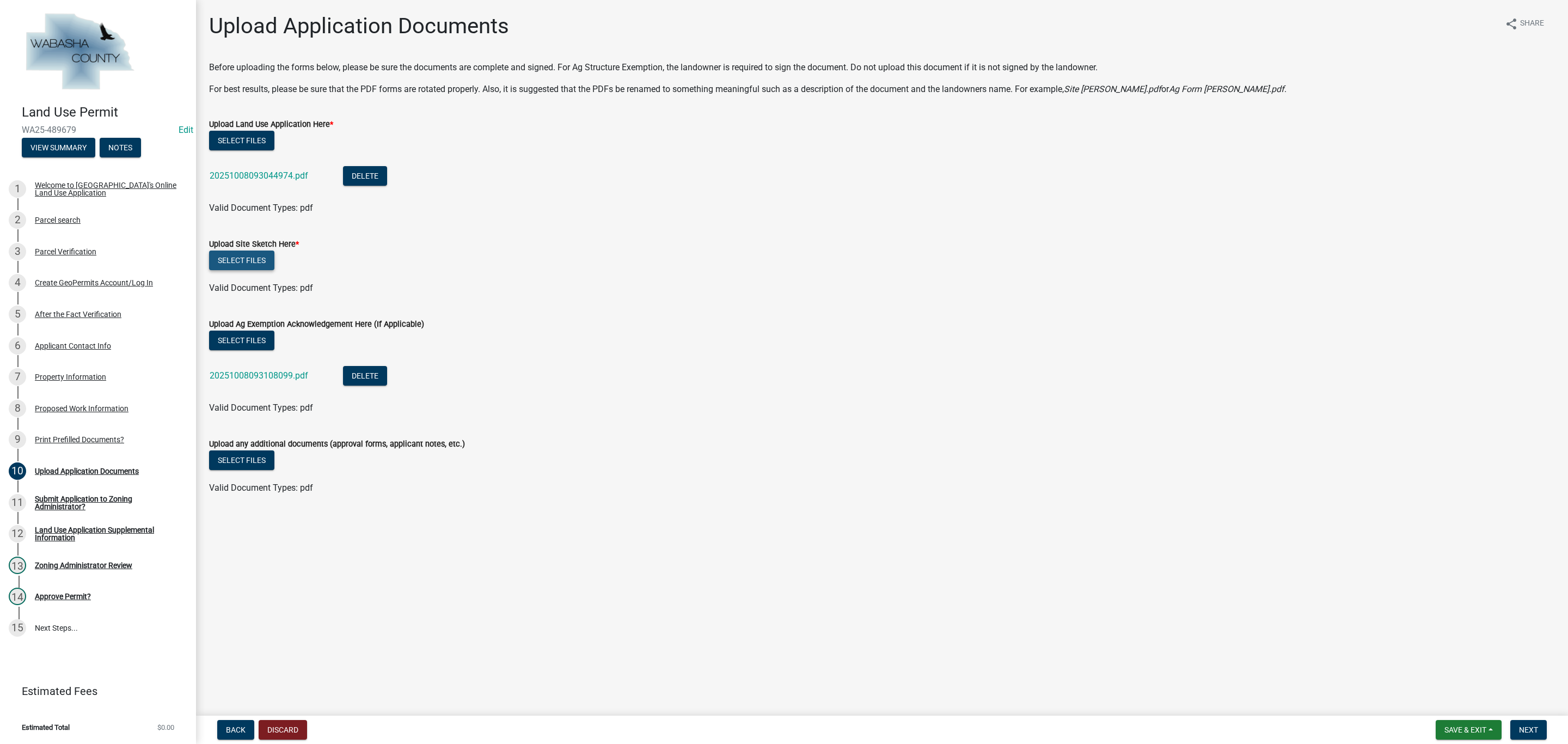
click at [254, 260] on button "Select files" at bounding box center [241, 260] width 66 height 20
click at [268, 462] on button "Select files" at bounding box center [241, 460] width 66 height 20
click at [435, 499] on button "Delete" at bounding box center [430, 495] width 44 height 20
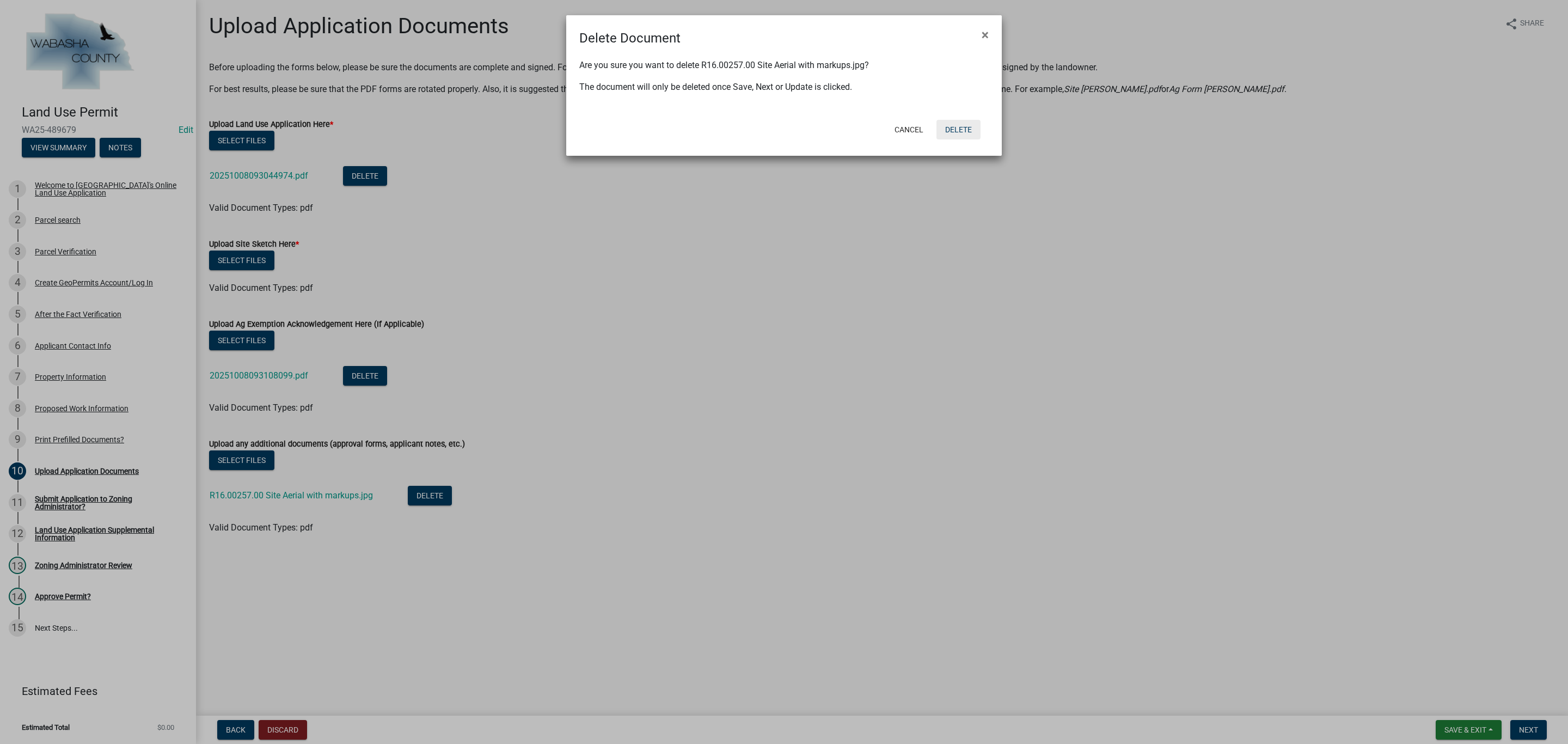
click at [969, 128] on button "Delete" at bounding box center [959, 130] width 44 height 20
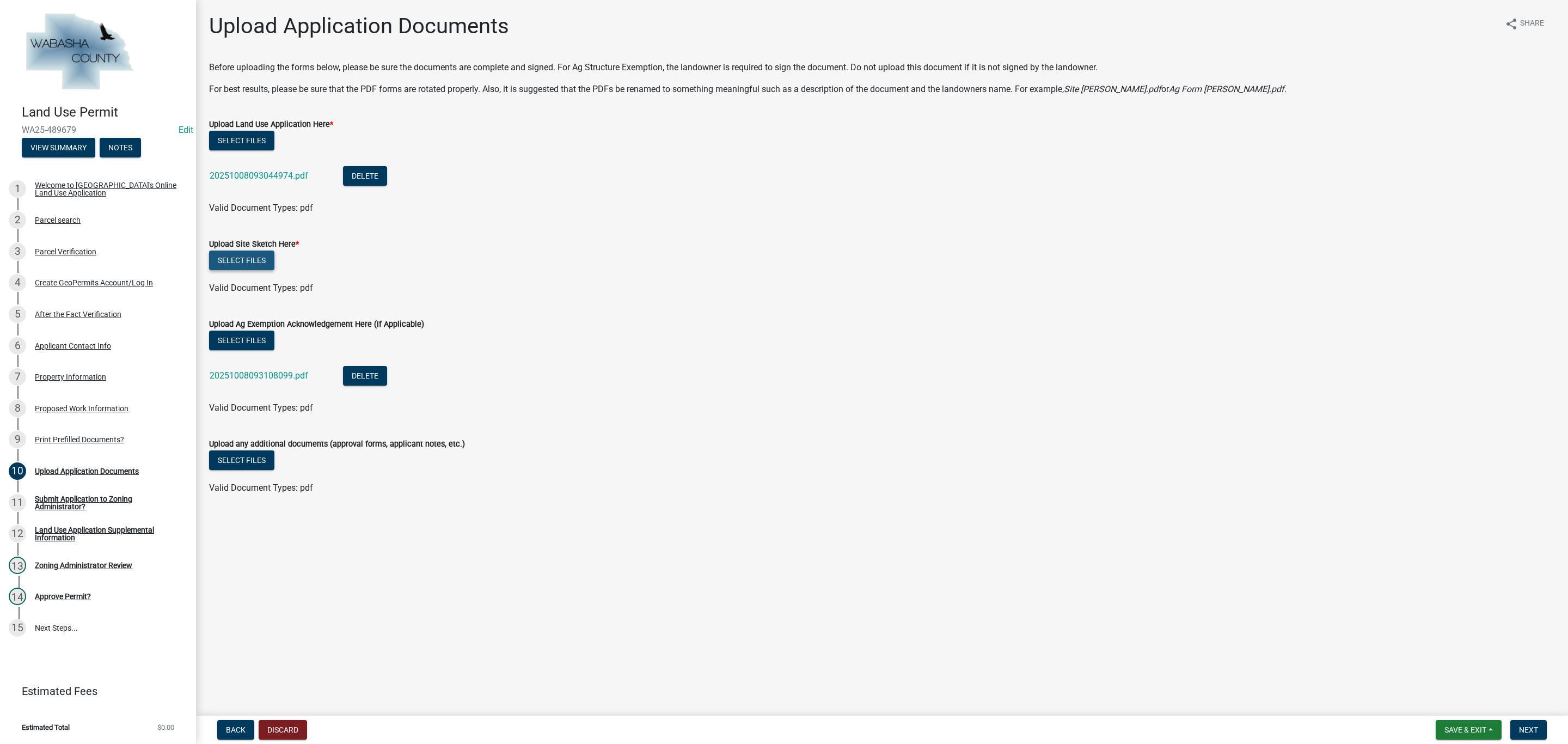
click at [243, 259] on button "Select files" at bounding box center [241, 260] width 66 height 20
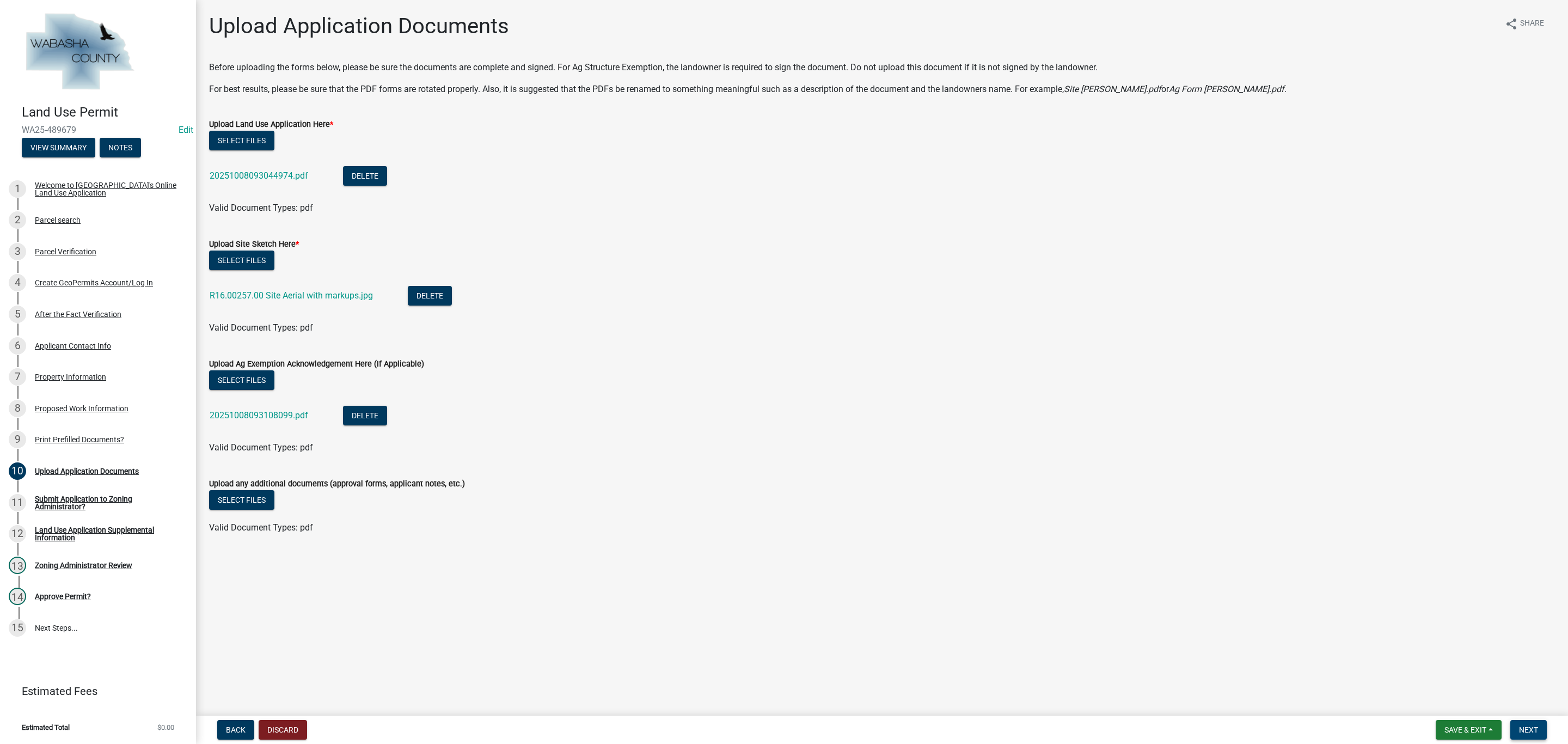
click at [1535, 726] on span "Next" at bounding box center [1529, 729] width 19 height 9
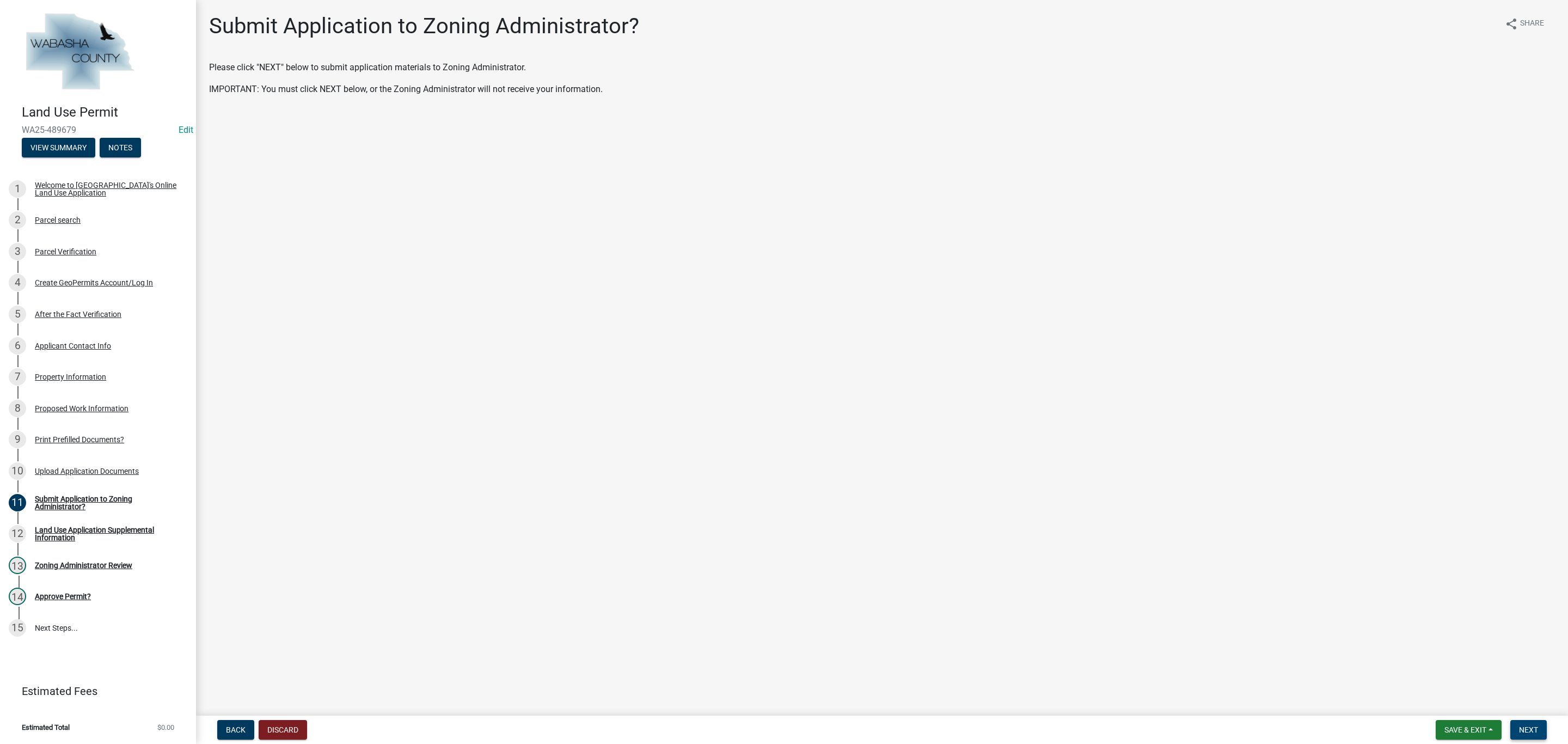
click at [1521, 728] on span "Next" at bounding box center [1529, 729] width 19 height 9
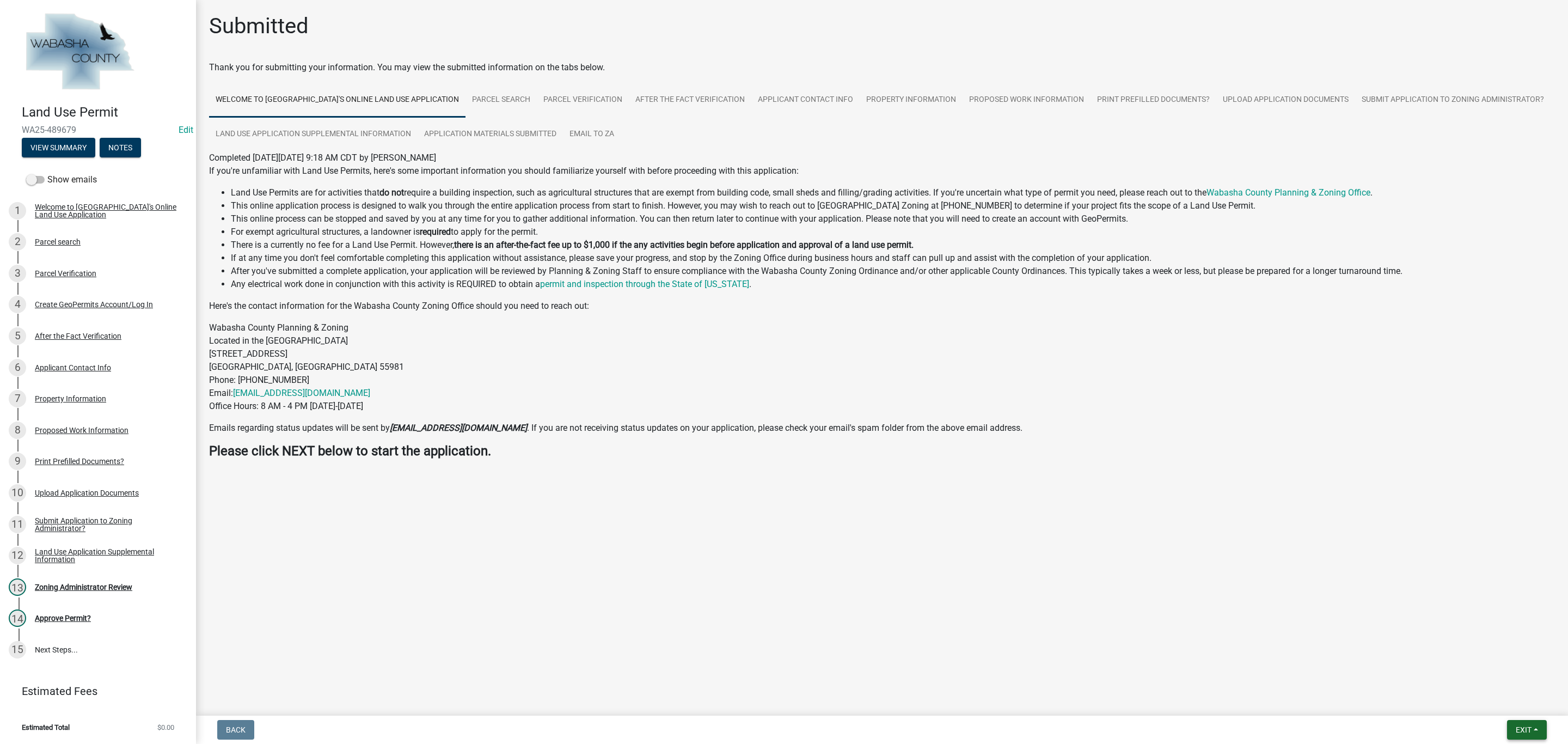
click at [1524, 731] on span "Exit" at bounding box center [1523, 729] width 16 height 9
click at [1517, 704] on button "Save & Exit" at bounding box center [1503, 701] width 87 height 26
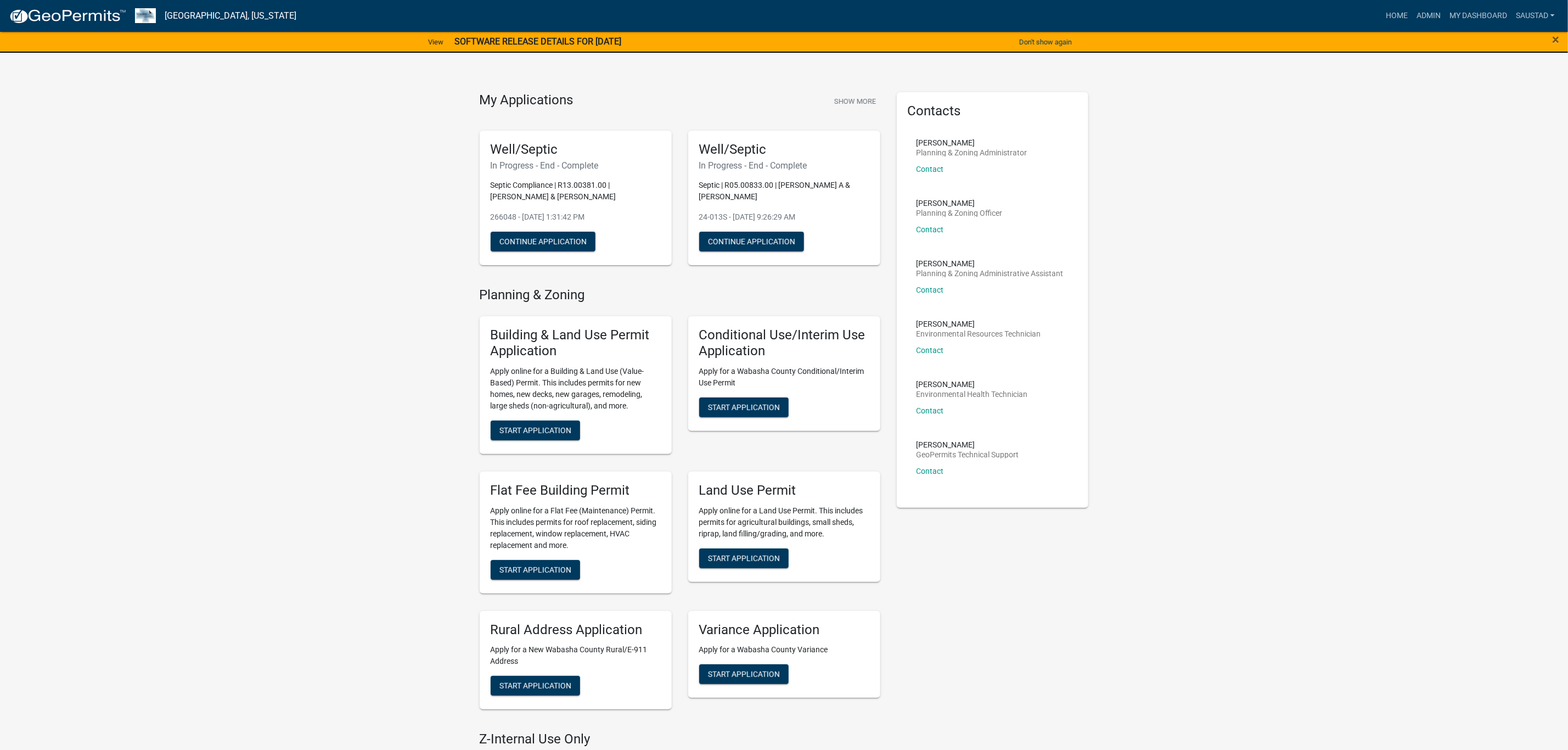
click at [1428, 20] on link "Admin" at bounding box center [1429, 16] width 33 height 21
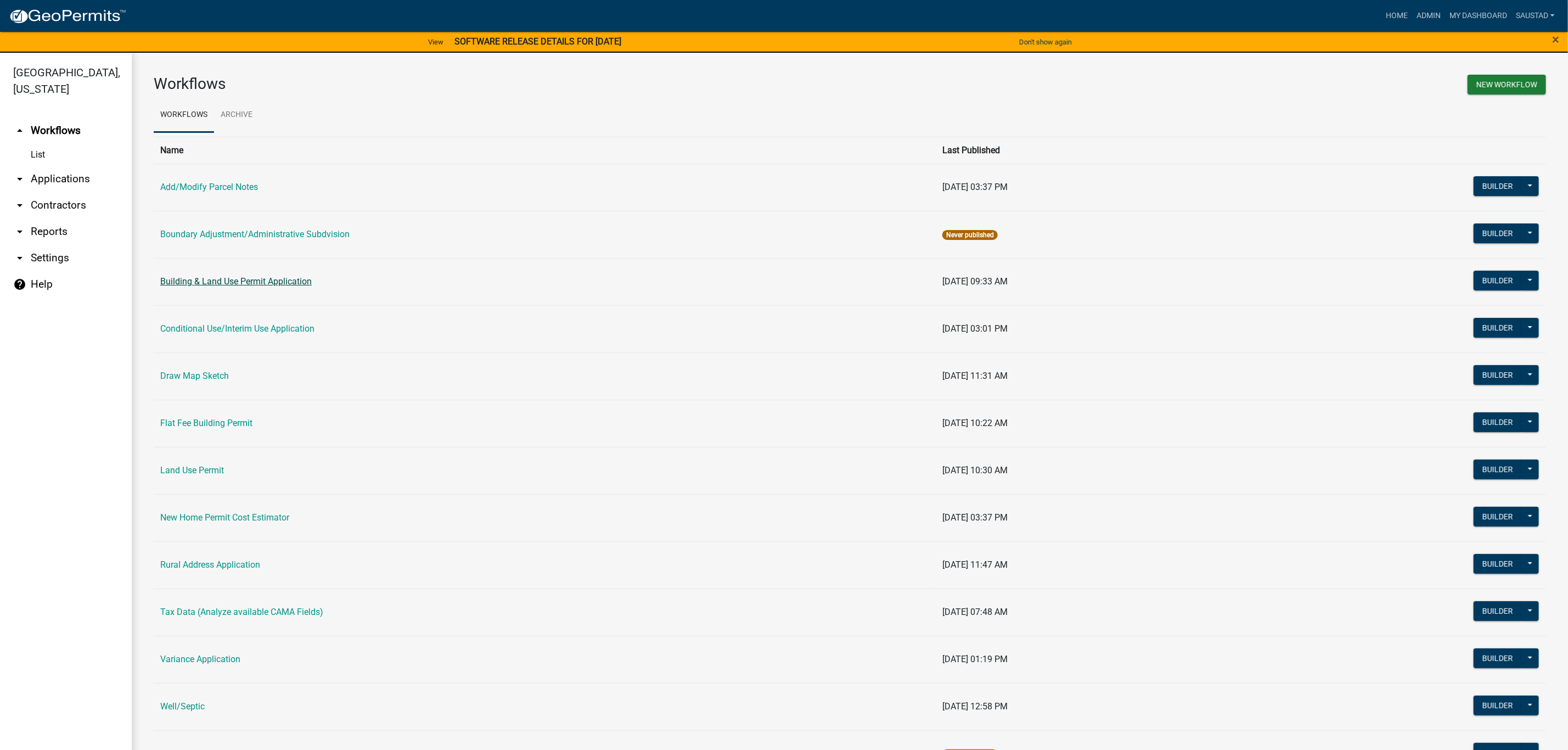
click at [226, 285] on link "Building & Land Use Permit Application" at bounding box center [236, 281] width 152 height 11
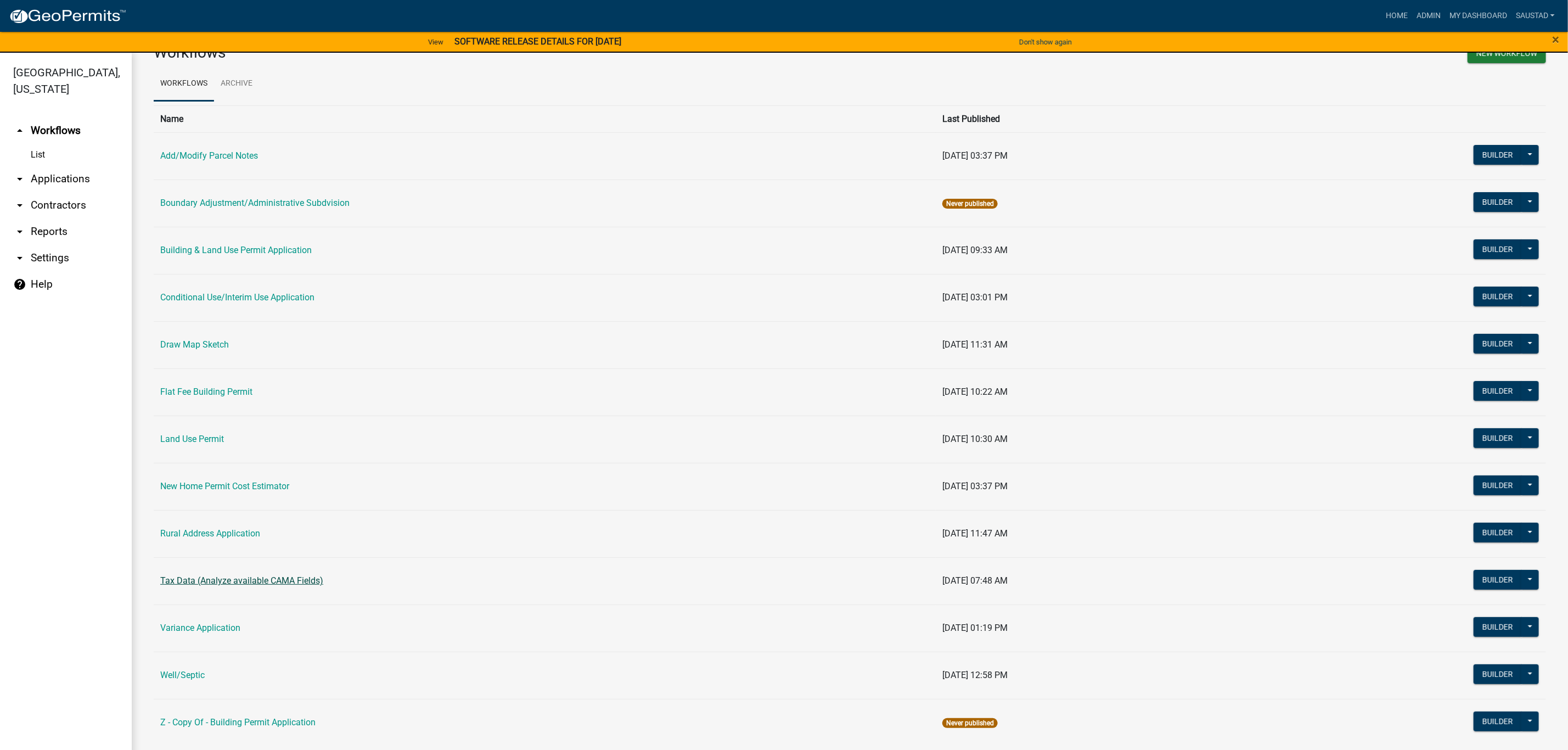
scroll to position [48, 0]
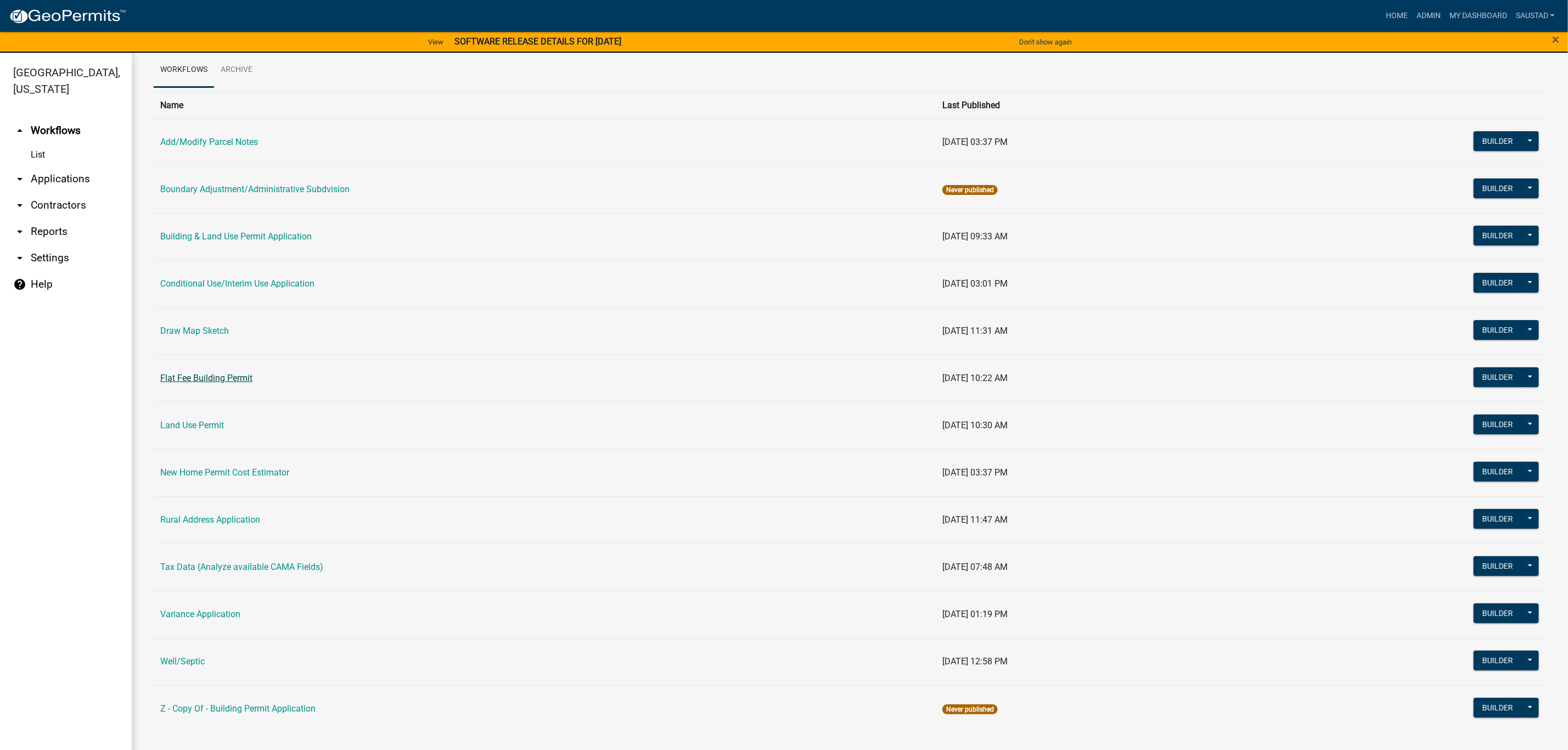
click at [203, 373] on link "Flat Fee Building Permit" at bounding box center [207, 378] width 92 height 11
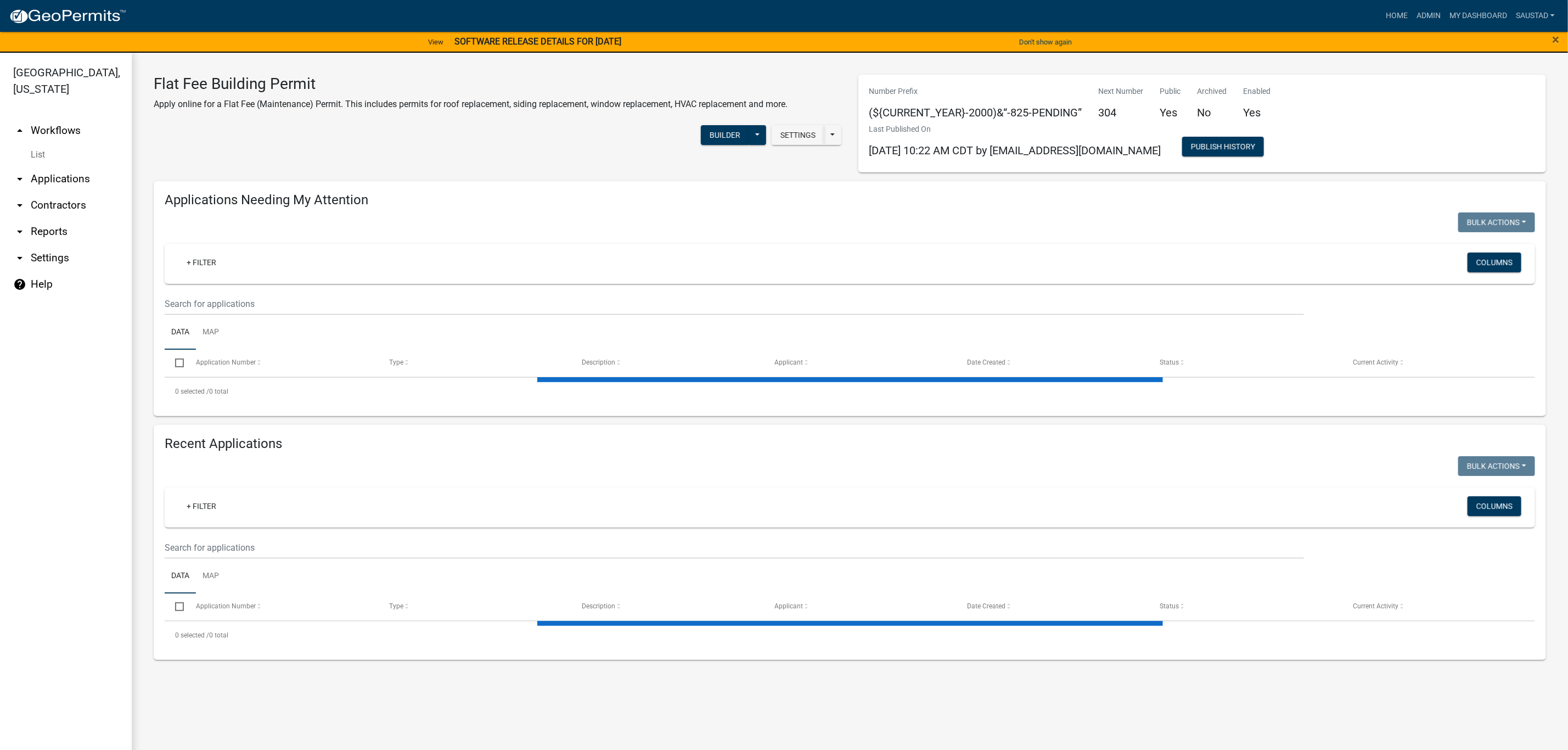
select select "3: 100"
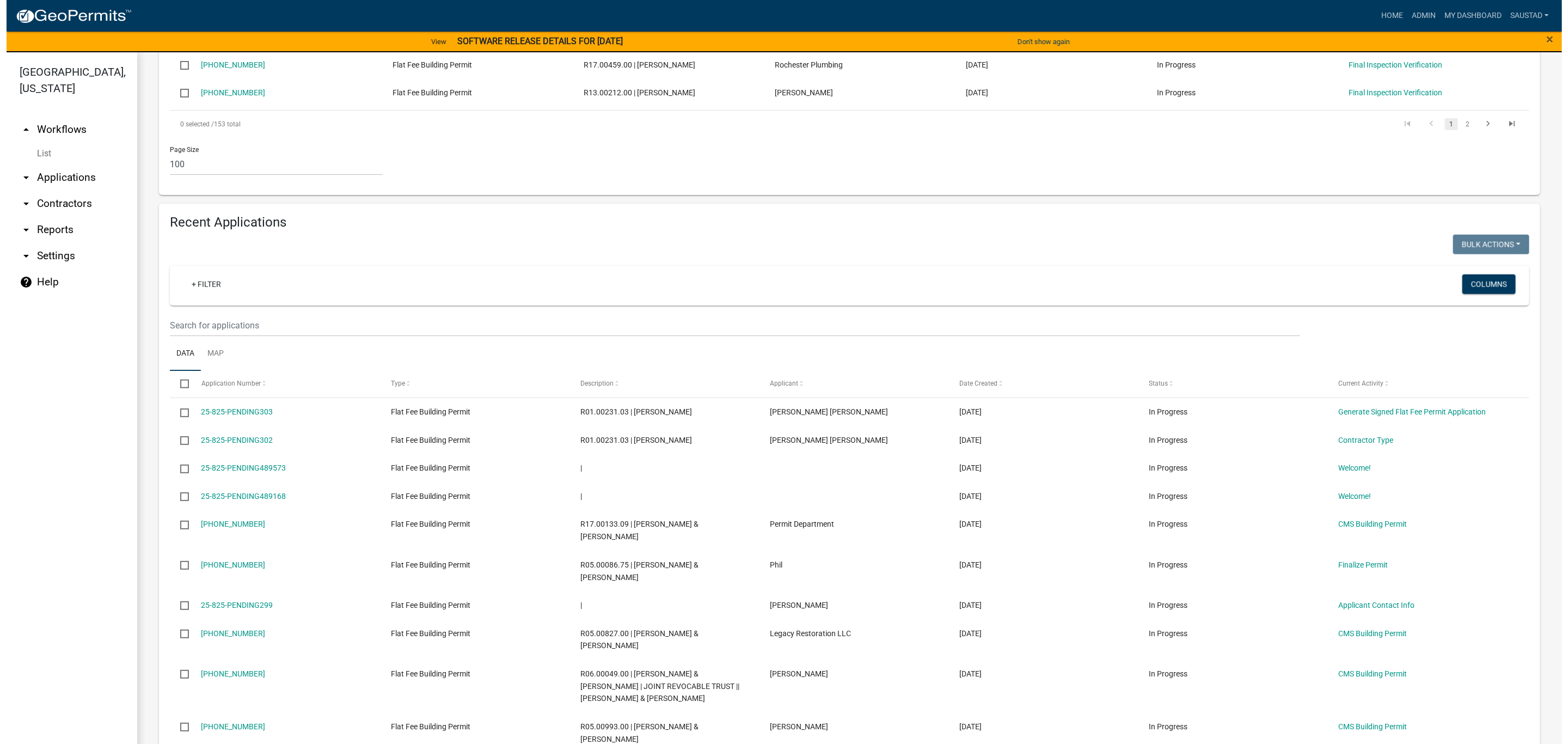
scroll to position [3676, 0]
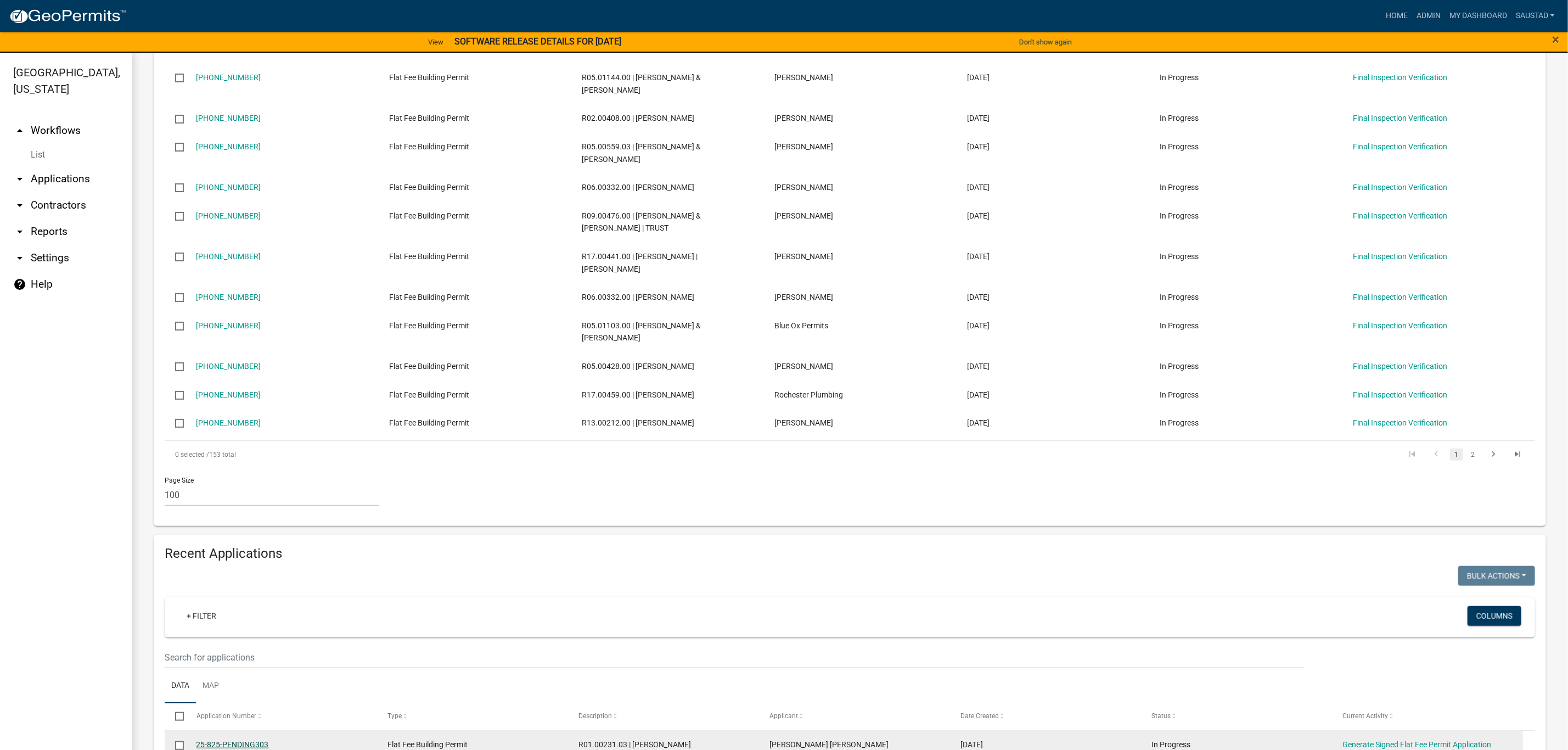
click at [202, 740] on link "25-825-PENDING303" at bounding box center [232, 744] width 72 height 9
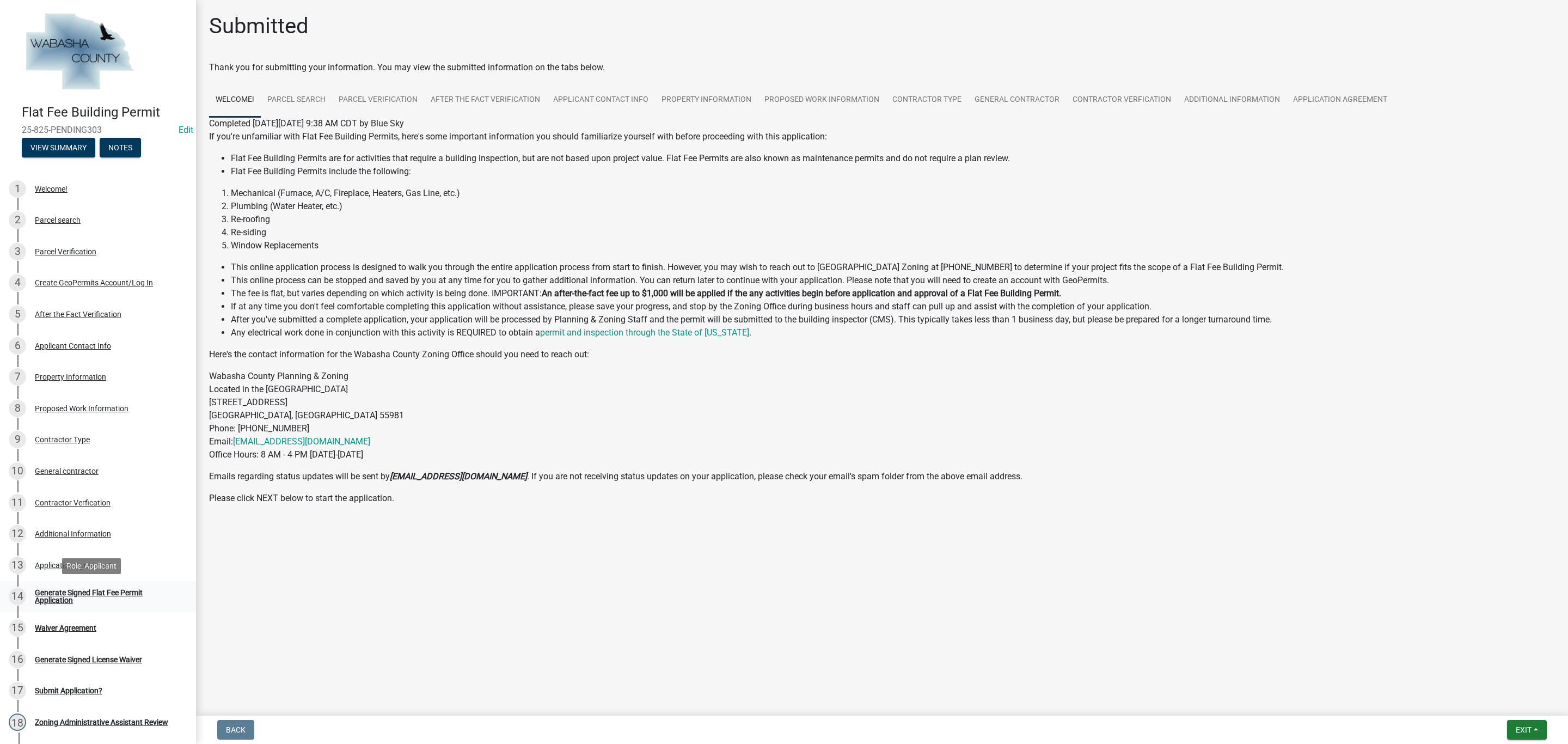
click at [93, 595] on div "Generate Signed Flat Fee Permit Application" at bounding box center [107, 596] width 144 height 15
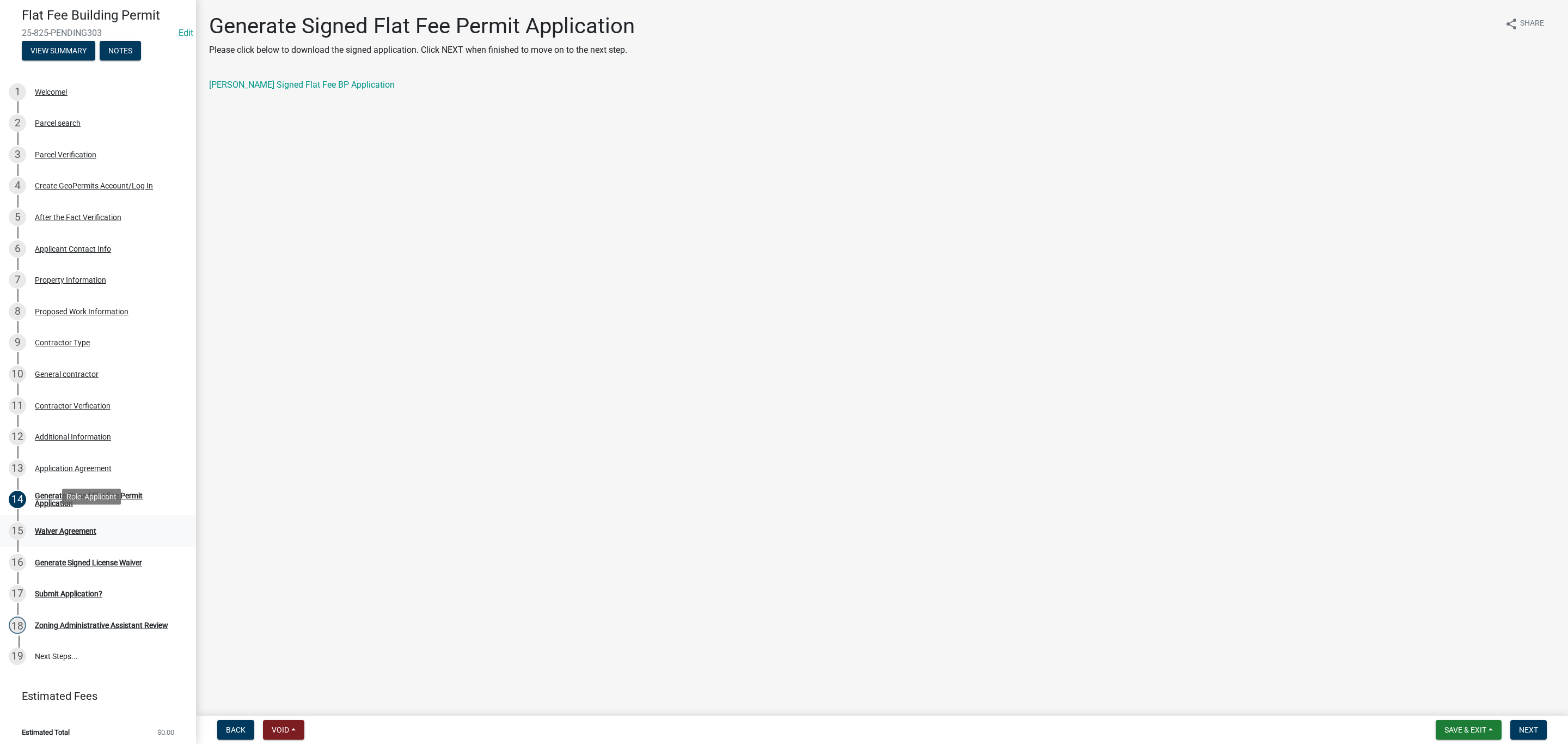
scroll to position [101, 0]
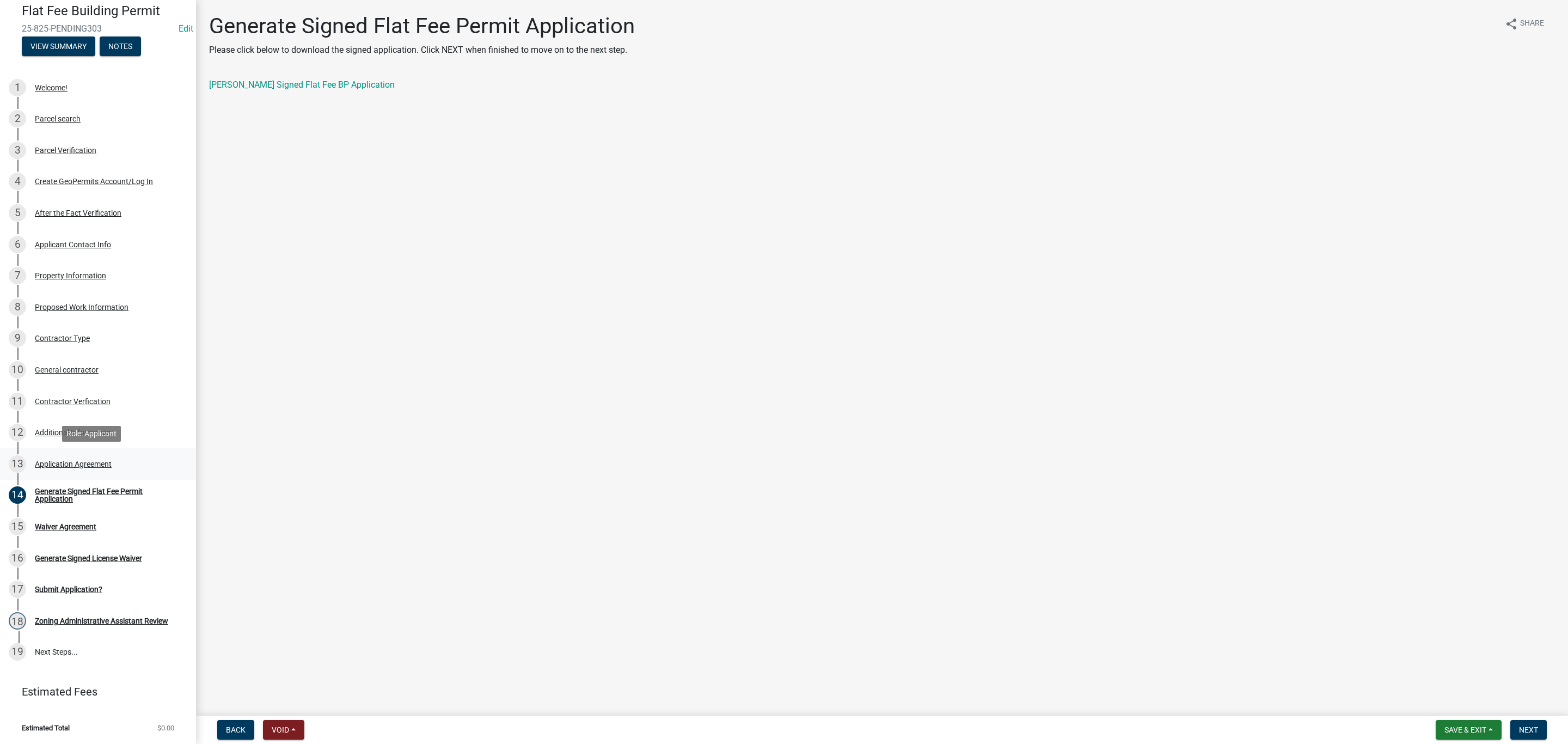
click at [78, 466] on div "Application Agreement" at bounding box center [73, 464] width 76 height 8
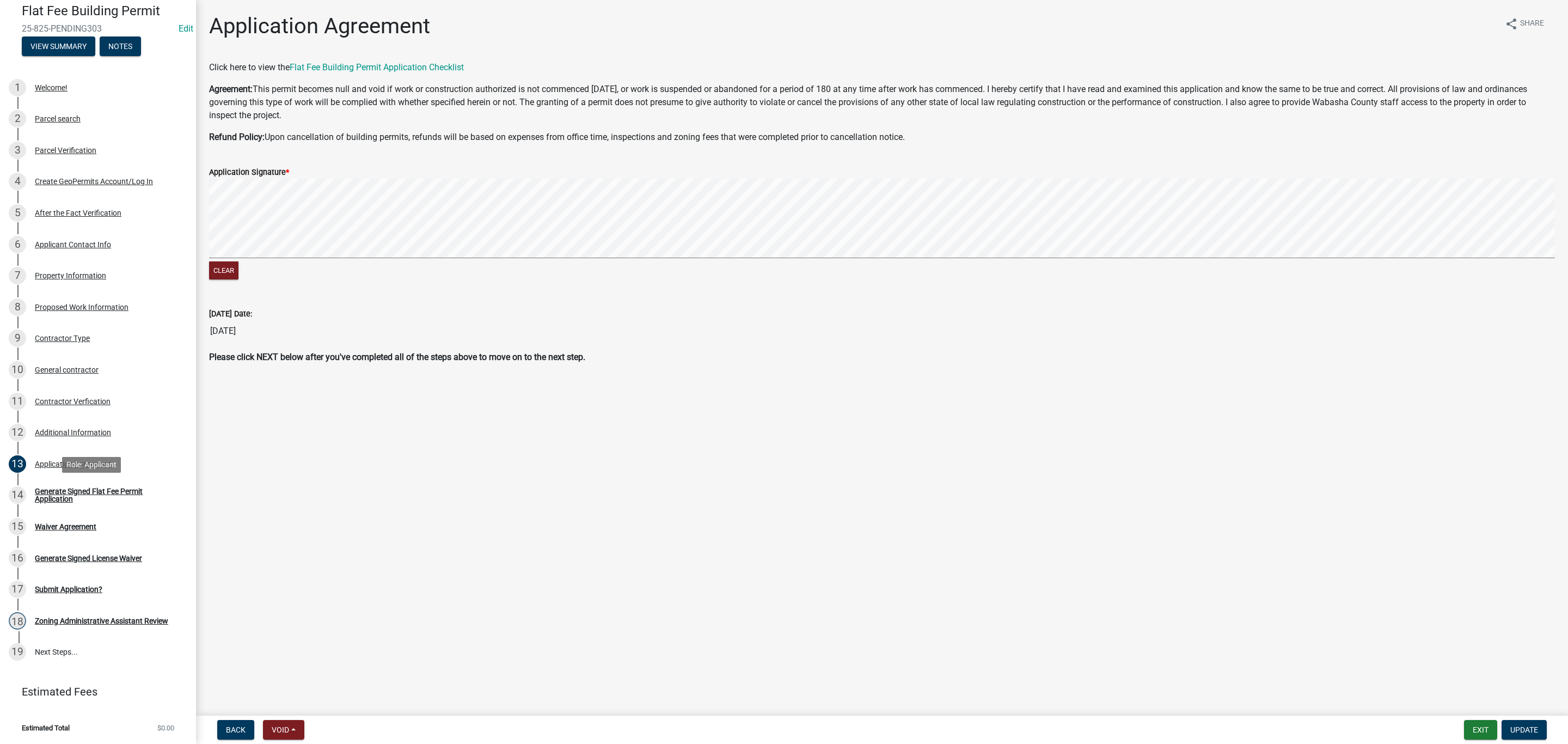
click at [64, 492] on div "Generate Signed Flat Fee Permit Application" at bounding box center [107, 495] width 144 height 15
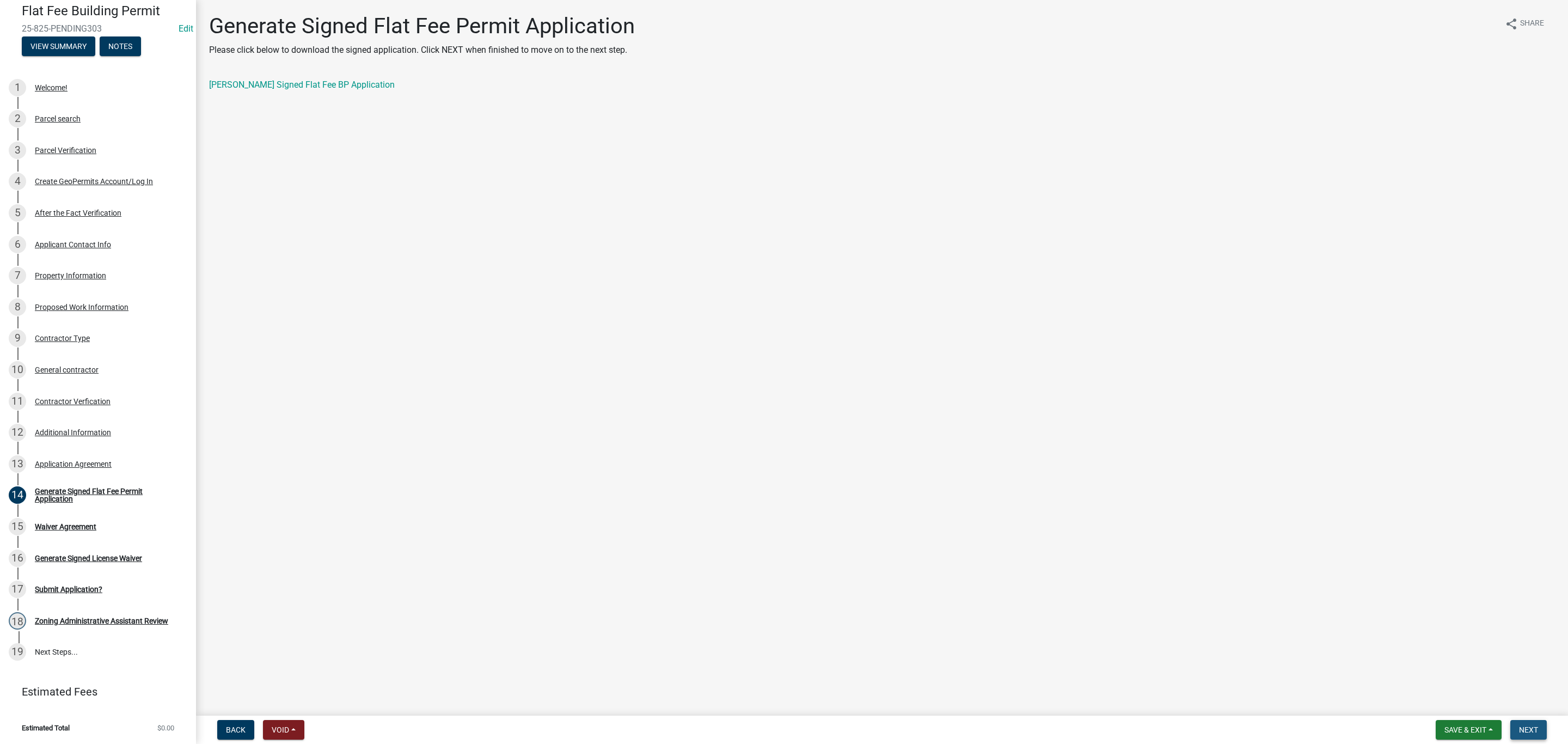
click at [1530, 728] on span "Next" at bounding box center [1529, 729] width 19 height 9
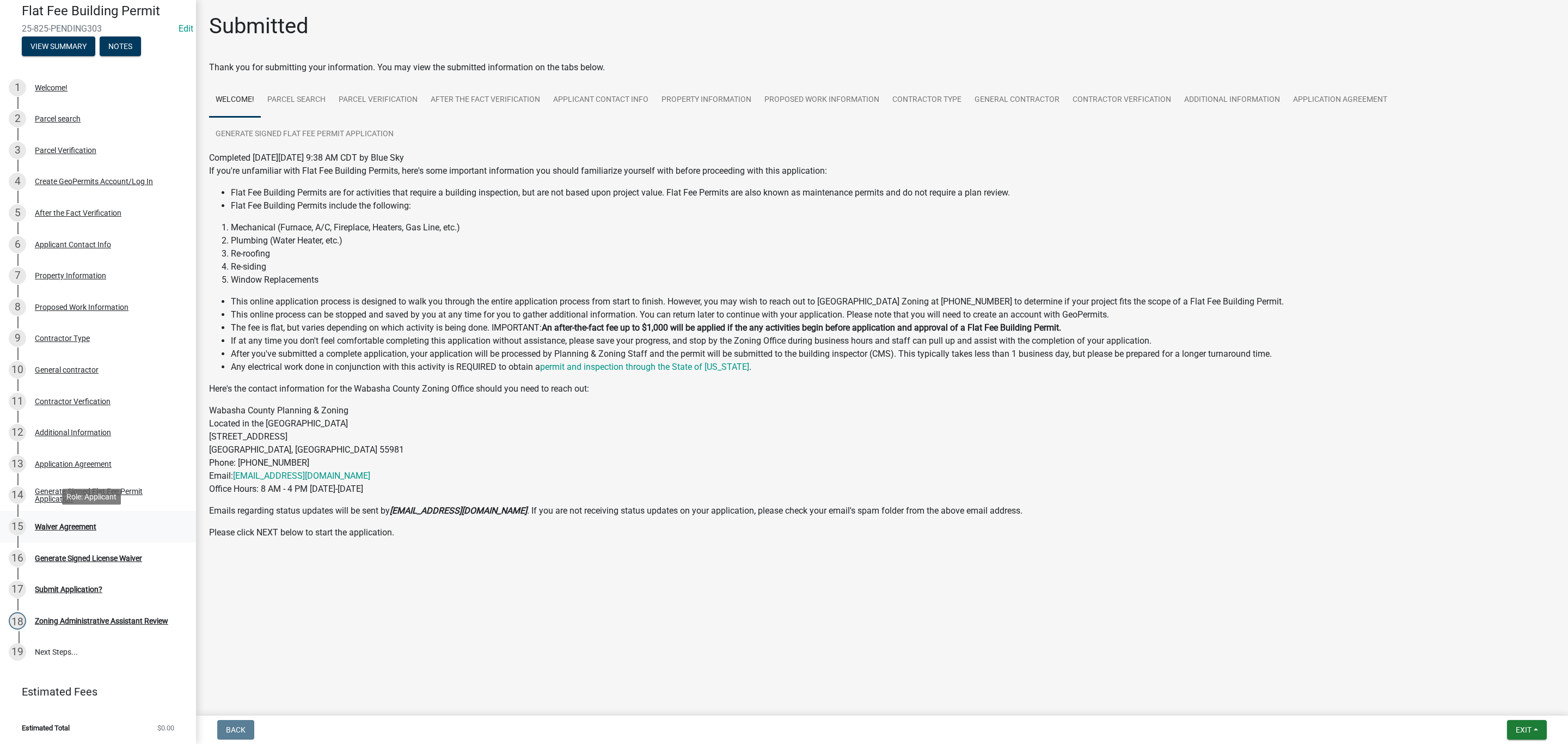
click at [72, 528] on div "Waiver Agreement" at bounding box center [66, 527] width 62 height 8
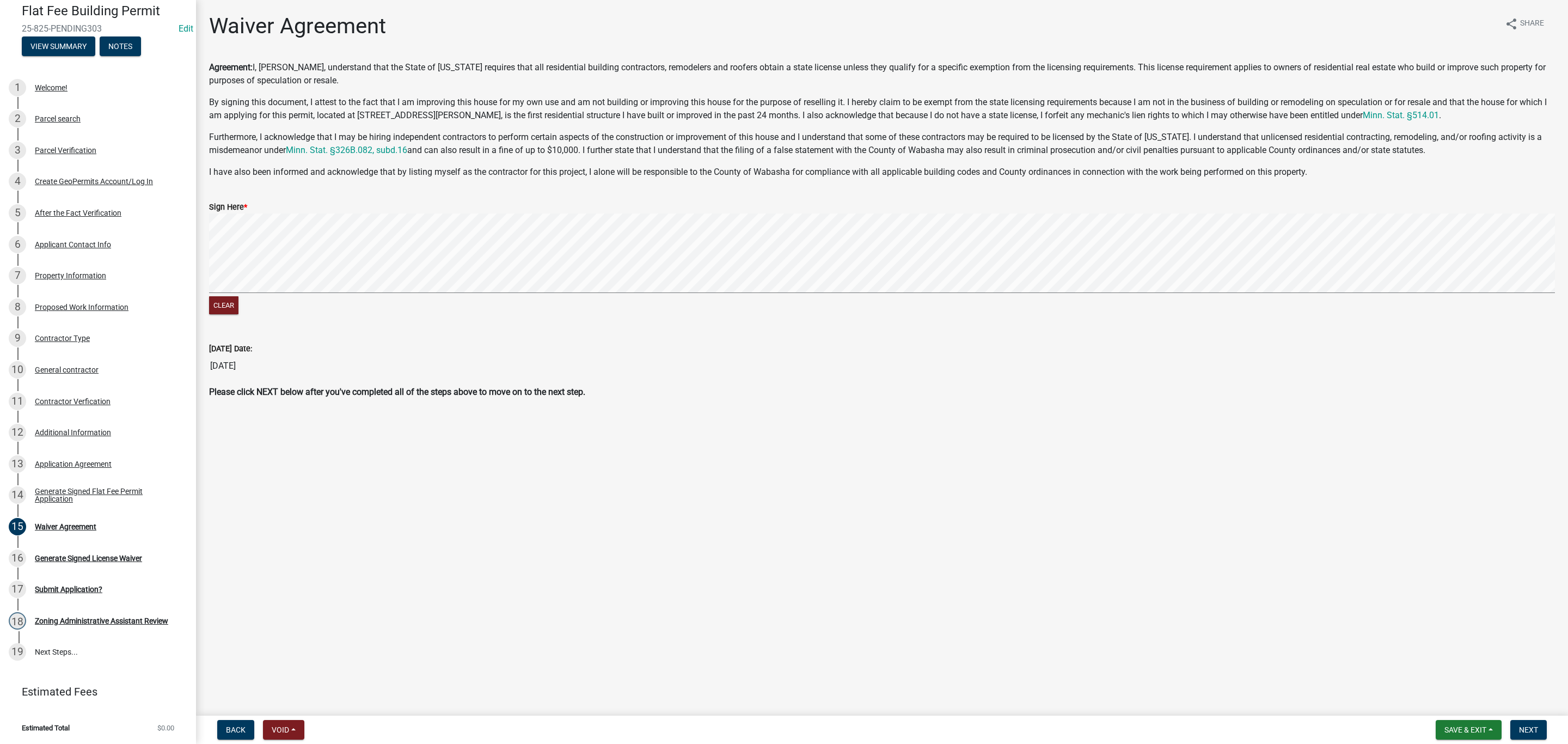
click at [325, 394] on strong "Please click NEXT below after you've completed all of the steps above to move o…" at bounding box center [397, 391] width 376 height 10
click at [593, 128] on div "Agreement: I, [PERSON_NAME], understand that the State of [US_STATE] requires t…" at bounding box center [881, 119] width 1346 height 117
click at [616, 135] on p "Furthermore, I acknowledge that I may be hiring independent contractors to perf…" at bounding box center [881, 143] width 1346 height 26
click at [577, 157] on div "Agreement: I, [PERSON_NAME], understand that the State of [US_STATE] requires t…" at bounding box center [881, 119] width 1346 height 117
click at [497, 100] on p "By signing this document, I attest to the fact that I am improving this house f…" at bounding box center [881, 108] width 1346 height 26
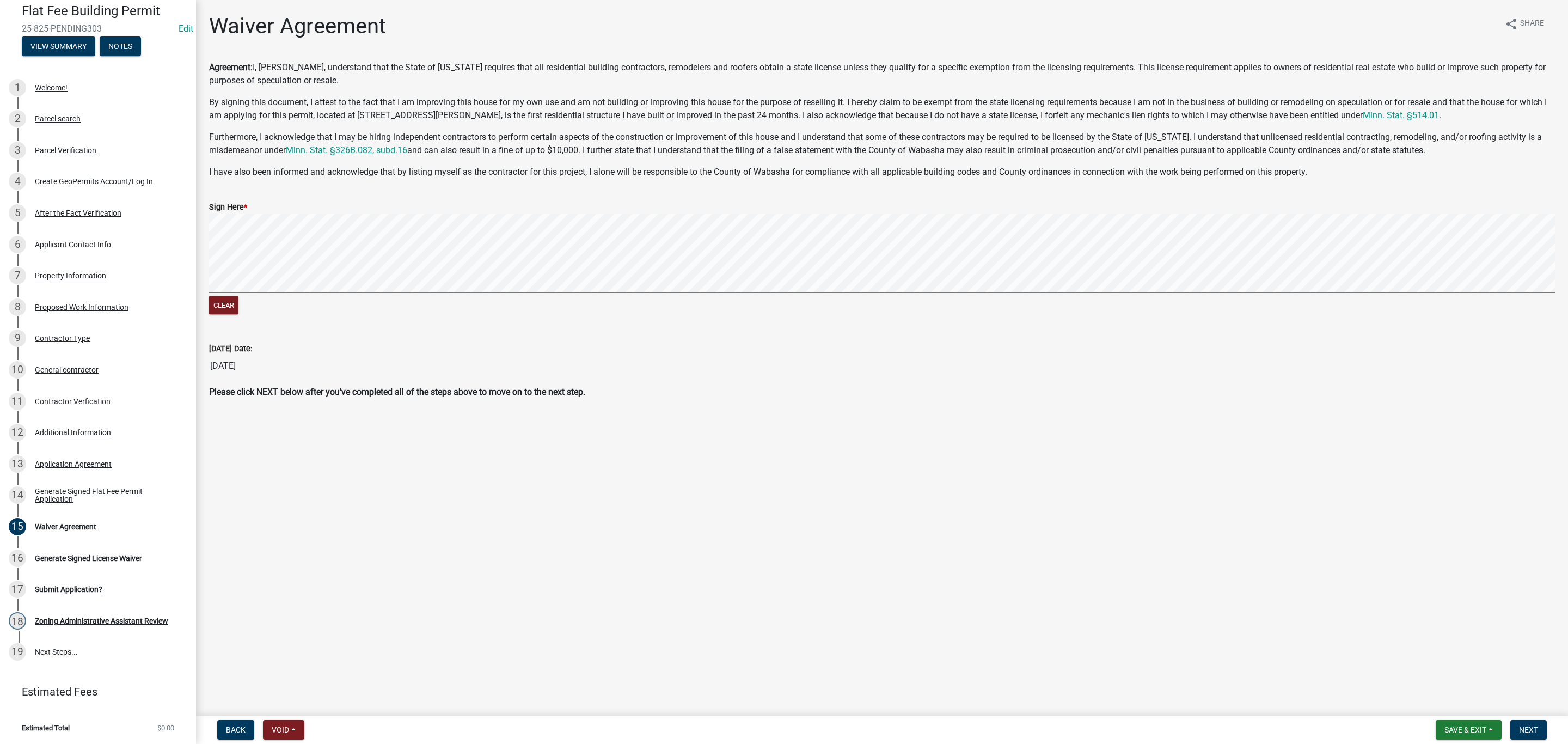
scroll to position [0, 0]
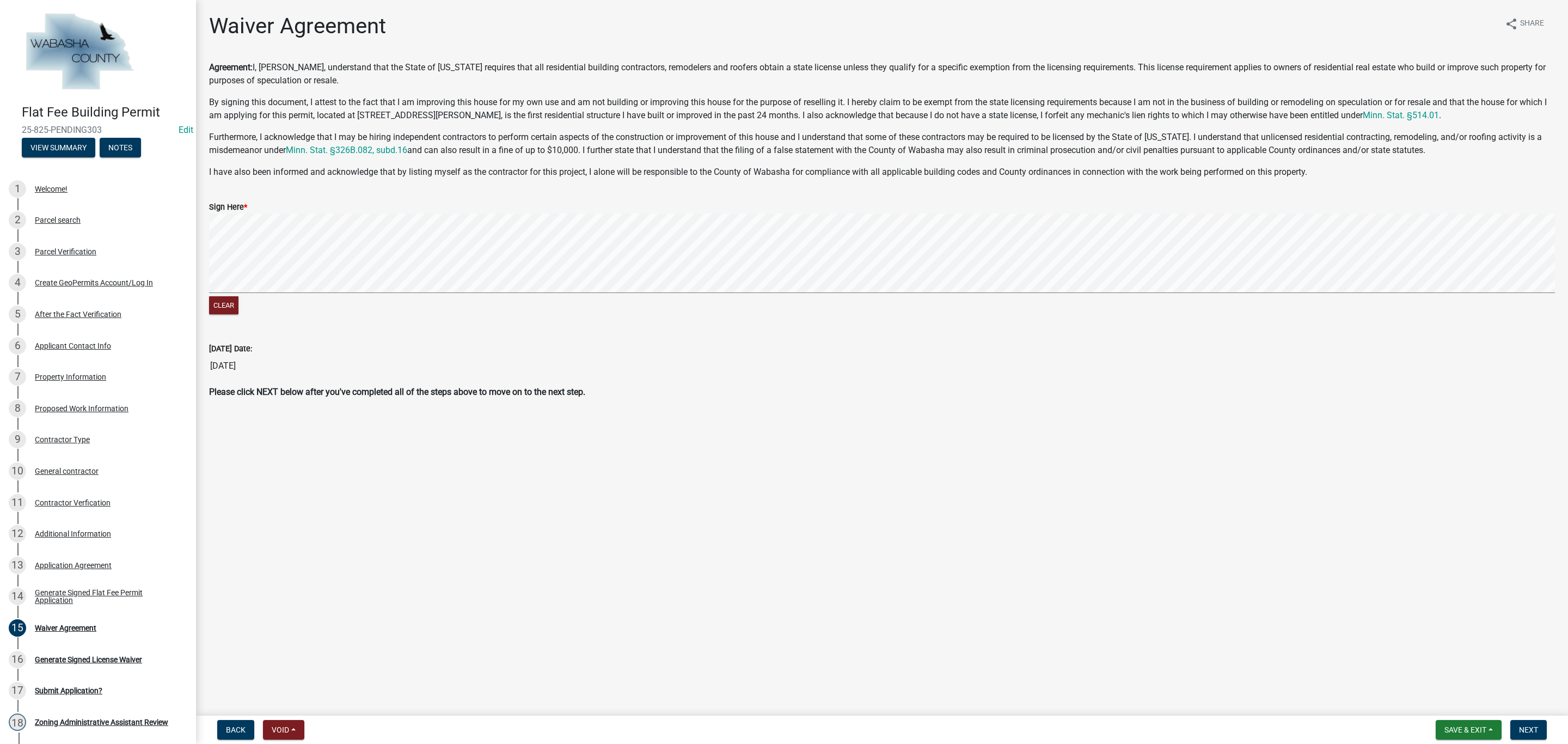
click at [566, 134] on p "Furthermore, I acknowledge that I may be hiring independent contractors to perf…" at bounding box center [881, 143] width 1346 height 26
drag, startPoint x: 560, startPoint y: 151, endPoint x: 635, endPoint y: 147, distance: 75.1
click at [635, 147] on p "Furthermore, I acknowledge that I may be hiring independent contractors to perf…" at bounding box center [881, 143] width 1346 height 26
click at [86, 593] on div "Generate Signed Flat Fee Permit Application" at bounding box center [107, 596] width 144 height 15
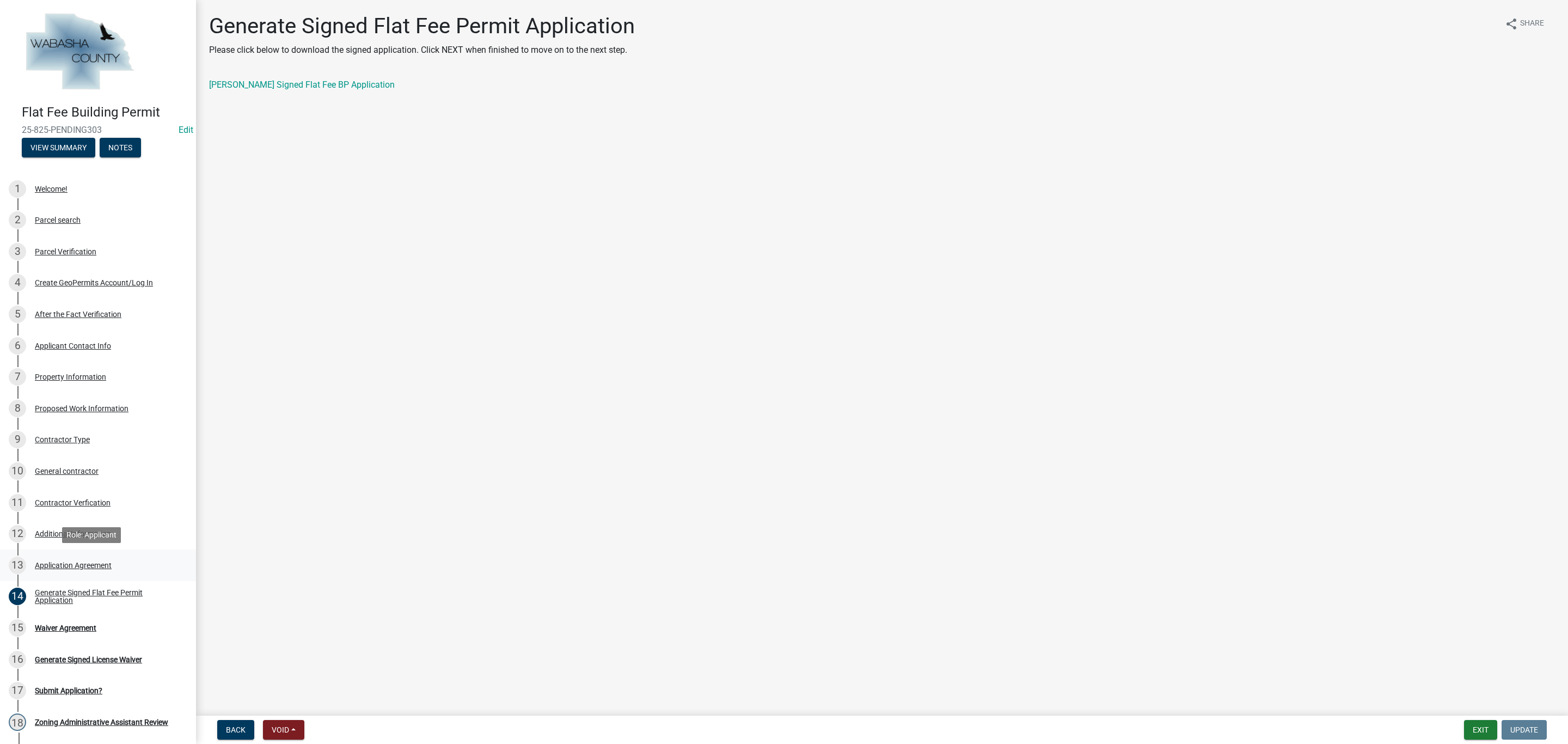
click at [63, 562] on div "Application Agreement" at bounding box center [73, 566] width 76 height 8
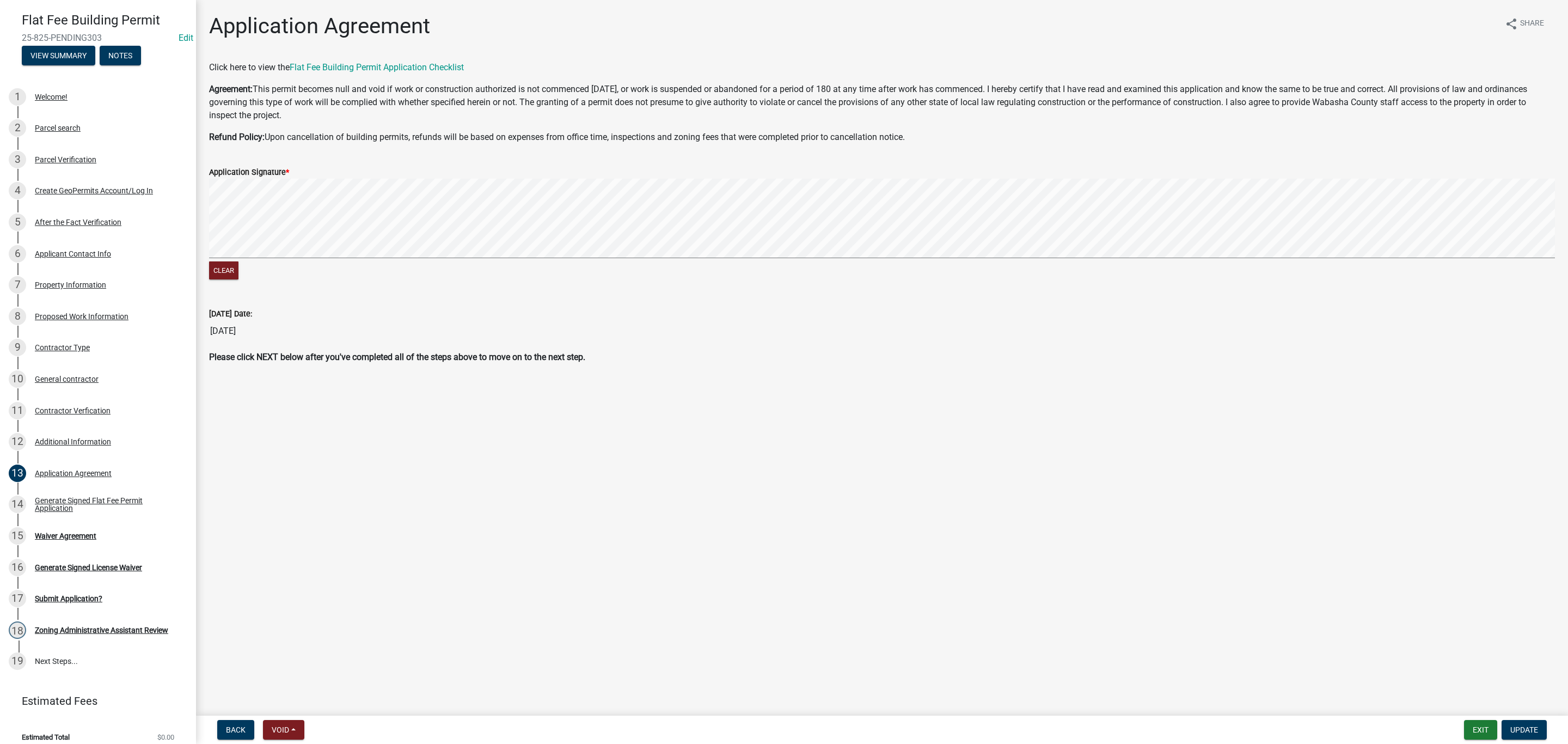
scroll to position [101, 0]
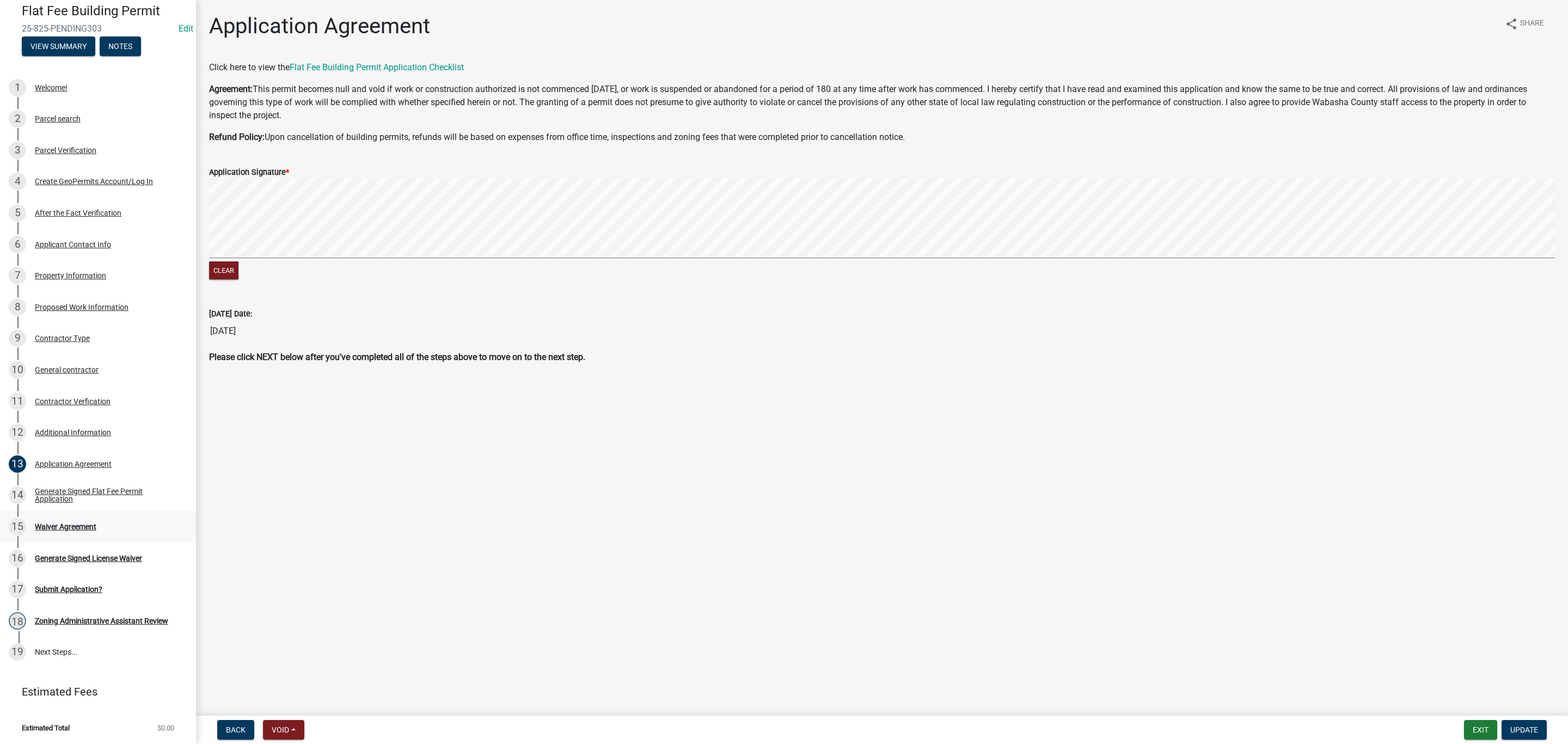
click at [73, 533] on div "15 Waiver Agreement" at bounding box center [93, 527] width 170 height 17
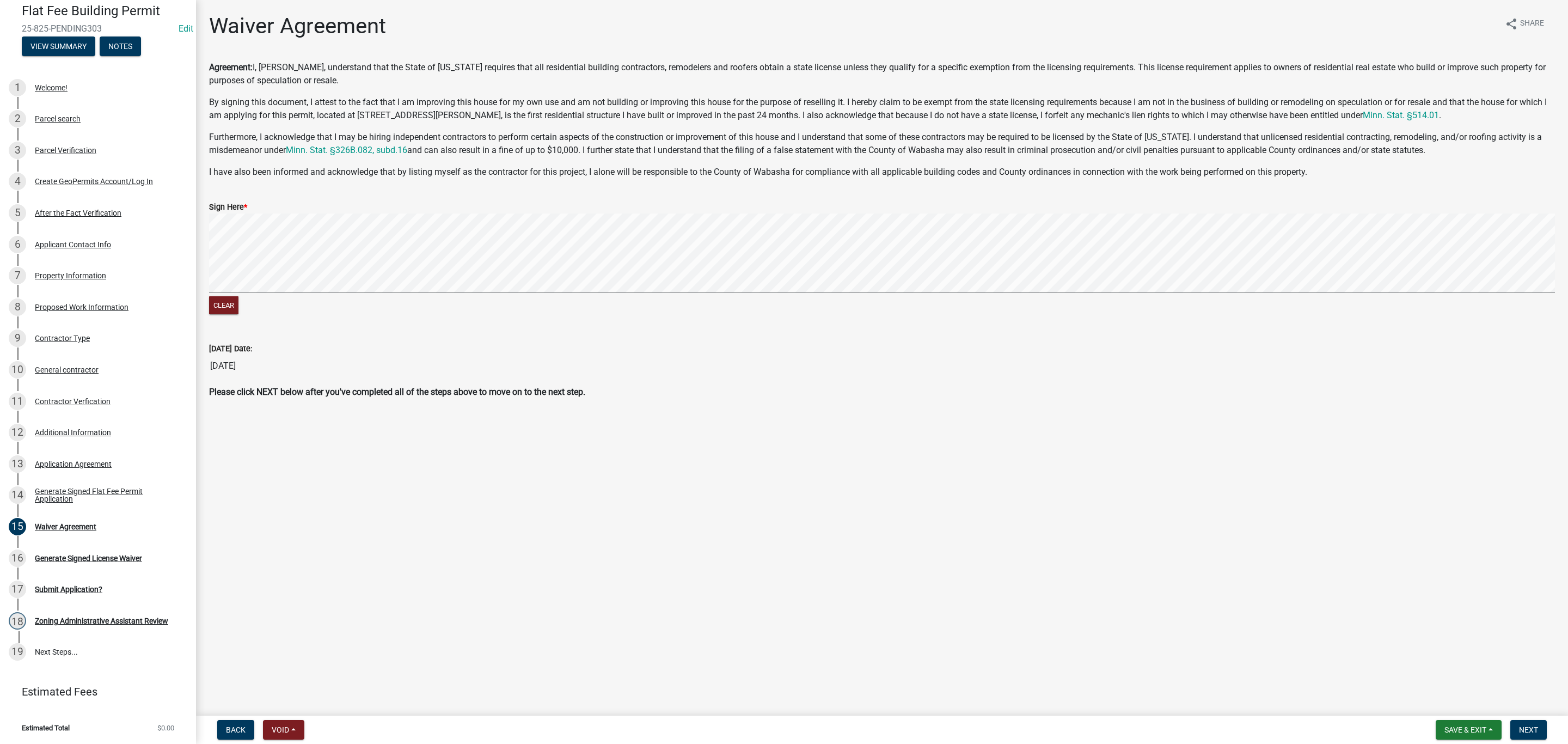
click at [194, 297] on div "Flat Fee Building Permit 25-825-PENDING303 Edit View Summary Notes 1 Welcome! 2…" at bounding box center [784, 372] width 1568 height 744
click at [1534, 734] on button "Next" at bounding box center [1529, 730] width 36 height 20
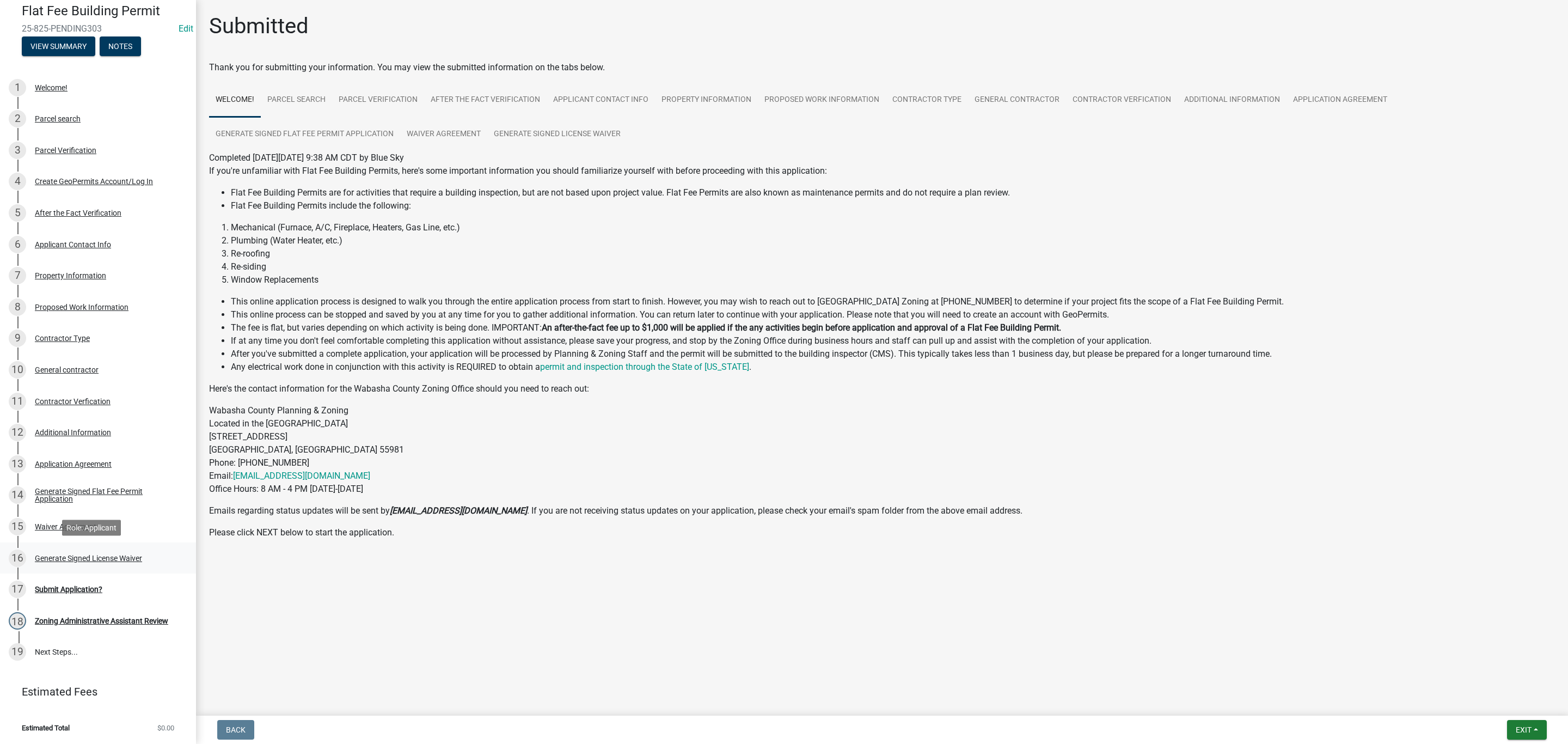
click at [77, 555] on div "Generate Signed License Waiver" at bounding box center [89, 558] width 107 height 8
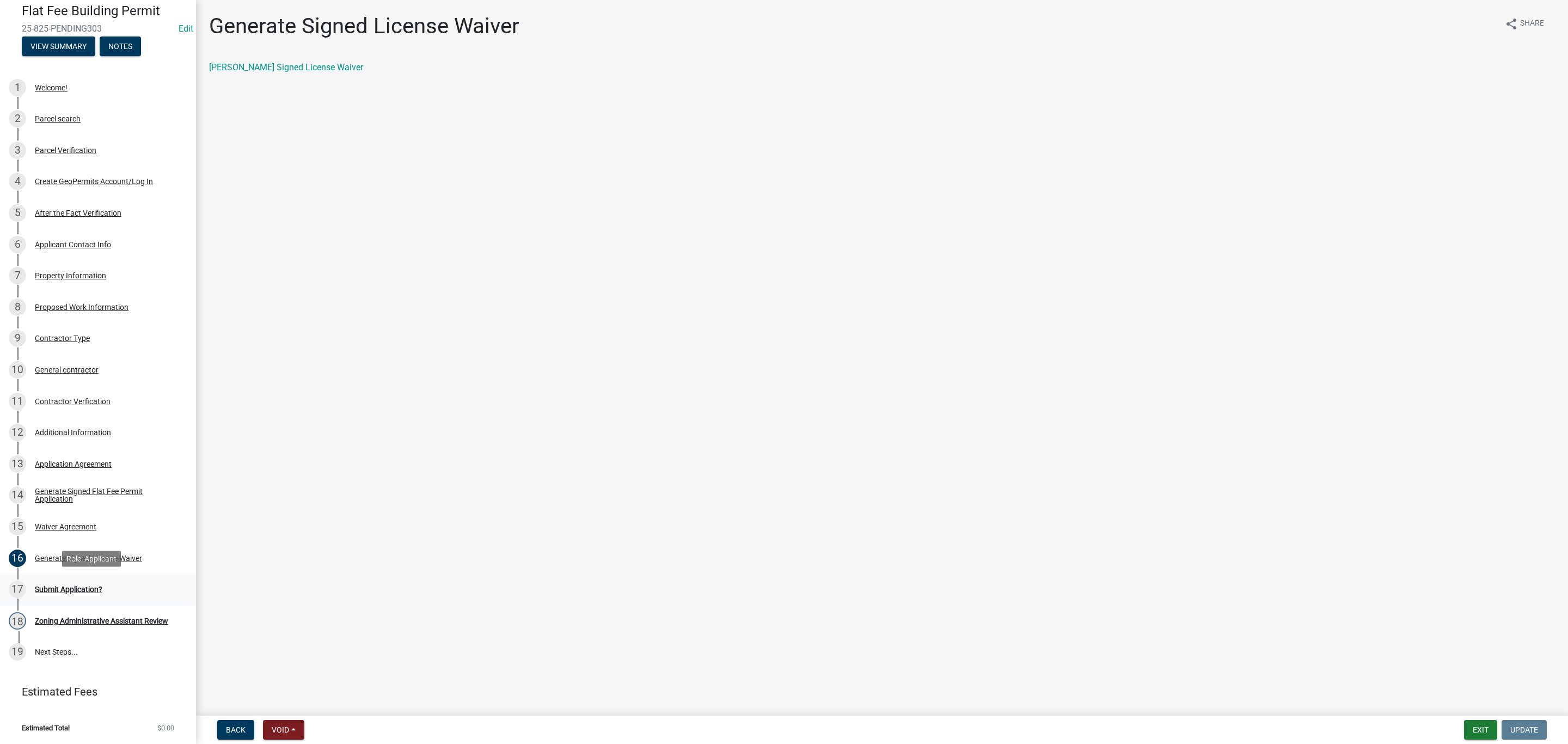
click at [60, 592] on div "Submit Application?" at bounding box center [69, 589] width 68 height 8
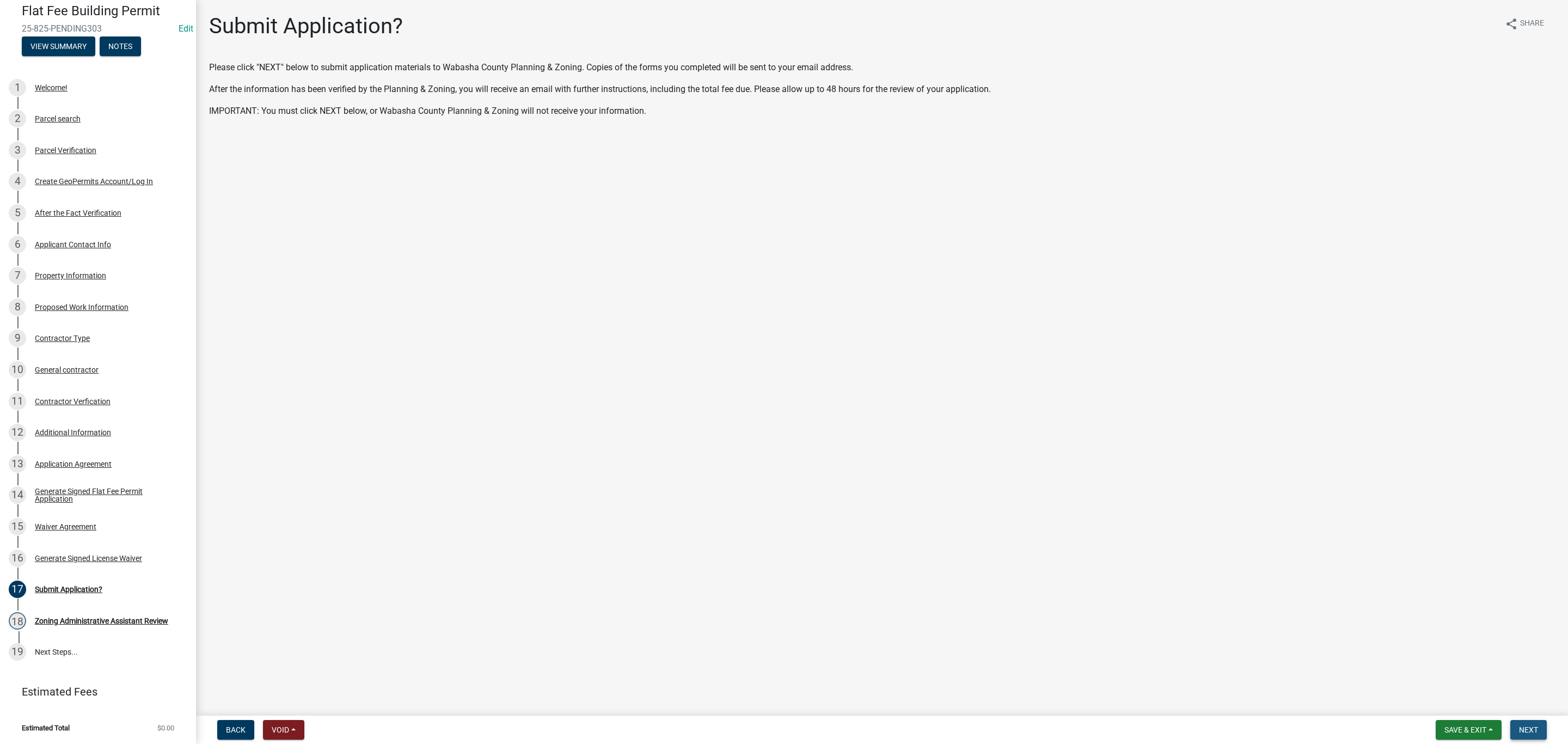
click at [1531, 728] on span "Next" at bounding box center [1529, 729] width 19 height 9
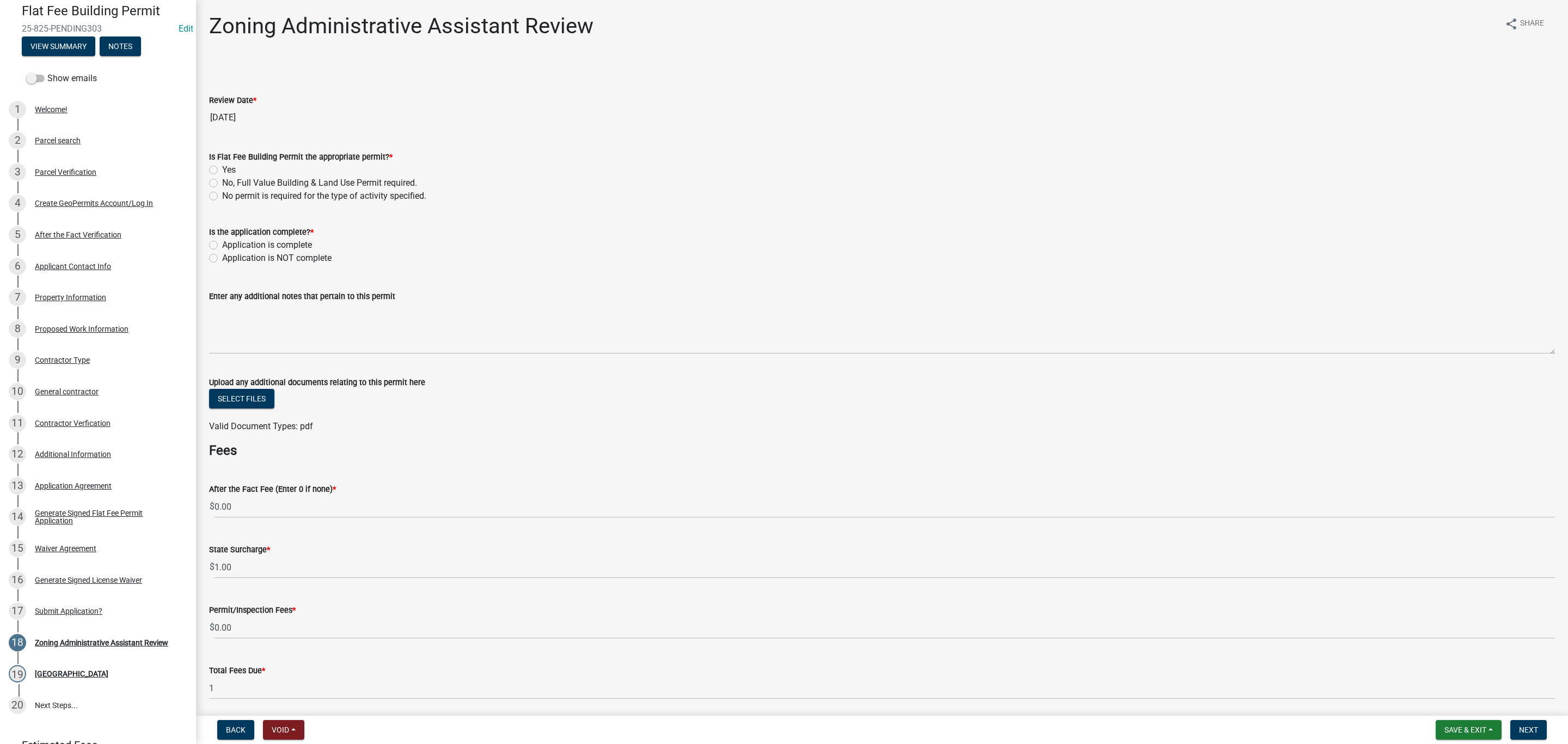
click at [222, 172] on label "Yes" at bounding box center [229, 170] width 13 height 13
click at [222, 171] on input "Yes" at bounding box center [225, 166] width 7 height 7
radio input "true"
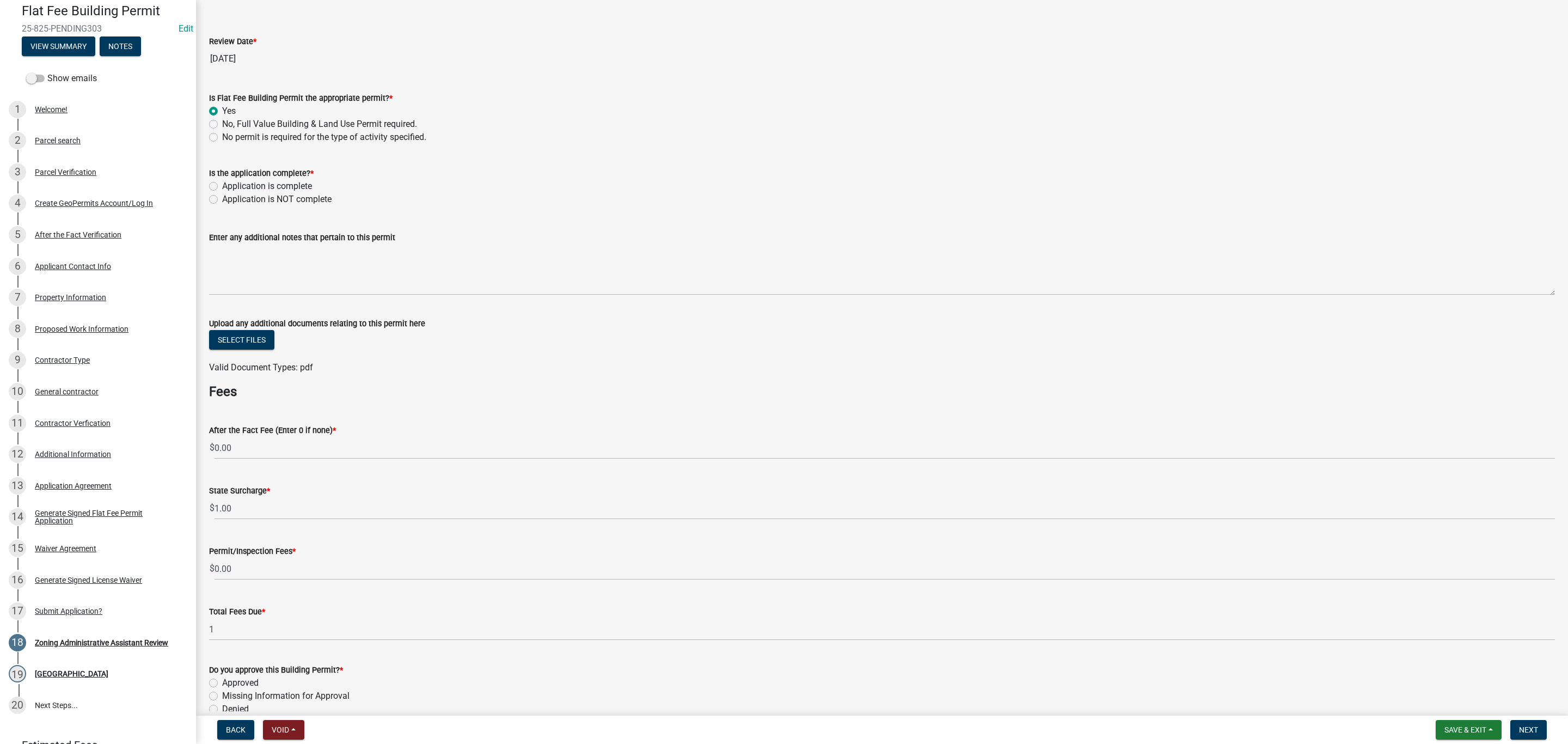
scroll to position [245, 0]
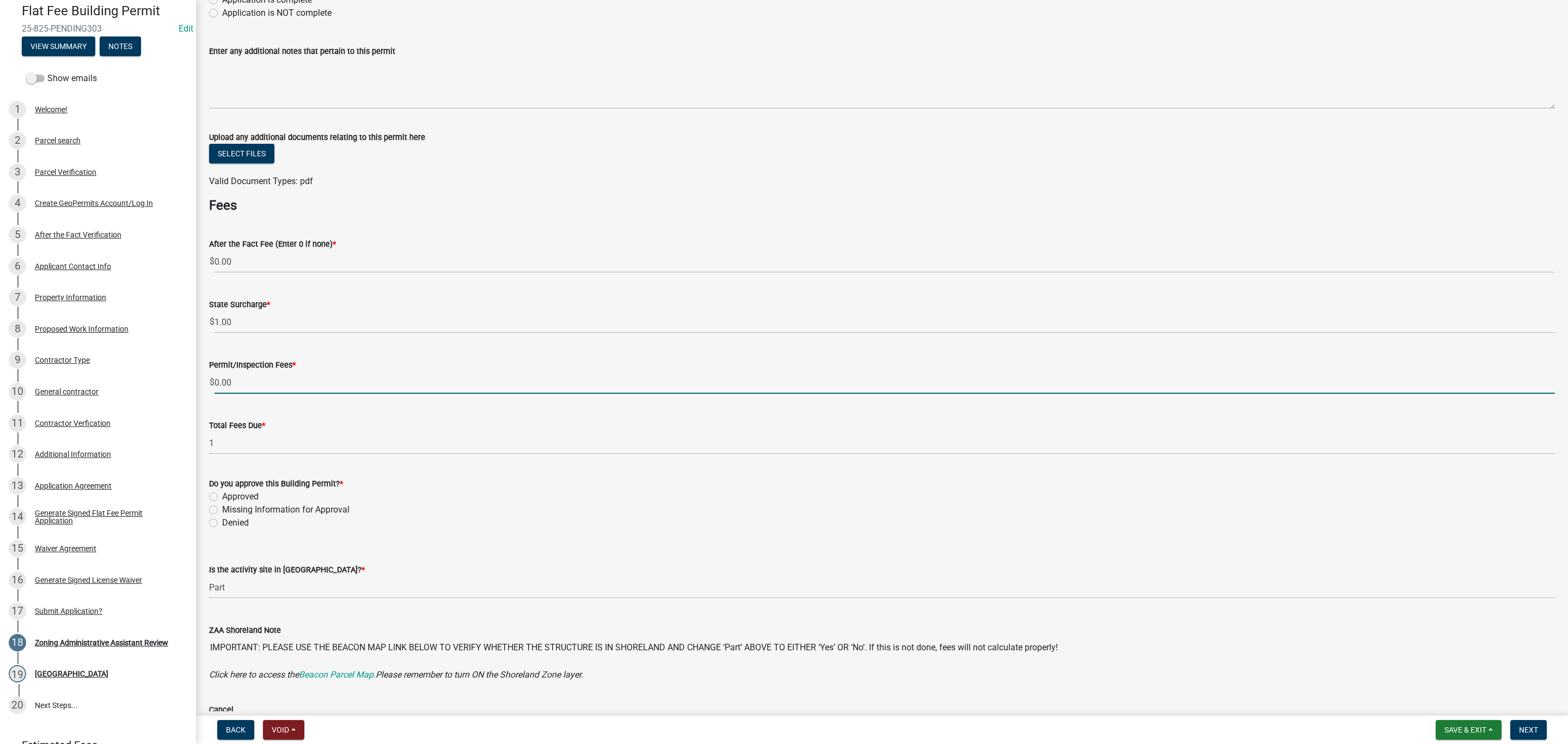
drag, startPoint x: 244, startPoint y: 383, endPoint x: 212, endPoint y: 383, distance: 32.0
click at [212, 383] on div "$ 0.00" at bounding box center [881, 382] width 1346 height 22
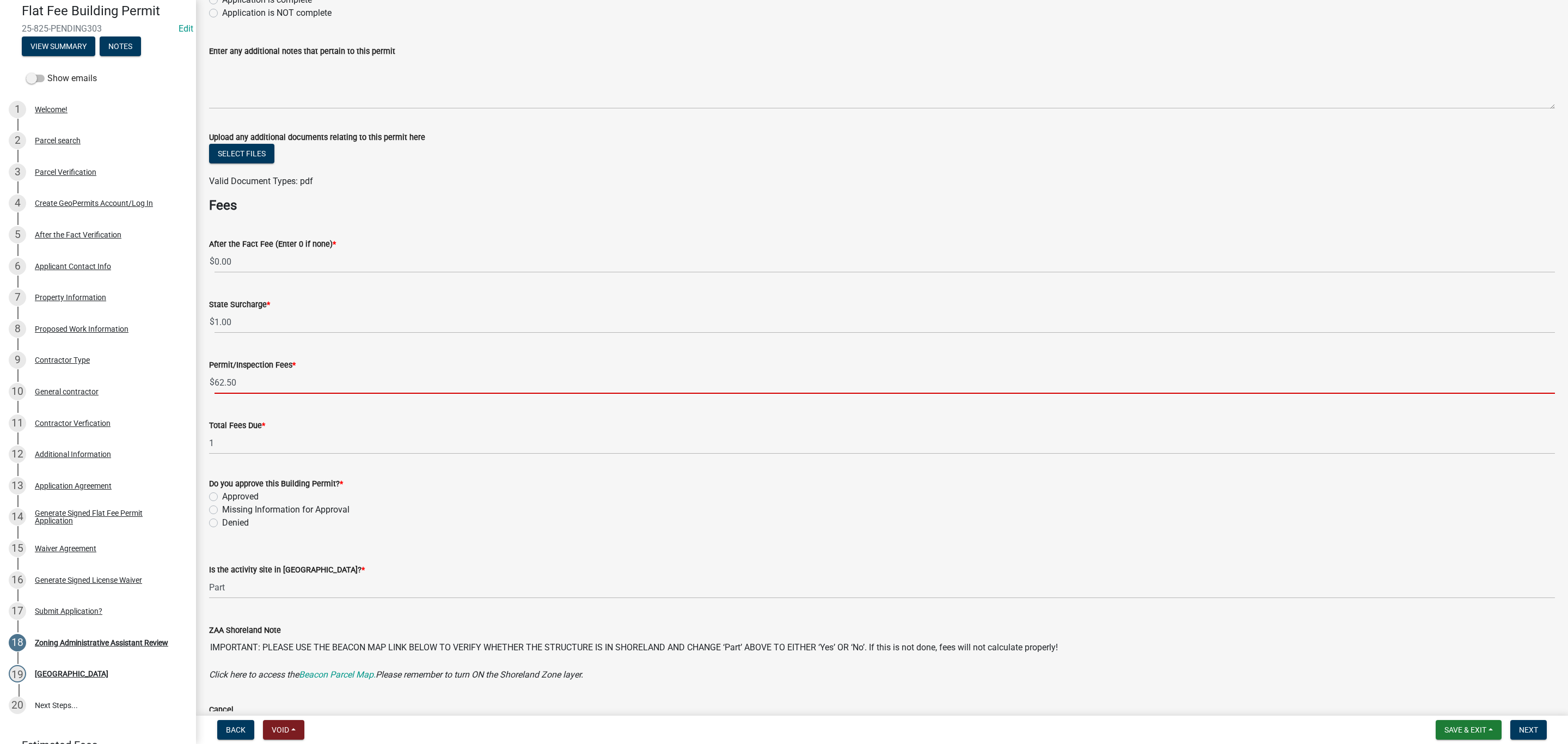
type input "62.50"
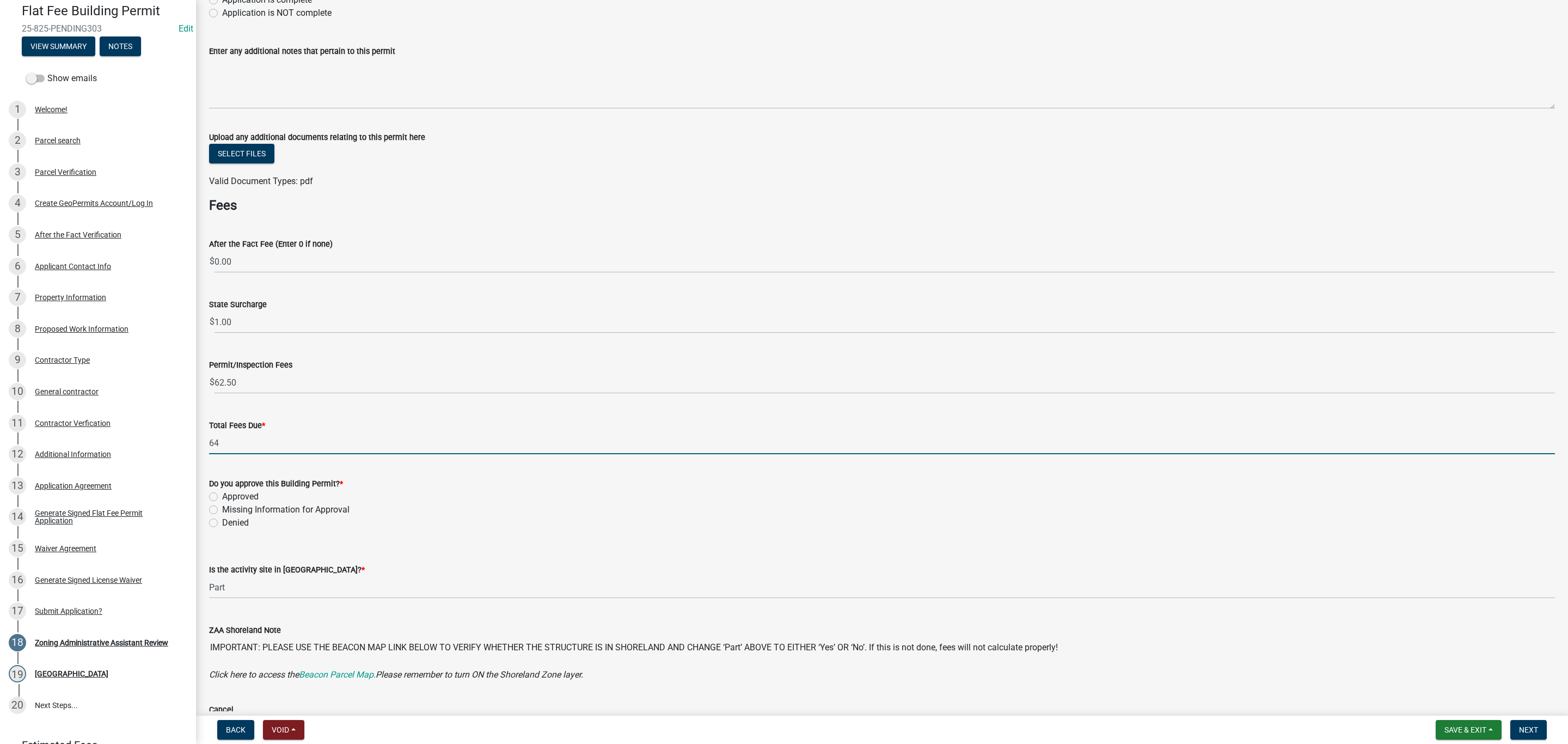
drag, startPoint x: 229, startPoint y: 444, endPoint x: 201, endPoint y: 437, distance: 28.9
click at [201, 437] on div "Total Fees Due * 64" at bounding box center [882, 428] width 1362 height 51
type input "63.50"
click at [245, 424] on label "Total Fees Due *" at bounding box center [237, 425] width 56 height 8
click at [245, 432] on input "63.50" at bounding box center [881, 443] width 1346 height 22
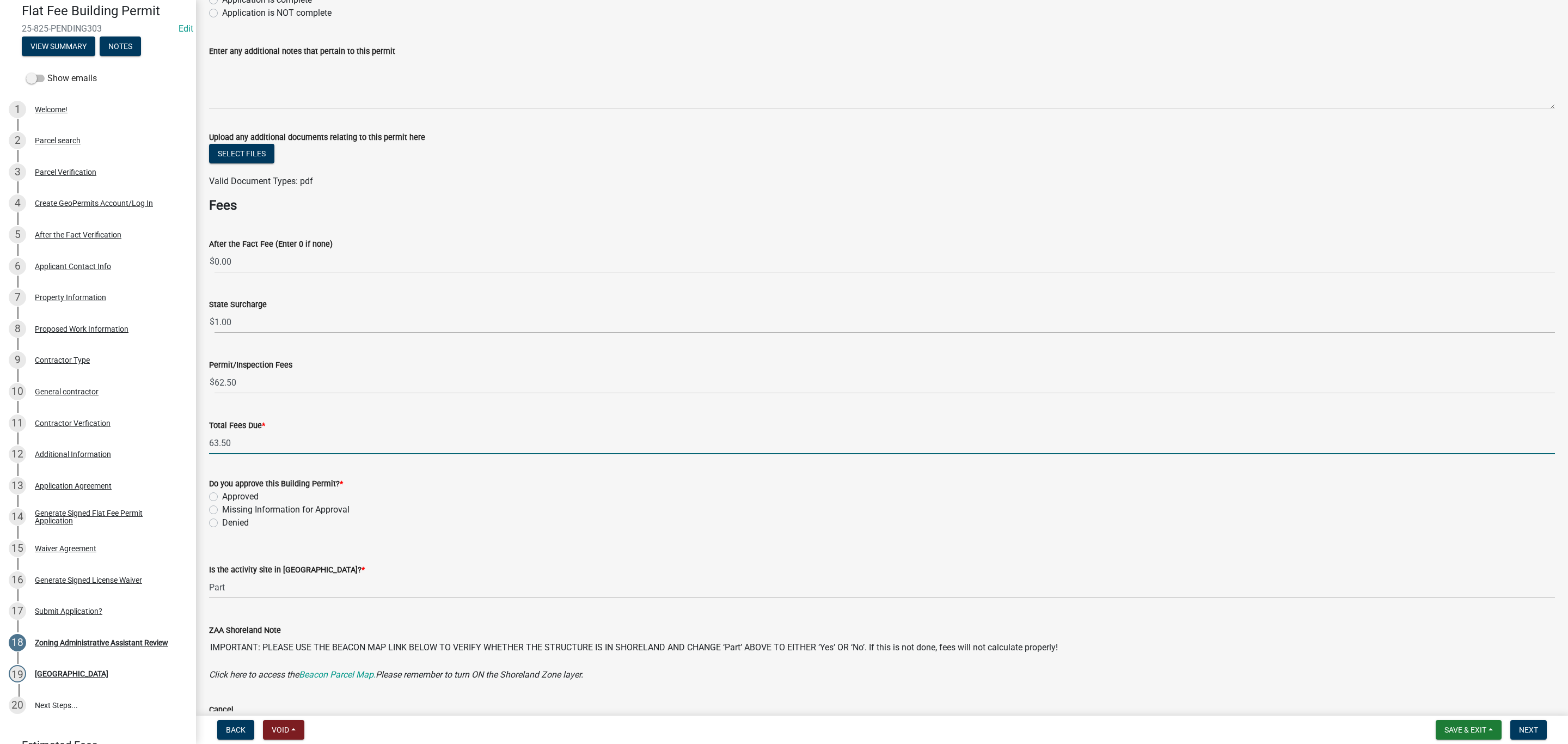
click at [258, 476] on form "Do you approve this Building Permit? * Approved Missing Information for Approva…" at bounding box center [881, 496] width 1346 height 66
click at [260, 486] on label "Do you approve this Building Permit? *" at bounding box center [276, 485] width 134 height 8
click at [222, 497] on label "Approved" at bounding box center [240, 497] width 36 height 13
click at [222, 497] on input "Approved" at bounding box center [225, 493] width 7 height 7
radio input "true"
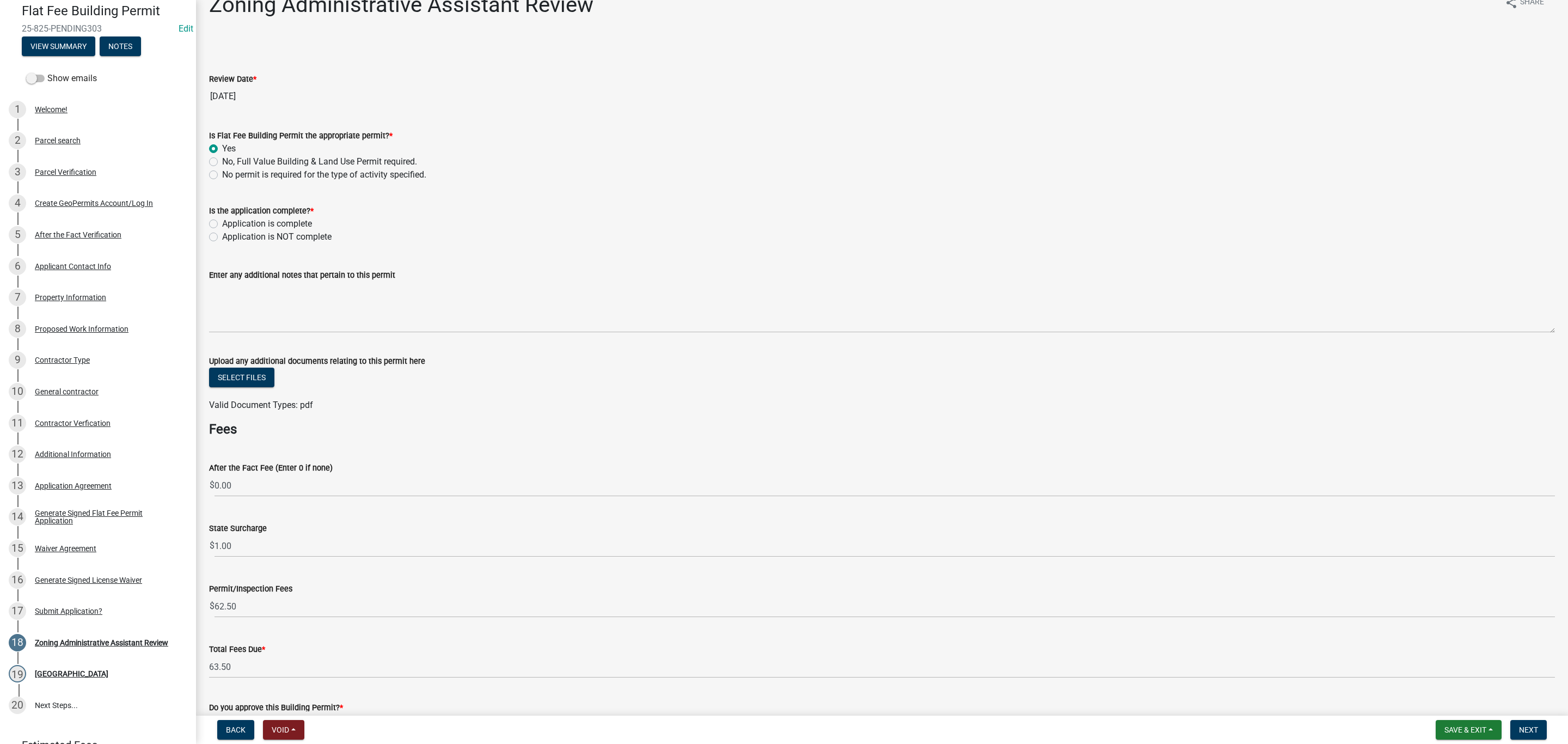
scroll to position [0, 0]
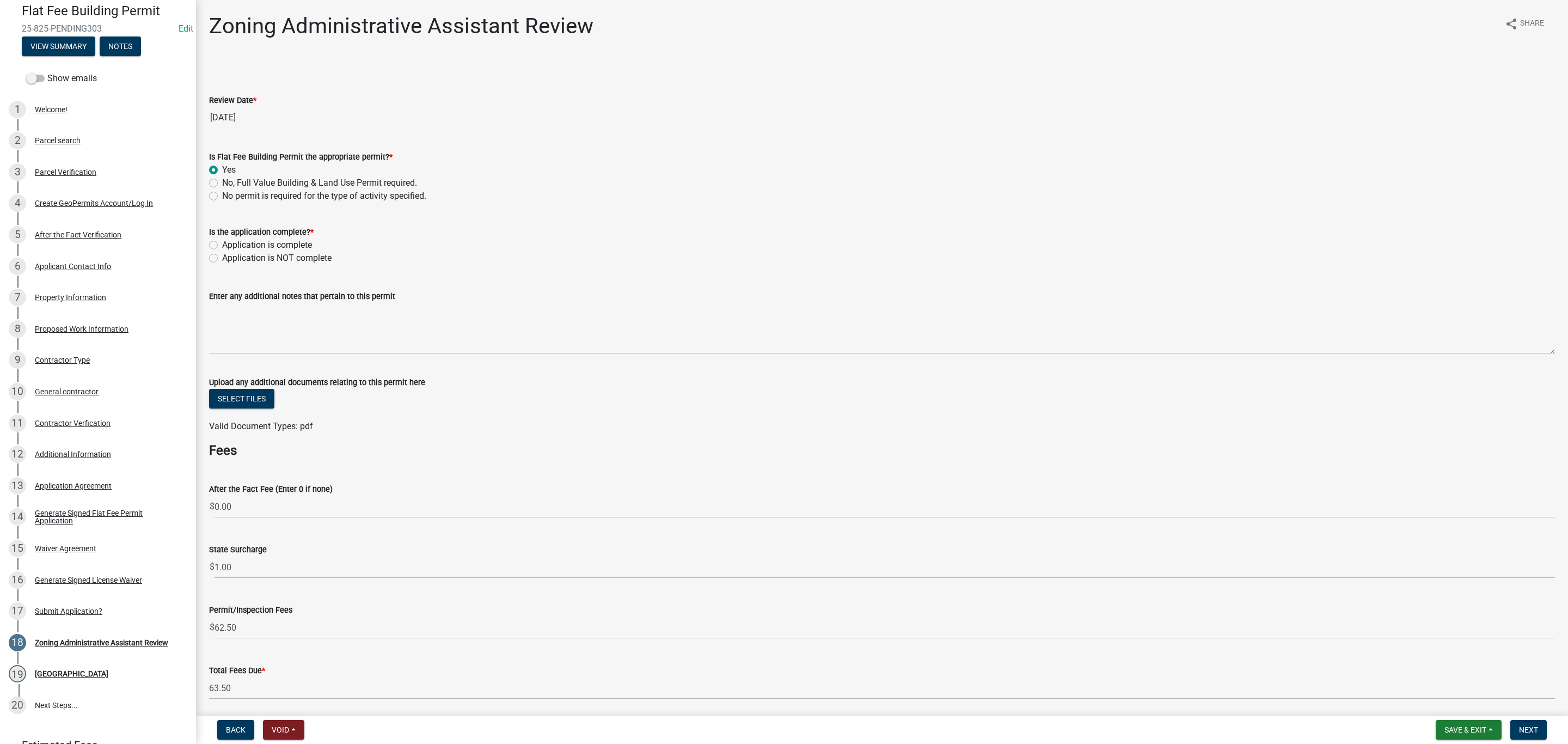
click at [222, 247] on label "Application is complete" at bounding box center [267, 245] width 90 height 13
click at [222, 245] on input "Application is complete" at bounding box center [225, 241] width 7 height 7
radio input "true"
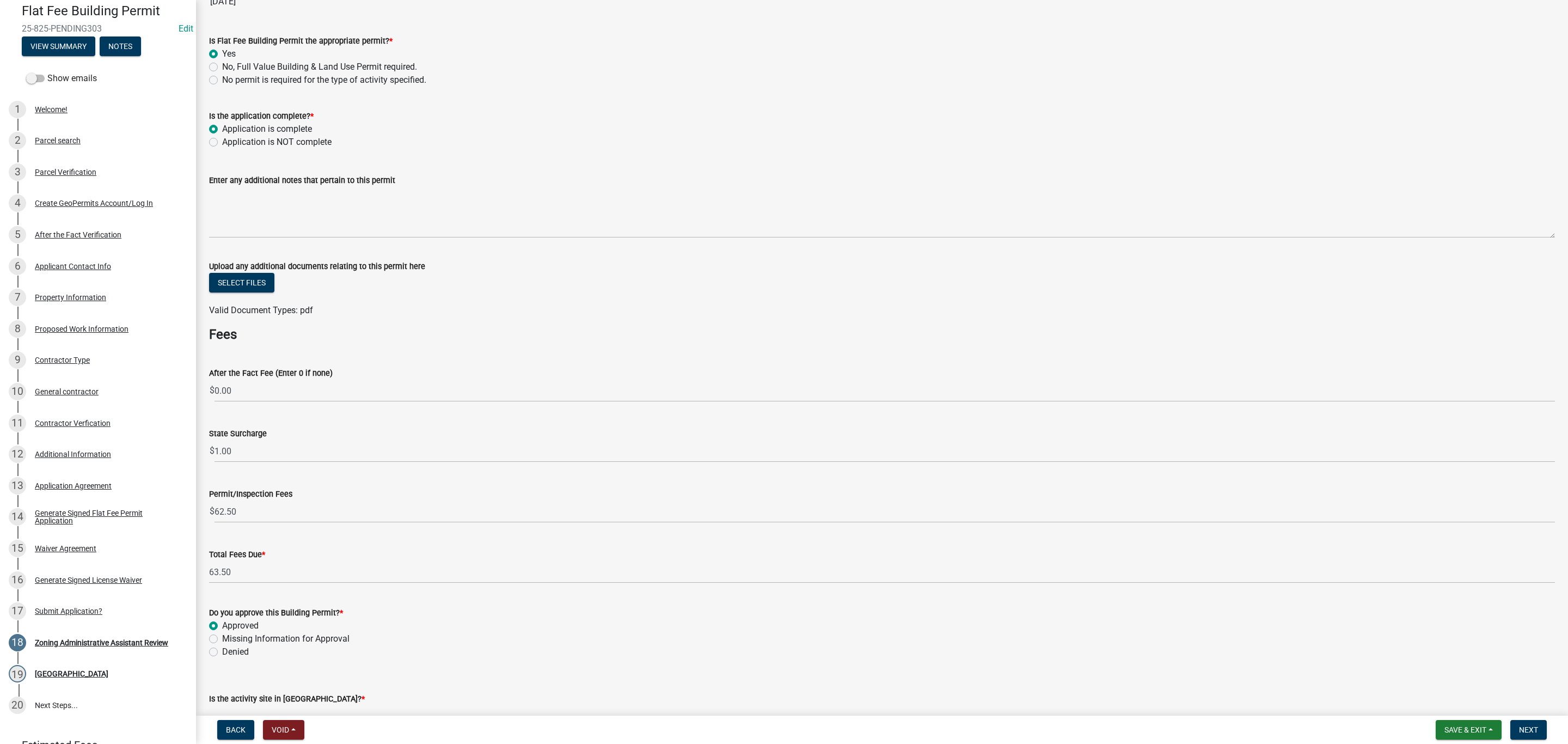
scroll to position [406, 0]
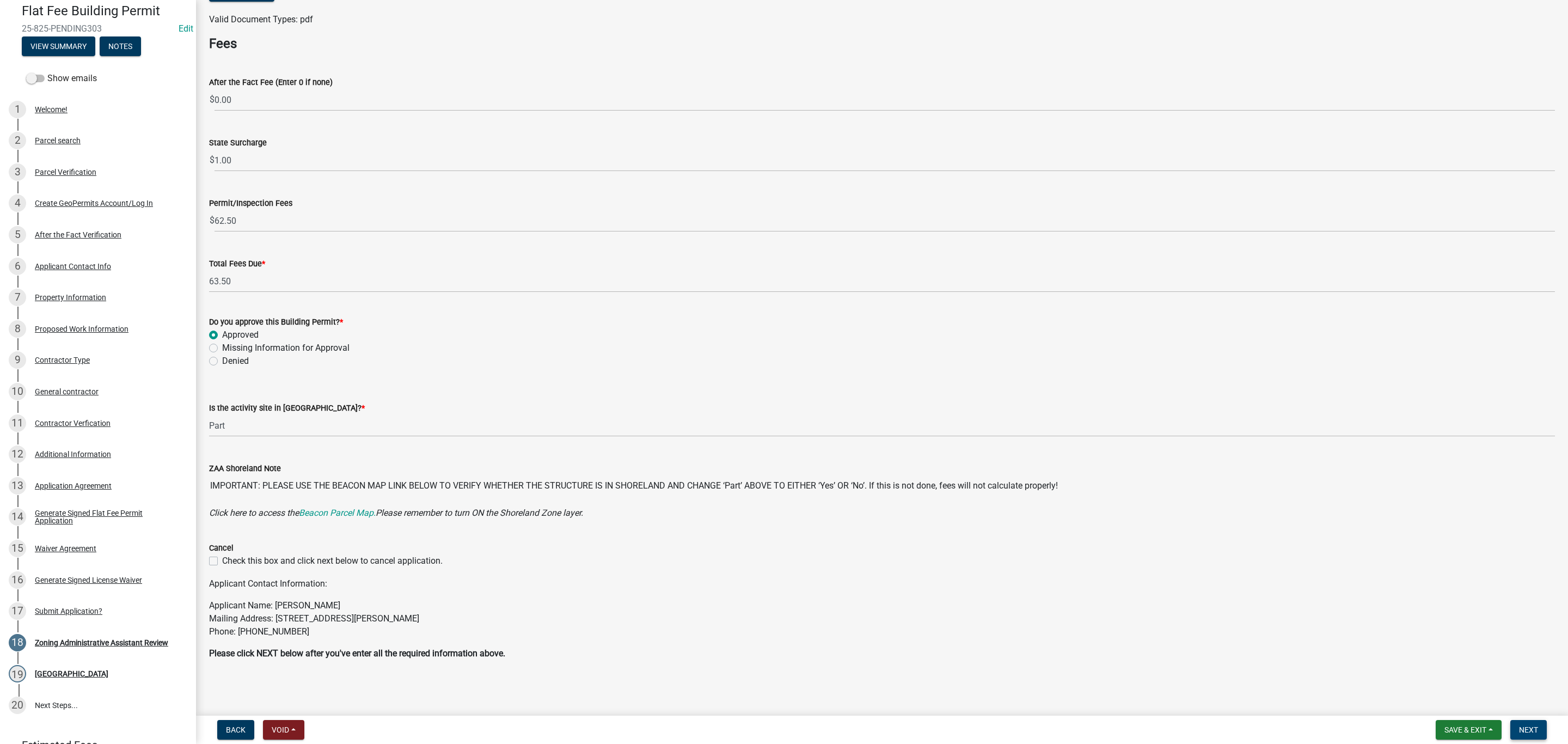
click at [1523, 724] on button "Next" at bounding box center [1529, 730] width 36 height 20
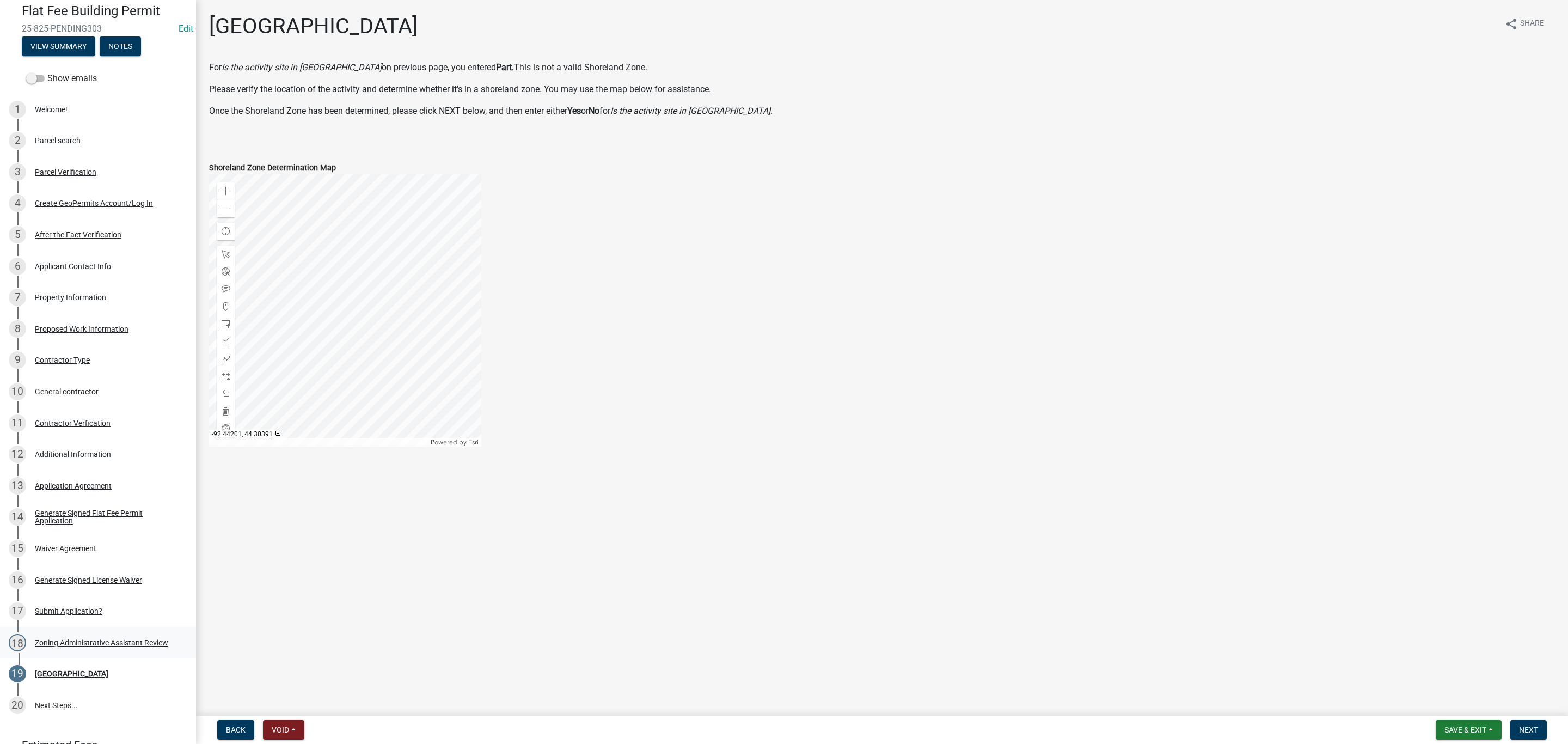
click at [82, 639] on div "Zoning Administrative Assistant Review" at bounding box center [102, 643] width 134 height 8
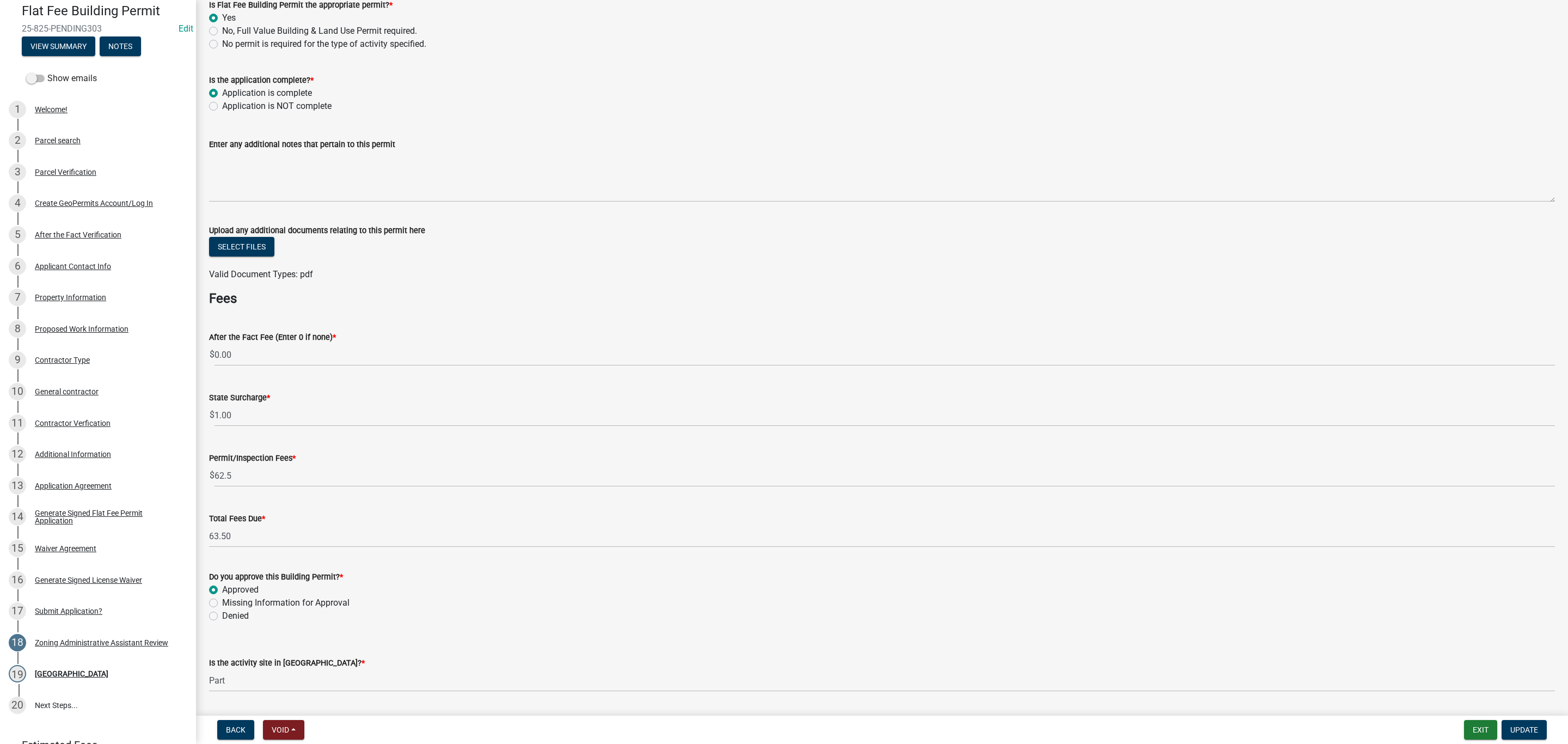
scroll to position [406, 0]
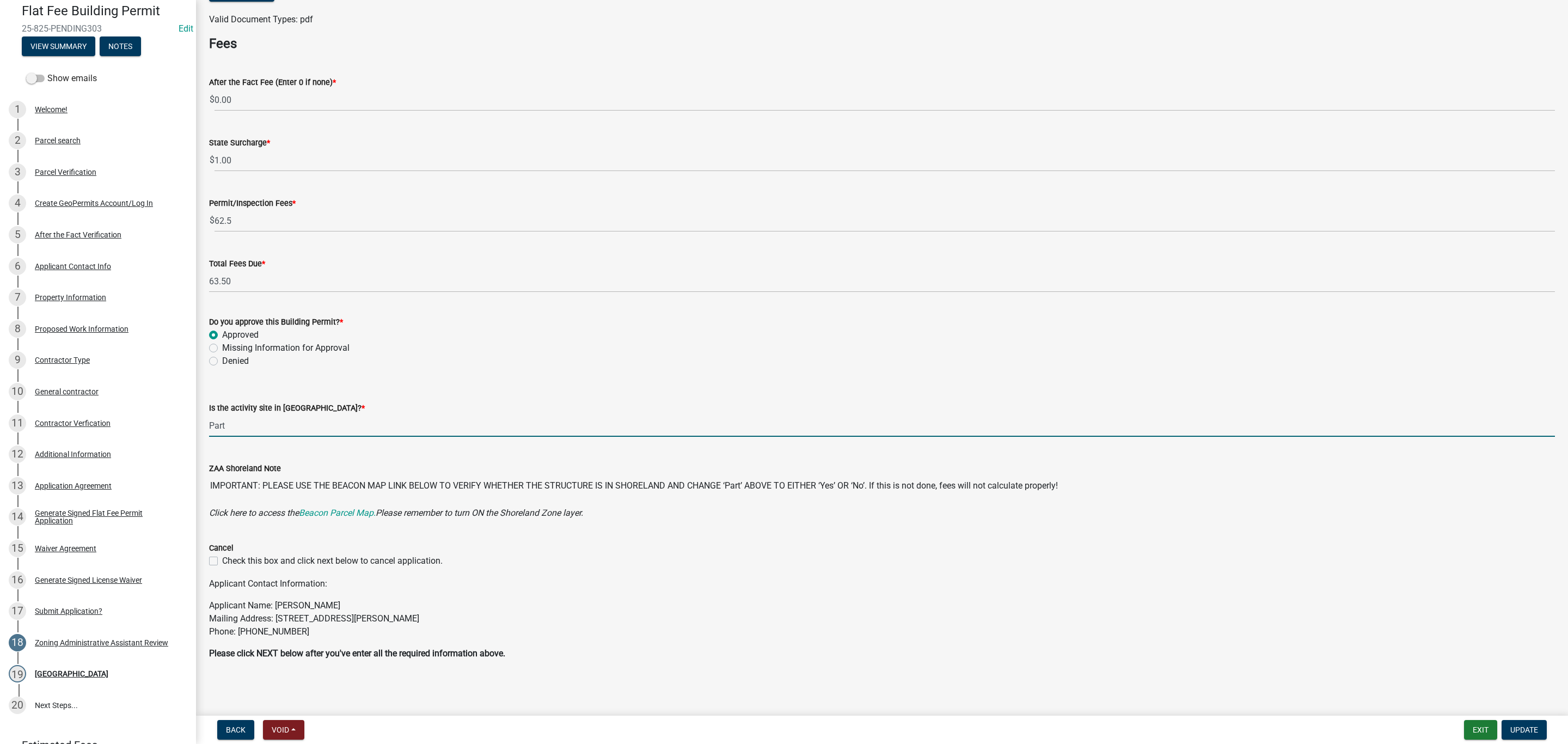
click at [233, 415] on input "Part" at bounding box center [881, 424] width 1346 height 22
drag, startPoint x: 237, startPoint y: 428, endPoint x: 182, endPoint y: 418, distance: 55.9
click at [182, 418] on div "Flat Fee Building Permit 25-825-PENDING303 Edit View Summary Notes Show emails …" at bounding box center [784, 372] width 1568 height 744
type input "No"
click at [1516, 732] on span "Update" at bounding box center [1524, 729] width 28 height 9
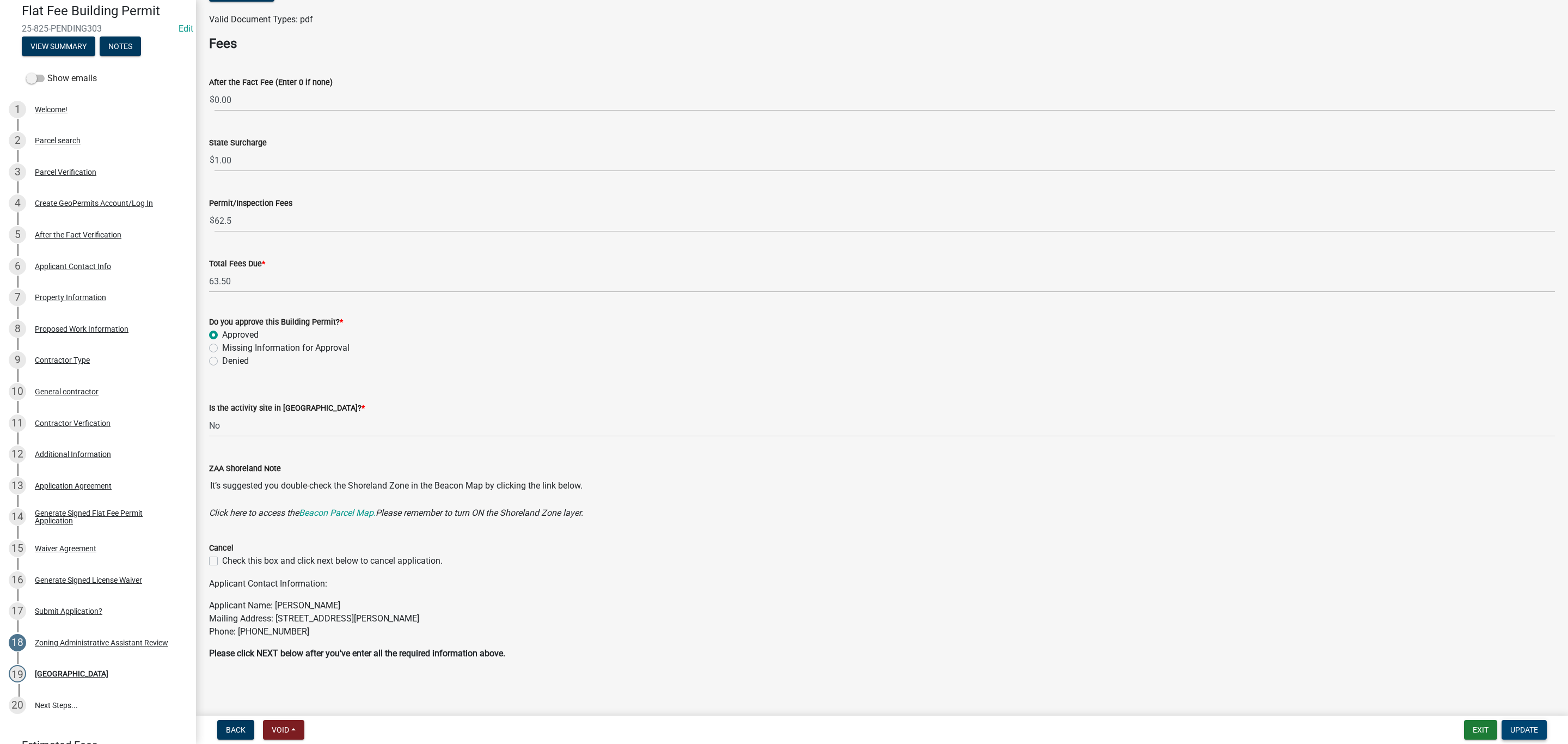
click at [1536, 733] on span "Update" at bounding box center [1524, 729] width 28 height 9
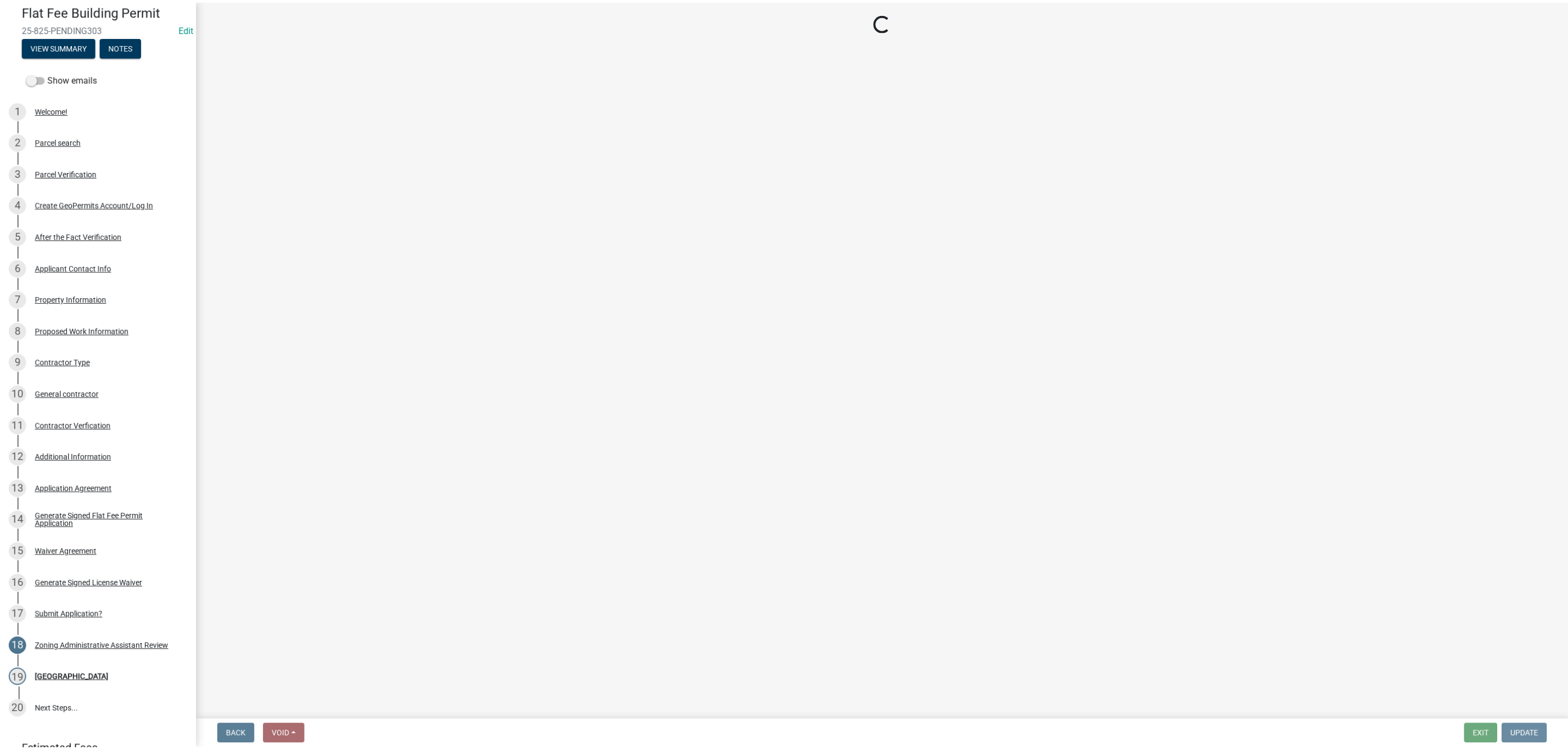
scroll to position [0, 0]
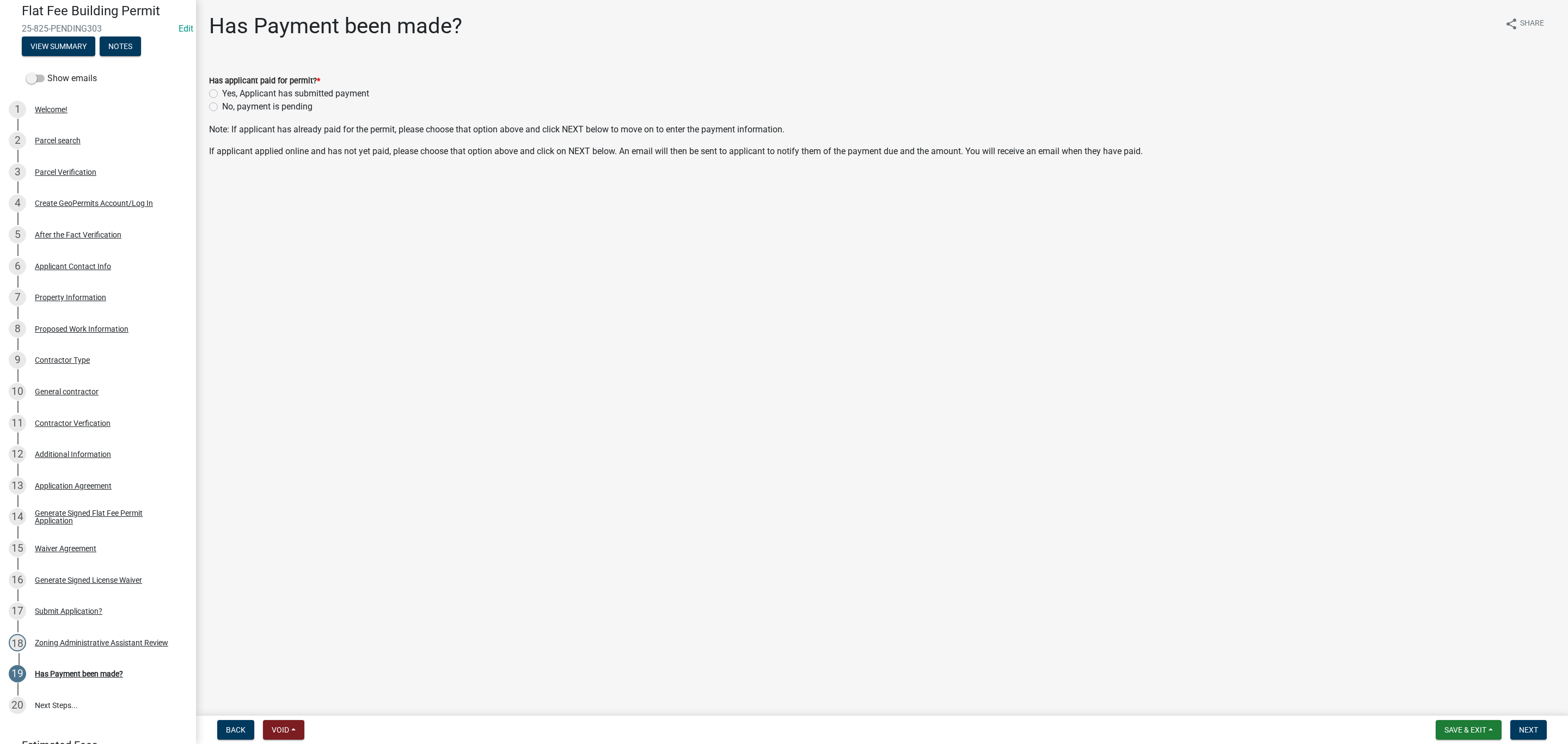
click at [222, 106] on label "No, payment is pending" at bounding box center [267, 107] width 91 height 13
click at [222, 106] on input "No, payment is pending" at bounding box center [225, 103] width 7 height 7
radio input "true"
click at [1539, 729] on button "Next" at bounding box center [1529, 730] width 36 height 20
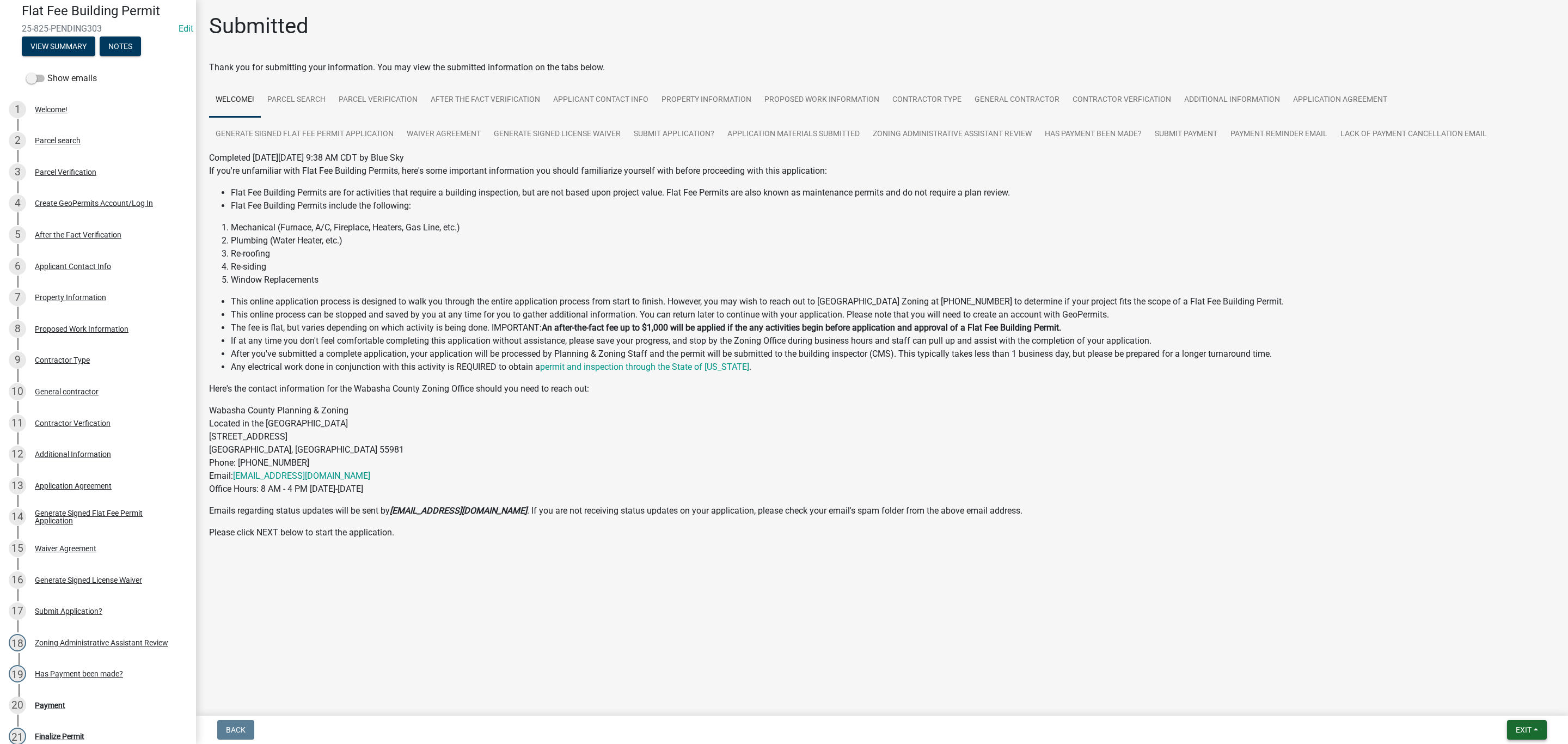
click at [1524, 731] on span "Exit" at bounding box center [1523, 729] width 16 height 9
click at [1510, 706] on button "Save & Exit" at bounding box center [1503, 701] width 87 height 26
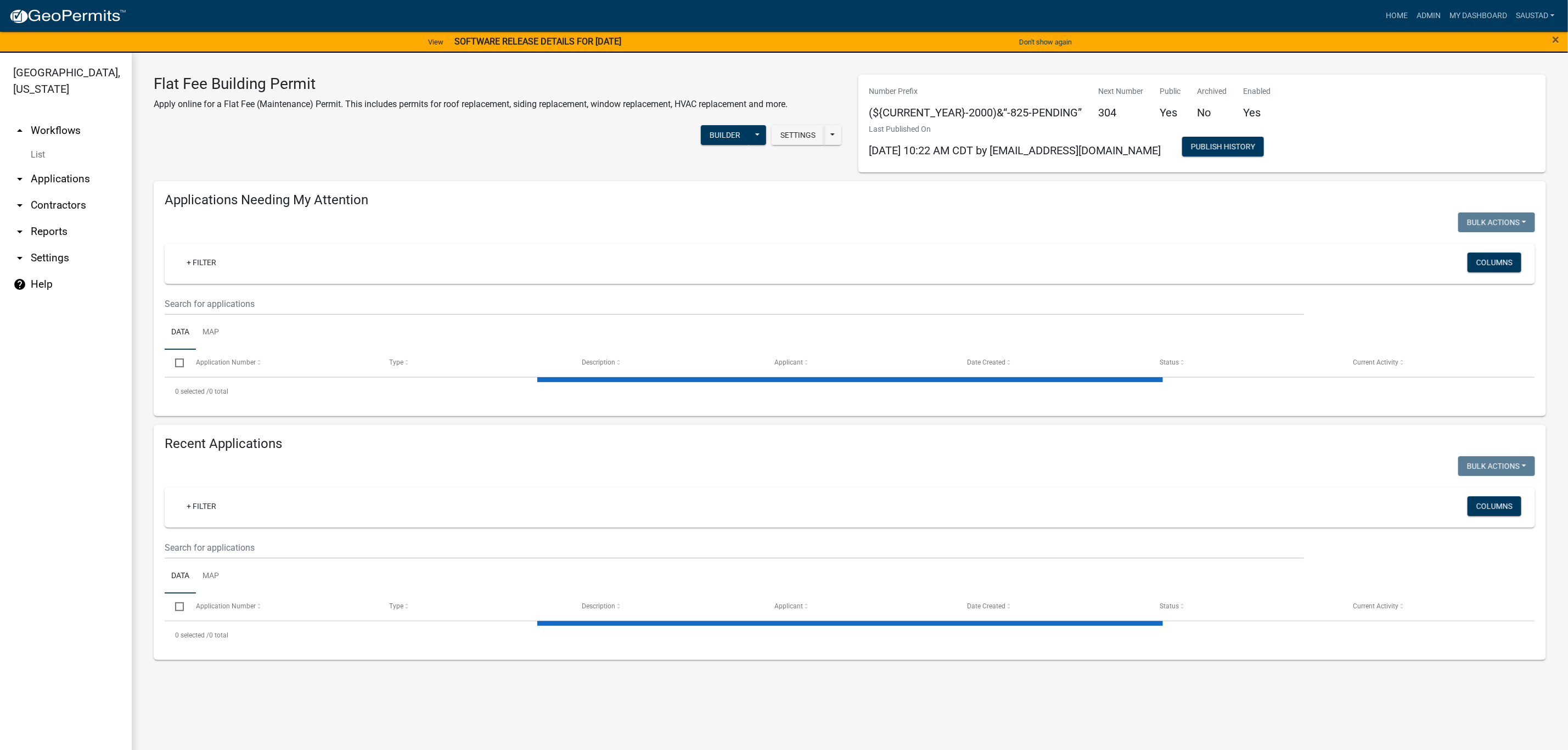
select select "3: 100"
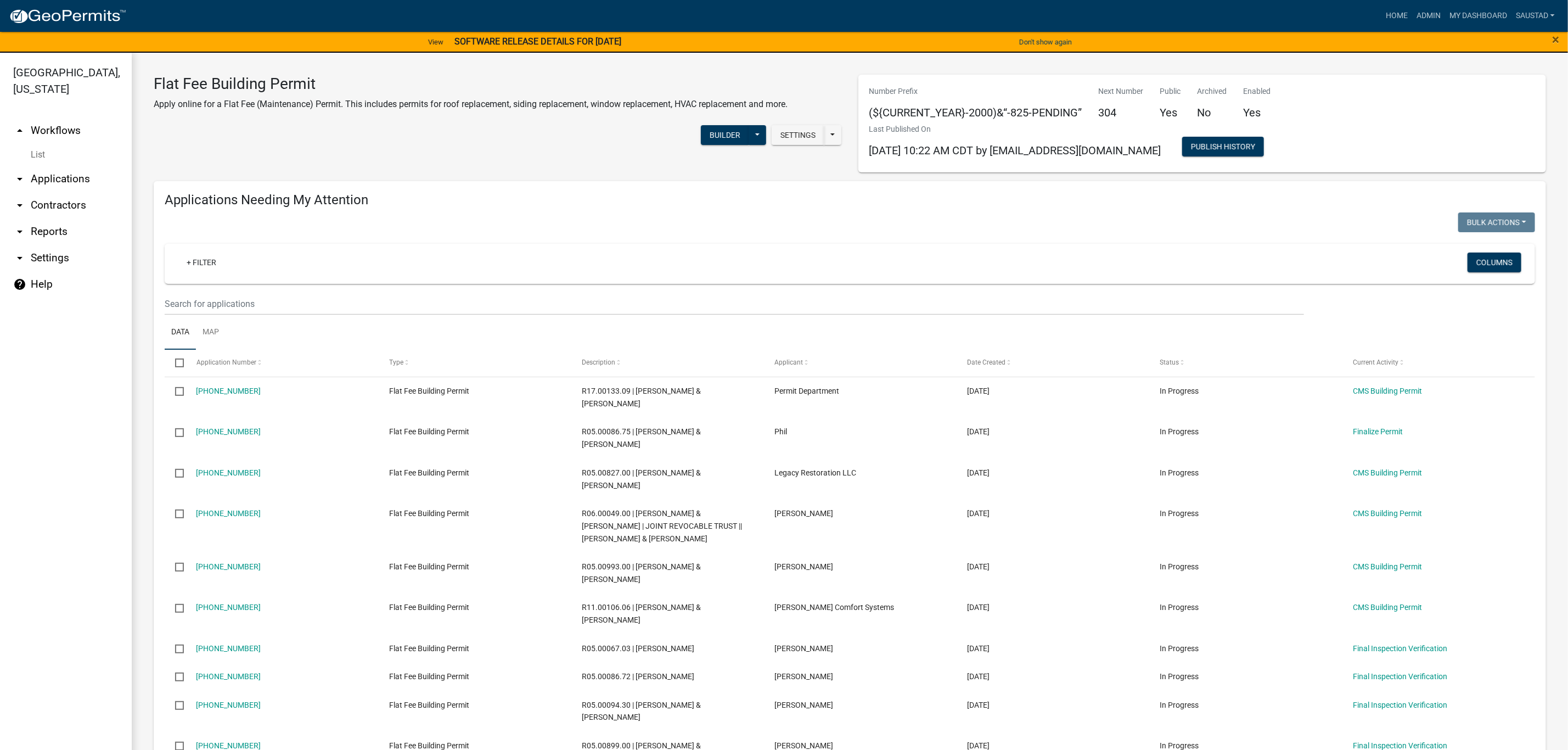
select select "3: 100"
